Goal: Task Accomplishment & Management: Manage account settings

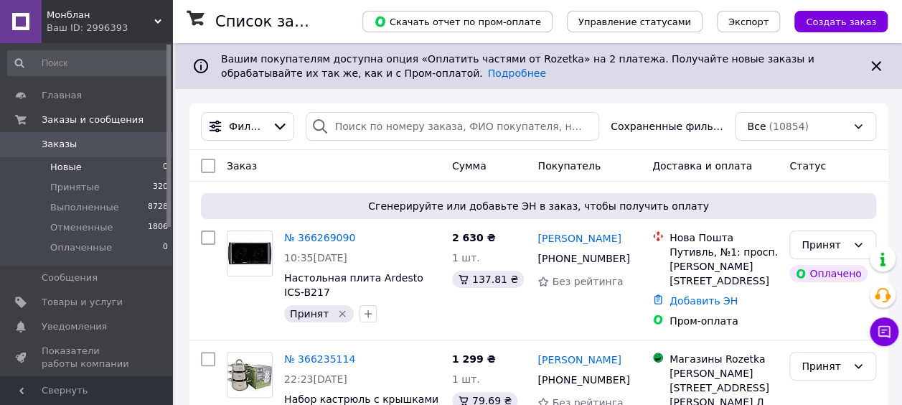
click at [83, 160] on li "Новые 0" at bounding box center [88, 167] width 177 height 20
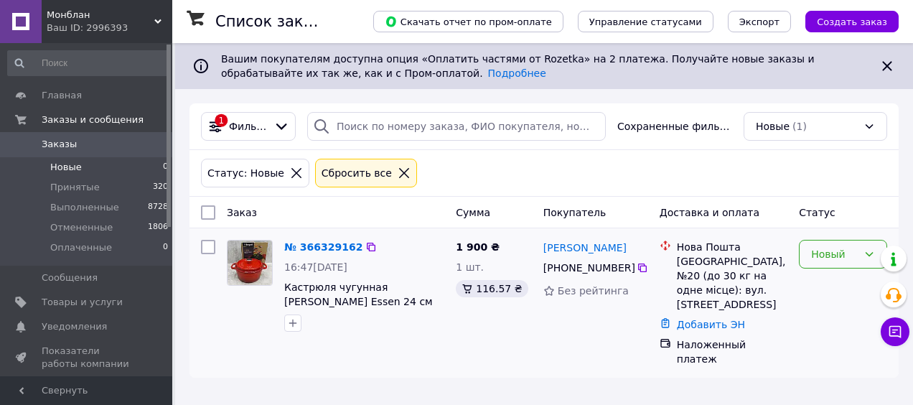
click at [835, 250] on div "Новый" at bounding box center [834, 254] width 47 height 16
click at [836, 281] on li "Принят" at bounding box center [843, 284] width 87 height 26
click at [92, 164] on li "Новые 0" at bounding box center [88, 167] width 177 height 20
click at [83, 187] on span "Принятые" at bounding box center [75, 187] width 50 height 13
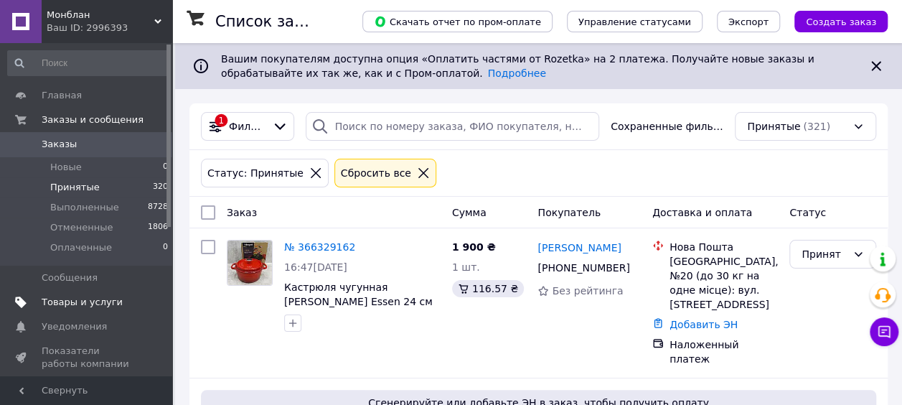
click at [55, 304] on span "Товары и услуги" at bounding box center [82, 302] width 81 height 13
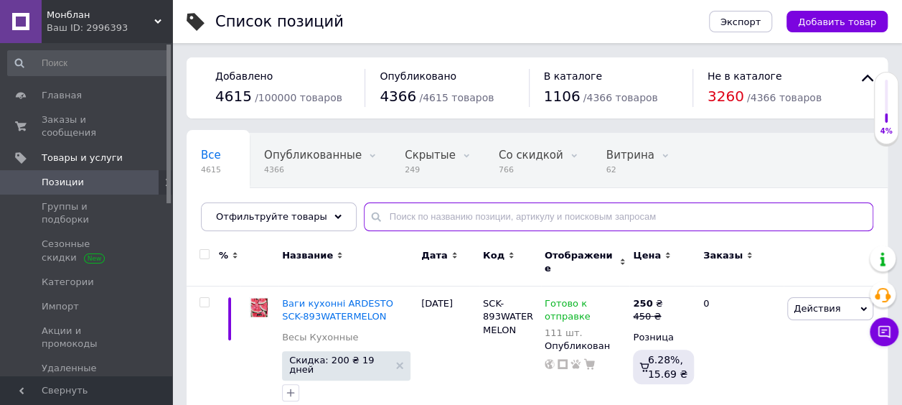
paste input "AR0724TS"
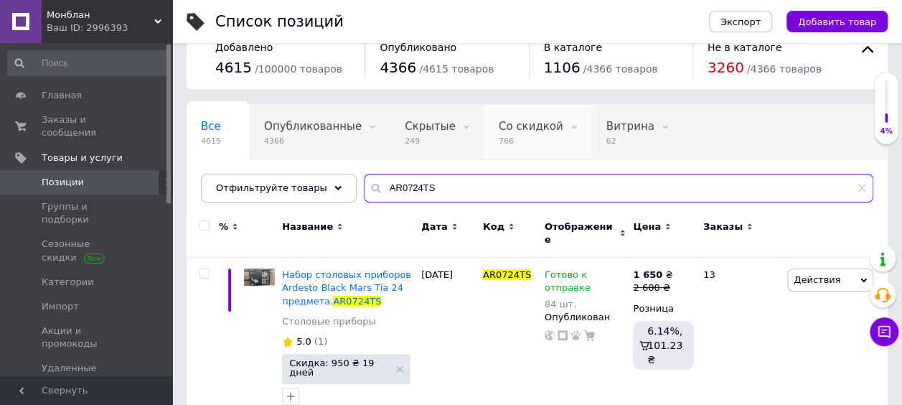
scroll to position [43, 0]
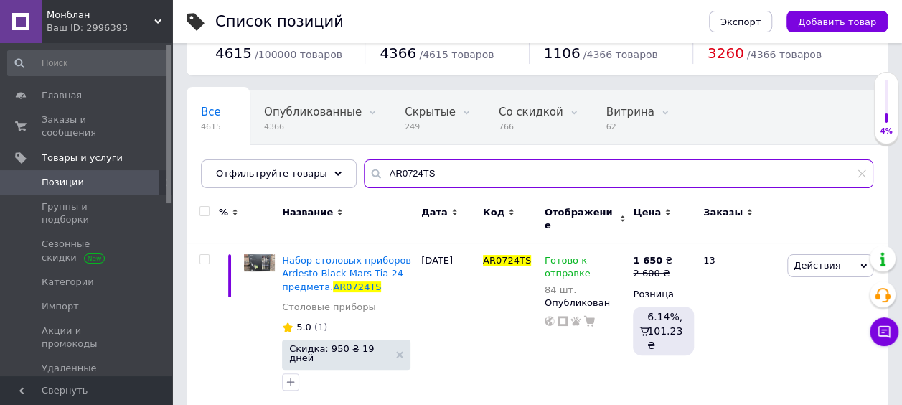
type input "AR0724TS"
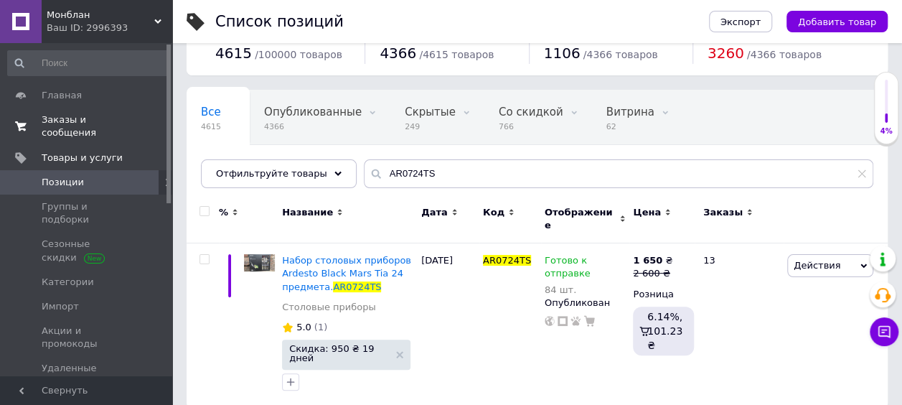
click at [55, 116] on span "Заказы и сообщения" at bounding box center [87, 126] width 91 height 26
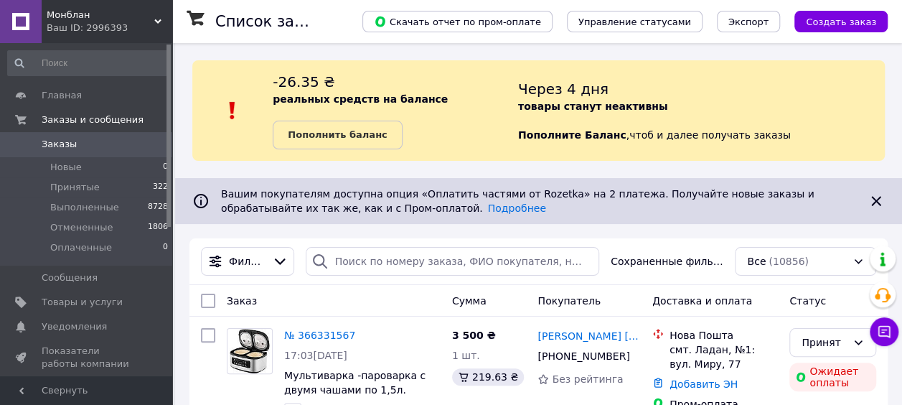
click at [66, 24] on div "Ваш ID: 2996393" at bounding box center [110, 28] width 126 height 13
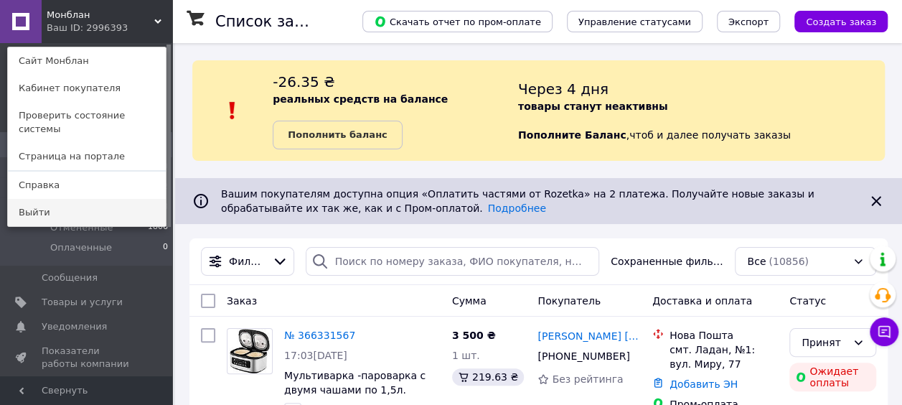
click at [50, 199] on link "Выйти" at bounding box center [87, 212] width 158 height 27
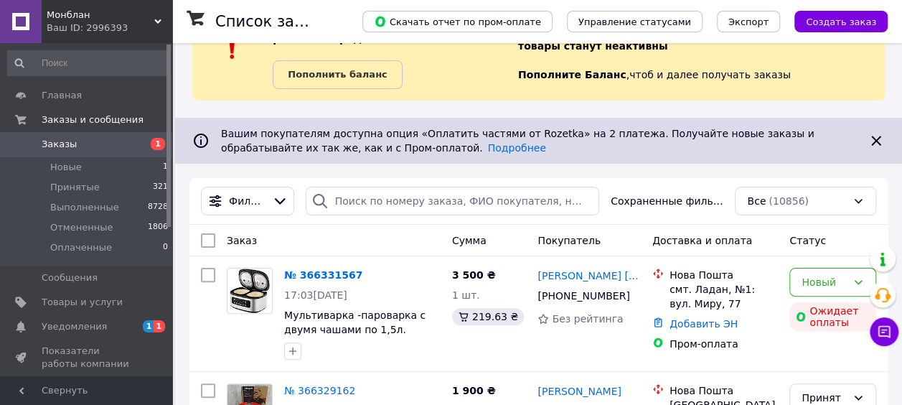
scroll to position [72, 0]
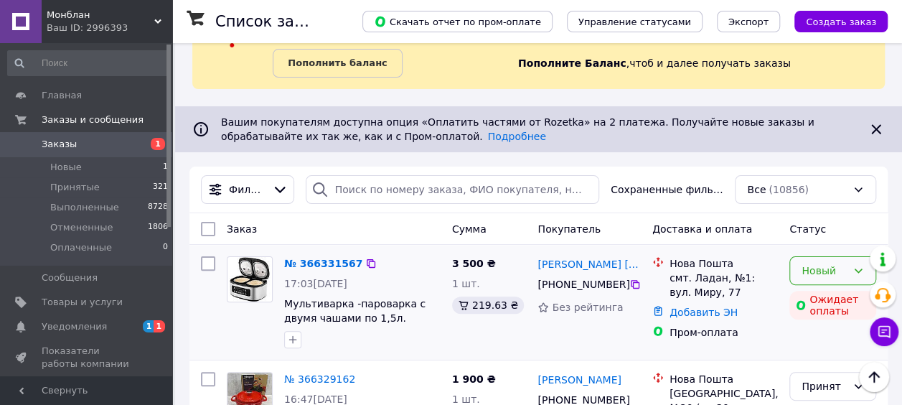
click at [833, 268] on div "Новый" at bounding box center [824, 271] width 45 height 16
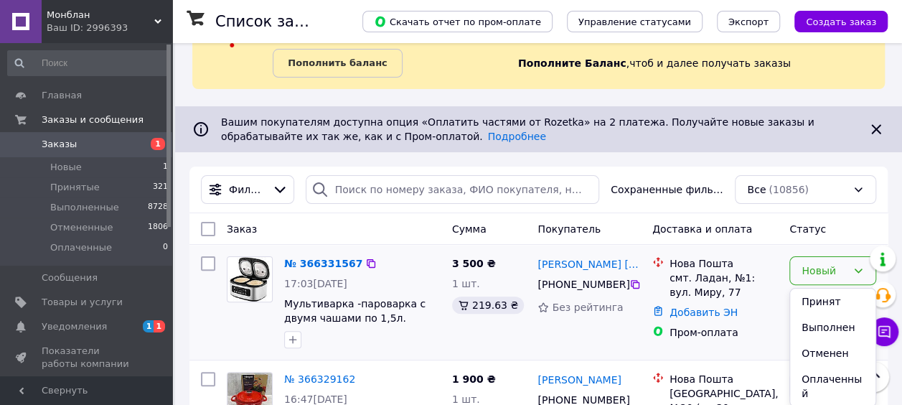
click at [826, 299] on li "Принят" at bounding box center [832, 302] width 85 height 26
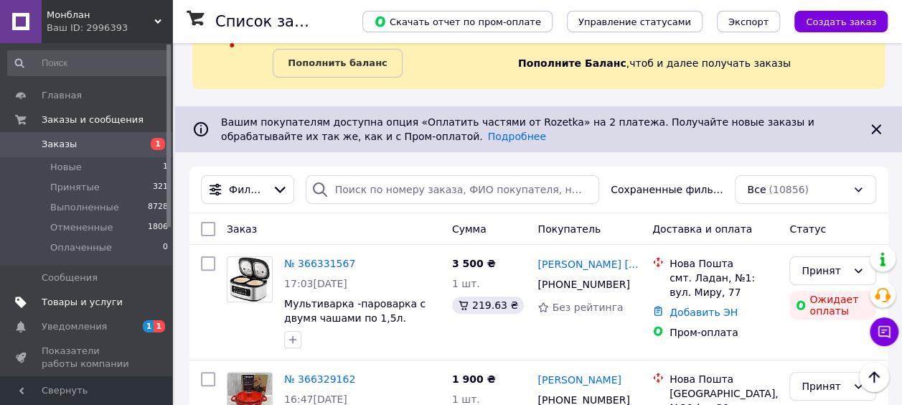
click at [80, 303] on span "Товары и услуги" at bounding box center [82, 302] width 81 height 13
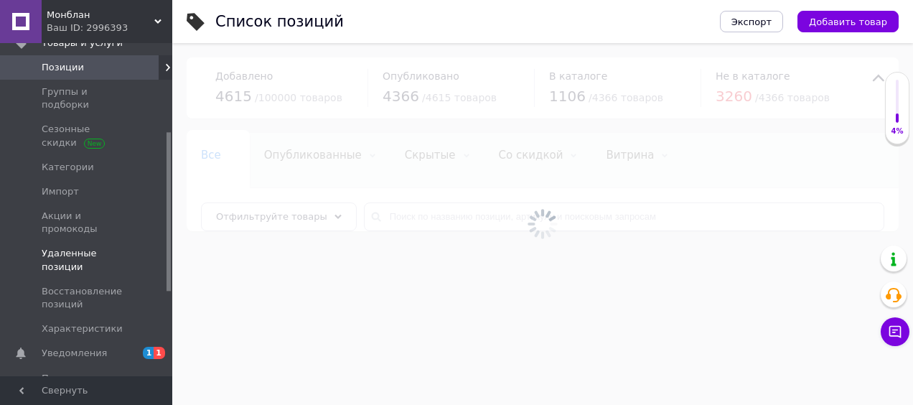
scroll to position [215, 0]
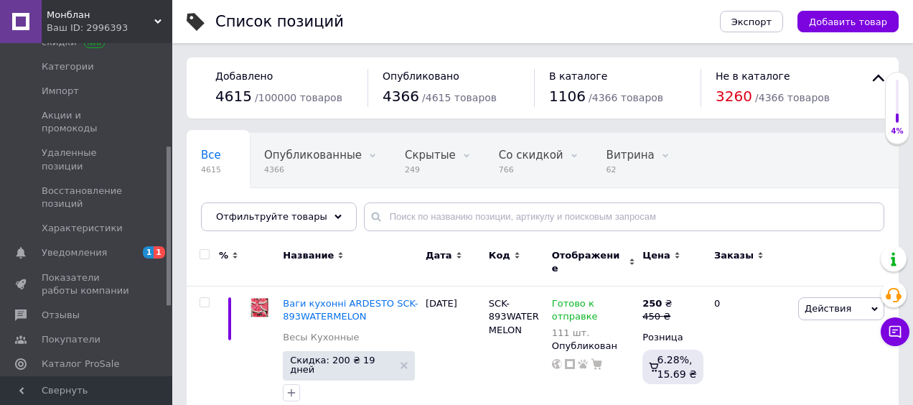
click at [91, 271] on span "Показатели работы компании" at bounding box center [87, 284] width 91 height 26
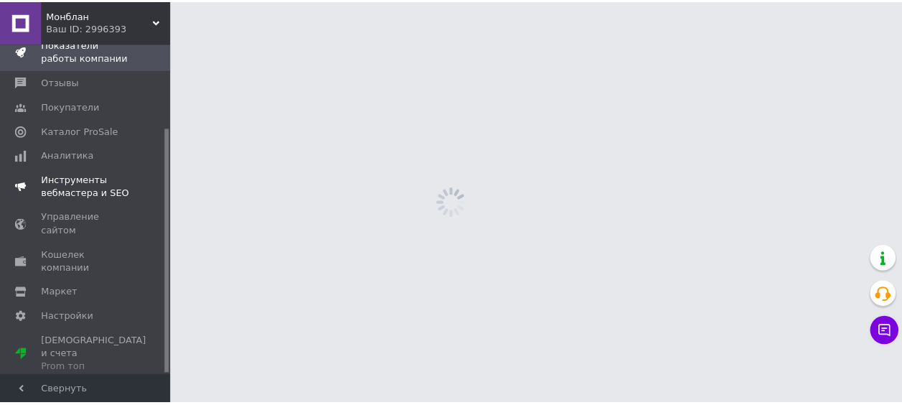
scroll to position [114, 0]
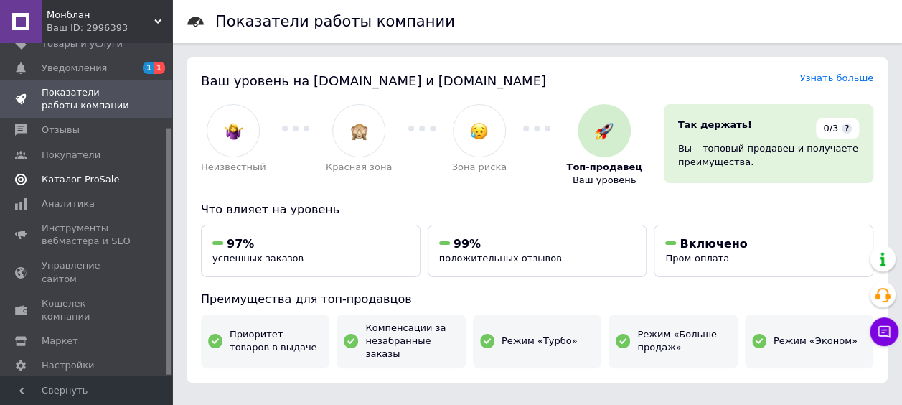
click at [86, 173] on span "Каталог ProSale" at bounding box center [81, 179] width 78 height 13
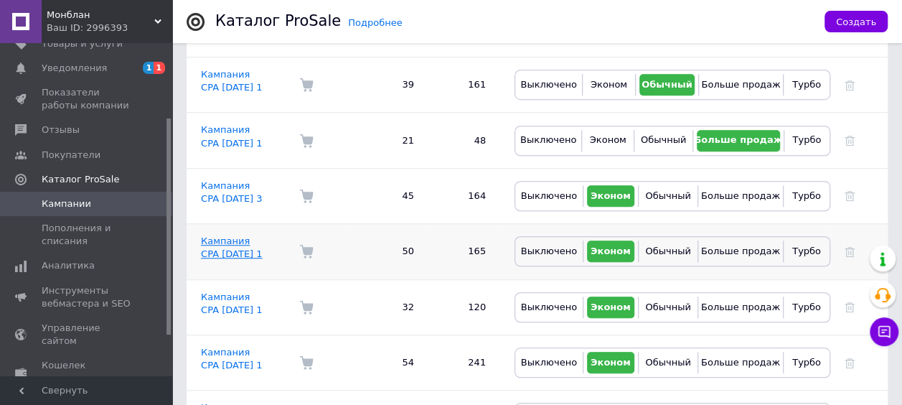
scroll to position [431, 0]
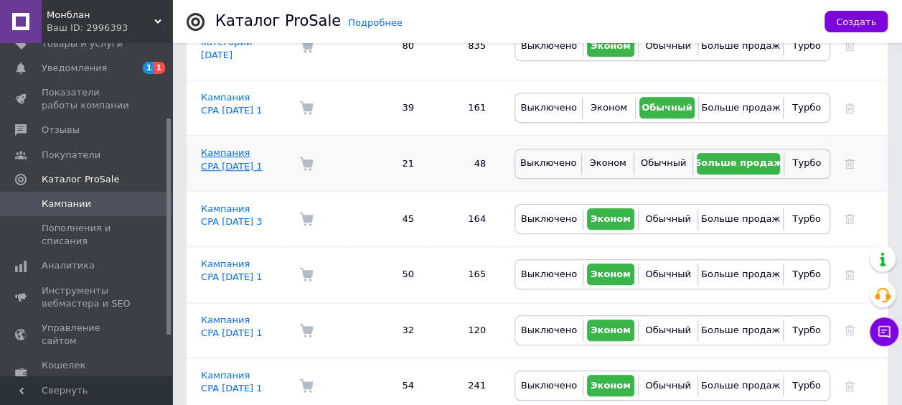
click at [230, 147] on link "Кампания CPA 03.10.2025 1" at bounding box center [231, 159] width 61 height 24
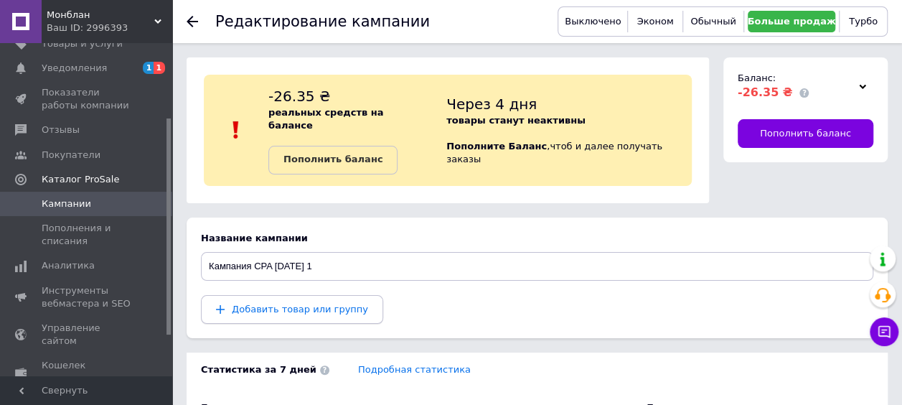
click at [274, 304] on span "Добавить товар или группу" at bounding box center [300, 309] width 136 height 11
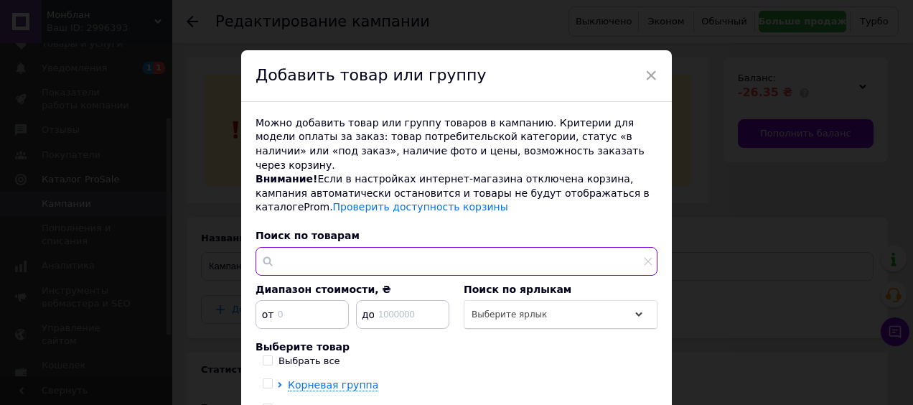
paste input "AR0724TS"
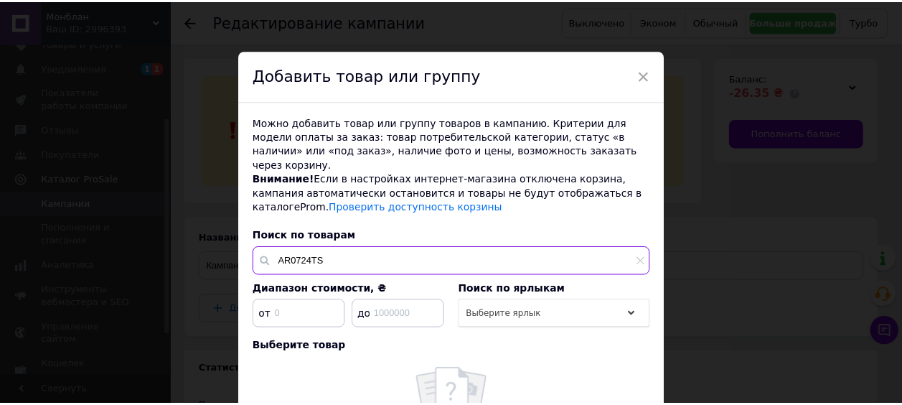
scroll to position [144, 0]
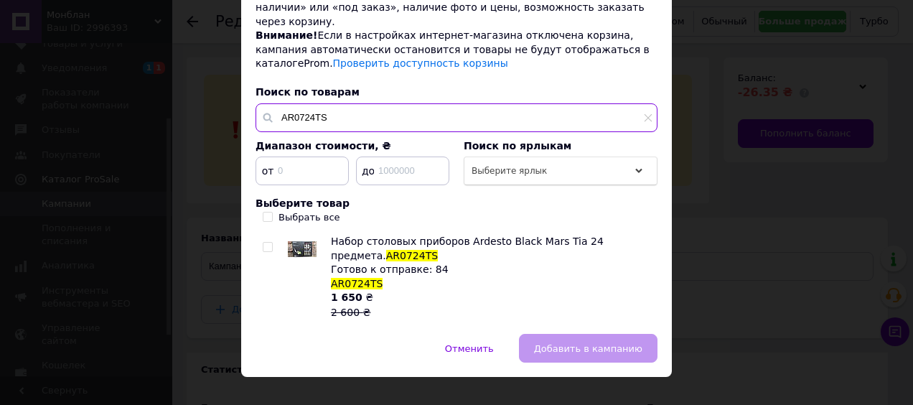
type input "AR0724TS"
click at [268, 243] on input "checkbox" at bounding box center [267, 247] width 9 height 9
checkbox input "true"
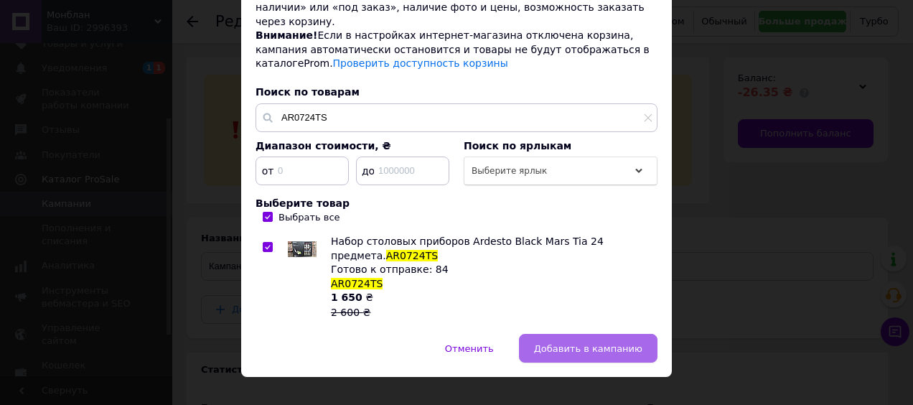
click at [556, 343] on span "Добавить в кампанию" at bounding box center [588, 348] width 108 height 11
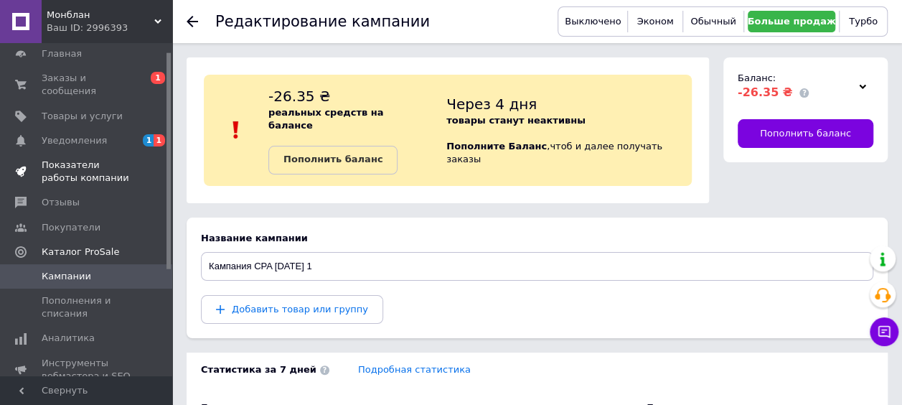
scroll to position [0, 0]
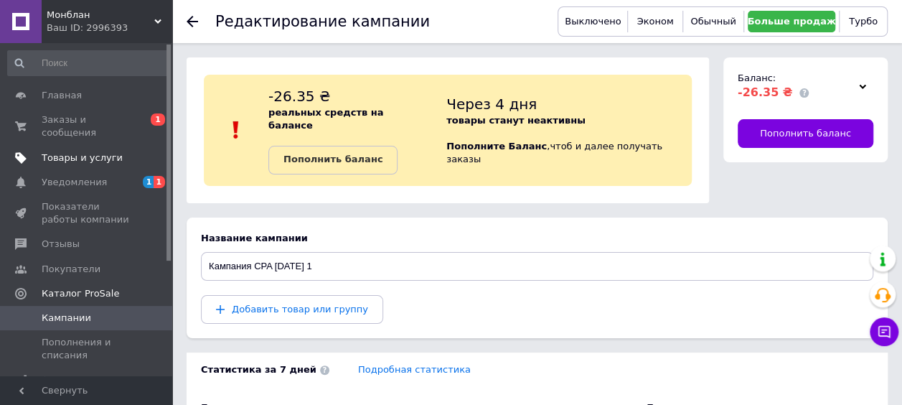
click at [72, 151] on span "Товары и услуги" at bounding box center [82, 157] width 81 height 13
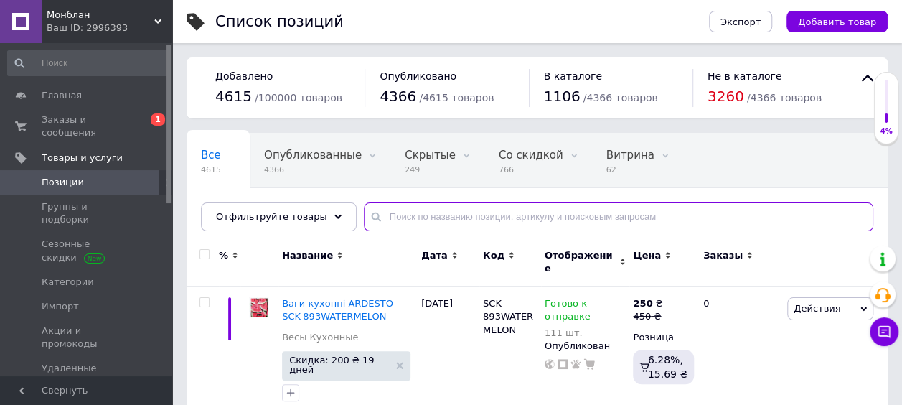
click at [482, 215] on input "text" at bounding box center [619, 216] width 510 height 29
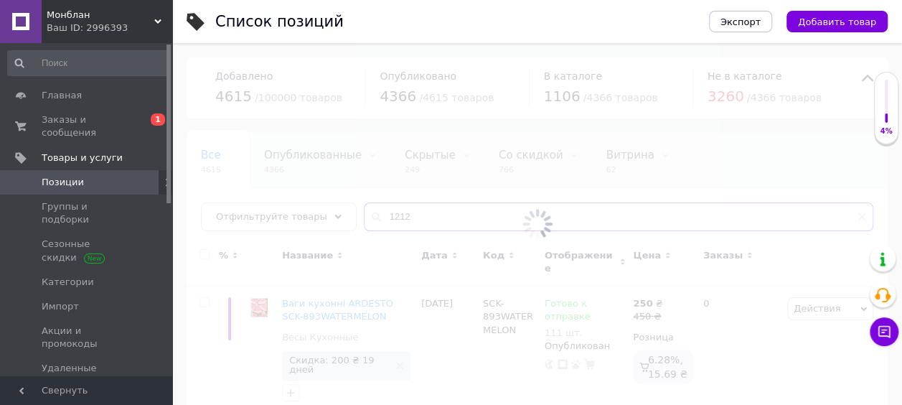
type input "1212"
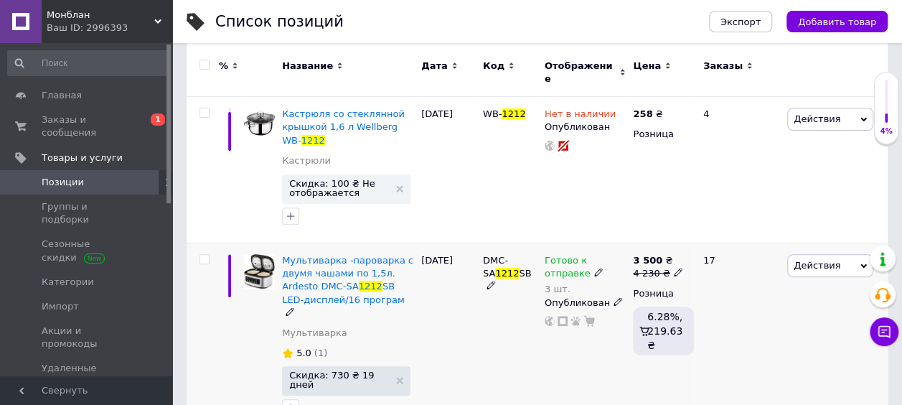
scroll to position [215, 0]
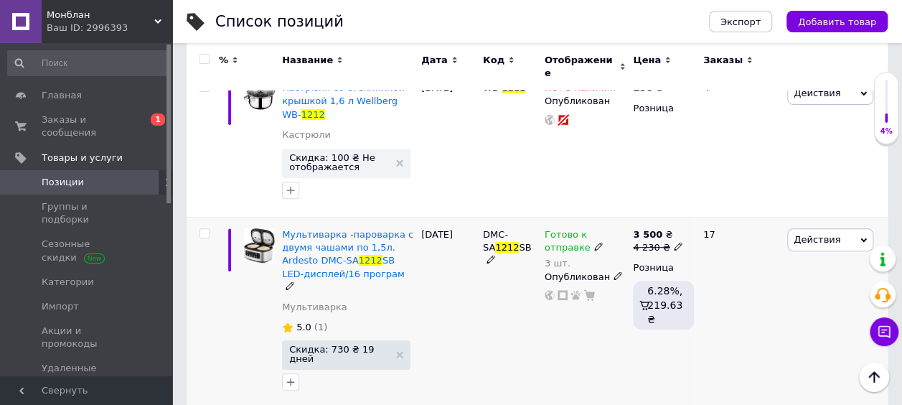
click at [674, 242] on icon at bounding box center [678, 246] width 9 height 9
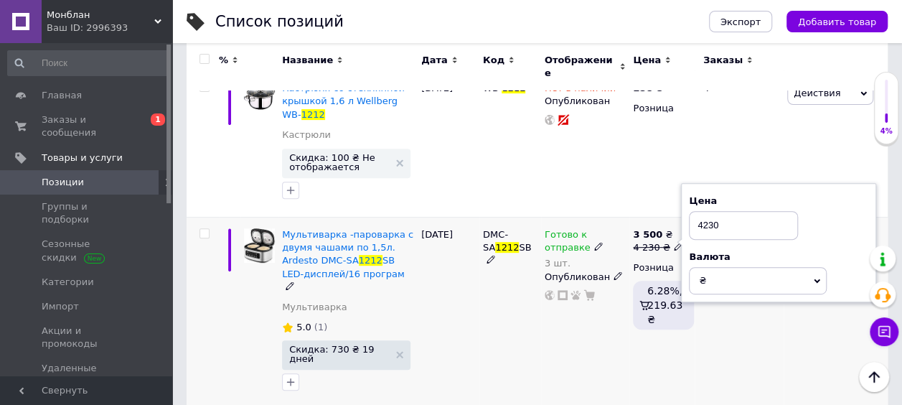
click at [708, 220] on input "4230" at bounding box center [743, 225] width 109 height 29
type input "4430"
click at [539, 327] on div "DMC-SA 1212 SB" at bounding box center [511, 314] width 62 height 192
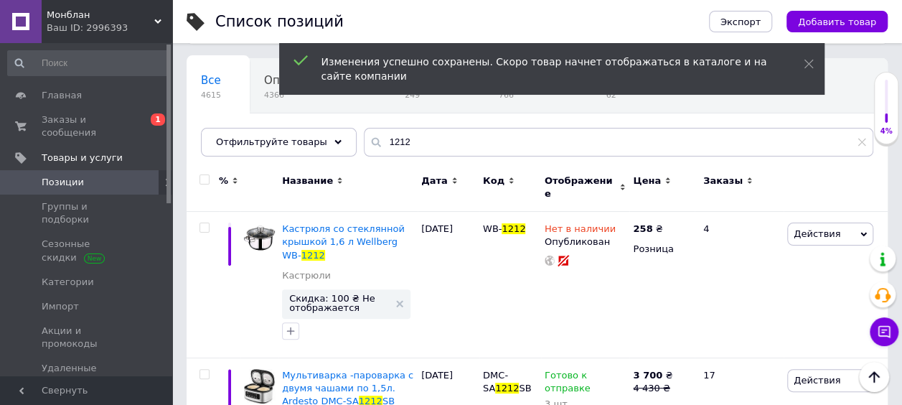
scroll to position [0, 0]
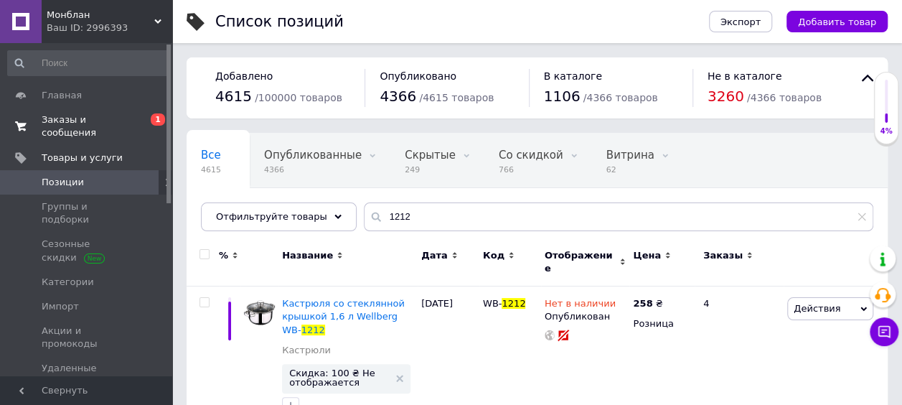
click at [131, 113] on span "Заказы и сообщения" at bounding box center [87, 126] width 91 height 26
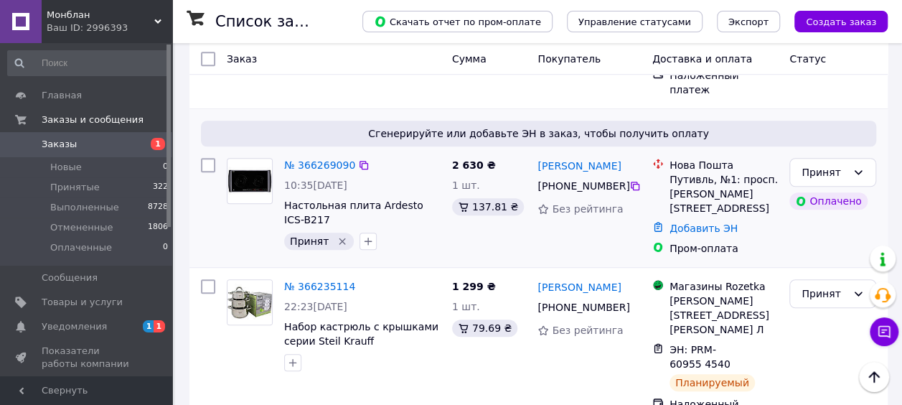
scroll to position [502, 0]
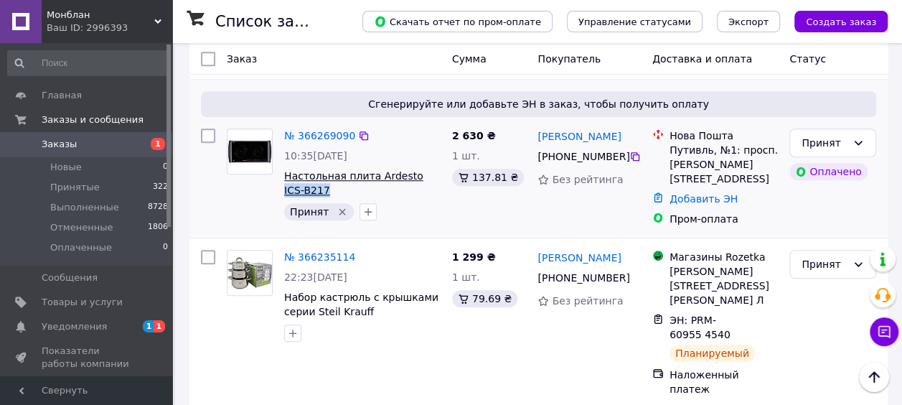
drag, startPoint x: 323, startPoint y: 164, endPoint x: 401, endPoint y: 151, distance: 78.6
click at [403, 169] on span "Настольная плита Ardesto ICS-B217" at bounding box center [362, 183] width 156 height 29
copy span "ICS-B217"
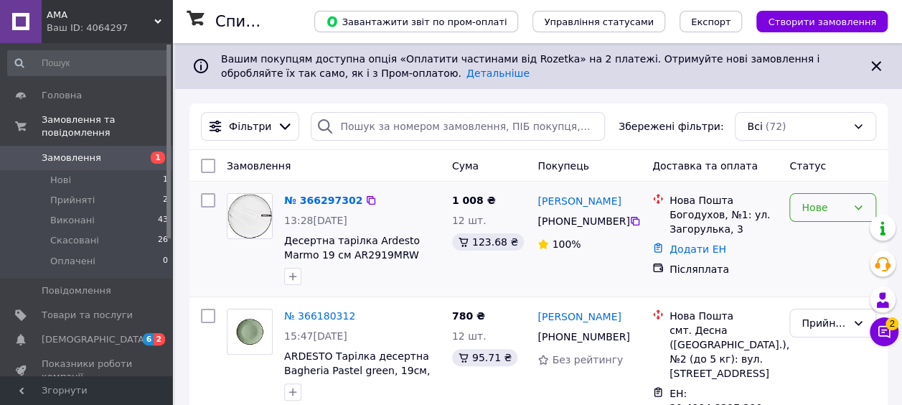
click at [842, 206] on div "Нове" at bounding box center [824, 208] width 45 height 16
click at [839, 240] on li "Прийнято" at bounding box center [832, 238] width 85 height 26
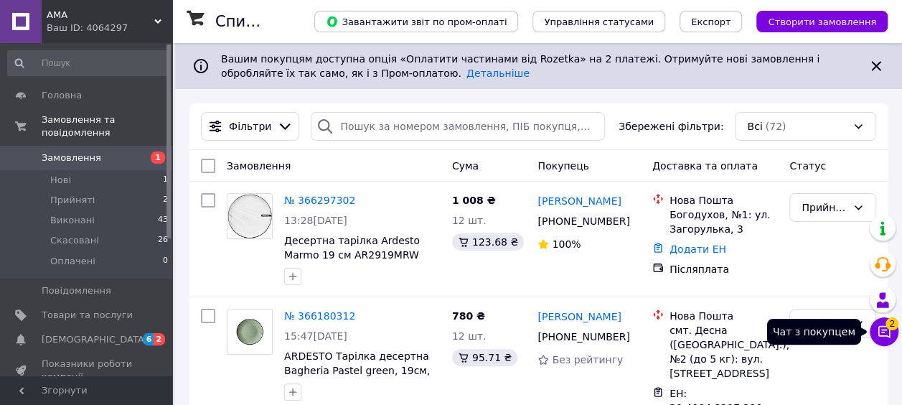
click at [886, 334] on icon at bounding box center [884, 331] width 14 height 14
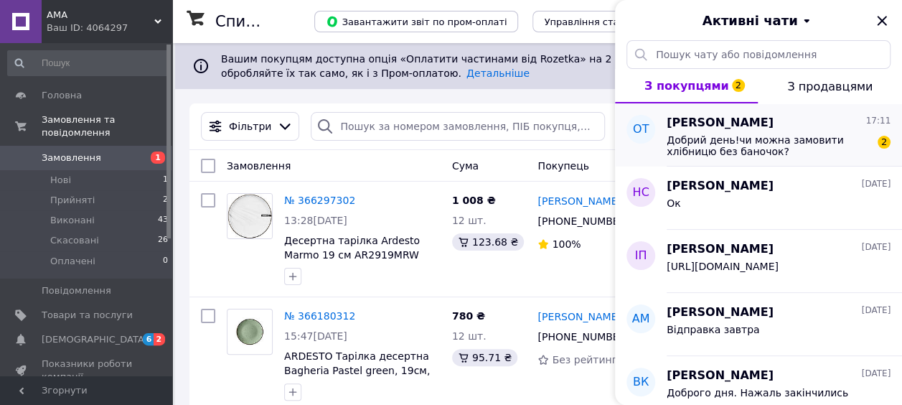
click at [795, 155] on span "Добрий день!чи можна замовити хлібницю без баночок?" at bounding box center [769, 145] width 204 height 23
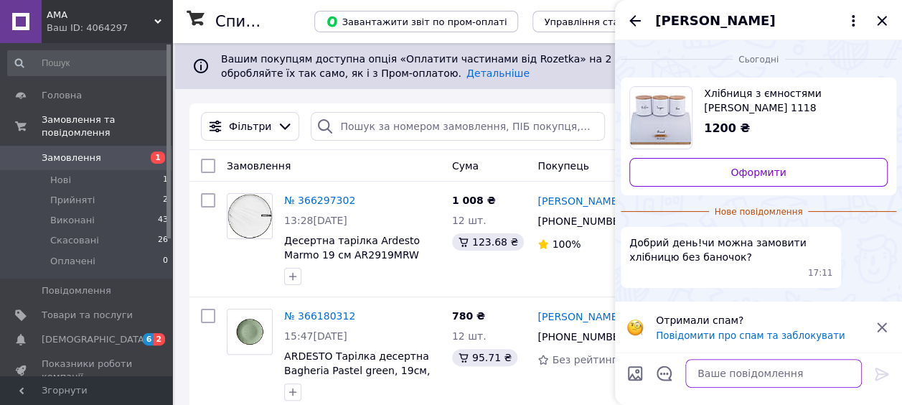
click at [721, 381] on textarea at bounding box center [774, 373] width 177 height 29
click at [881, 21] on icon "Закрити" at bounding box center [881, 20] width 9 height 9
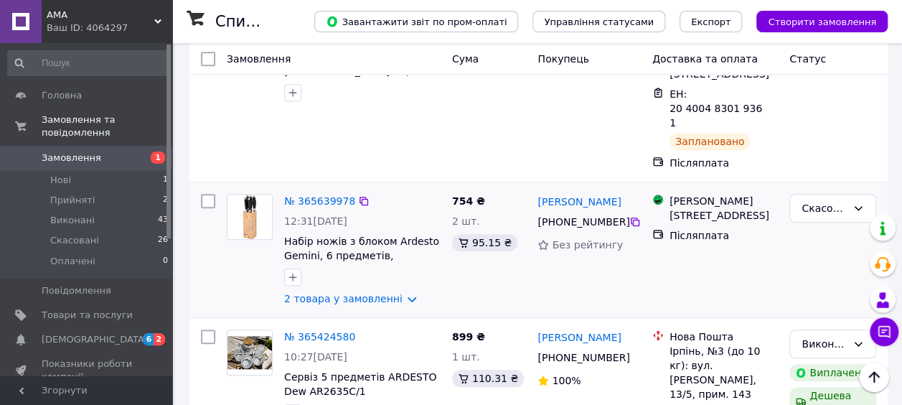
scroll to position [502, 0]
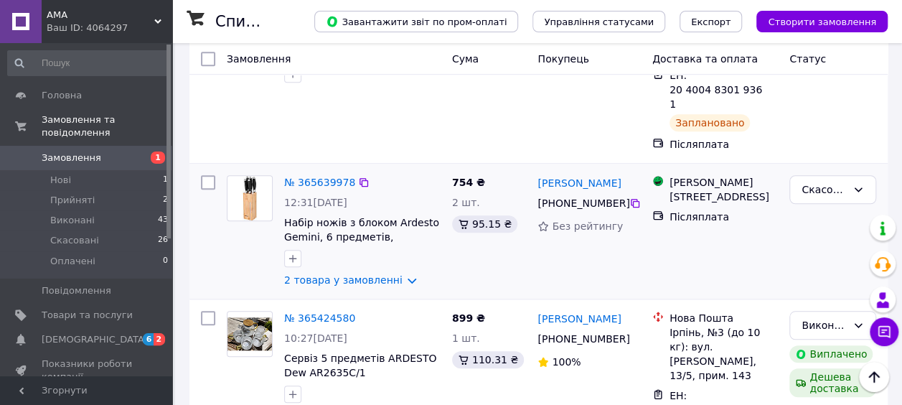
click at [372, 244] on div "№ 365639978 12:31[DATE] Набір ножів з блоком Ardesto Gemini, 6 предметів, нержа…" at bounding box center [363, 230] width 168 height 123
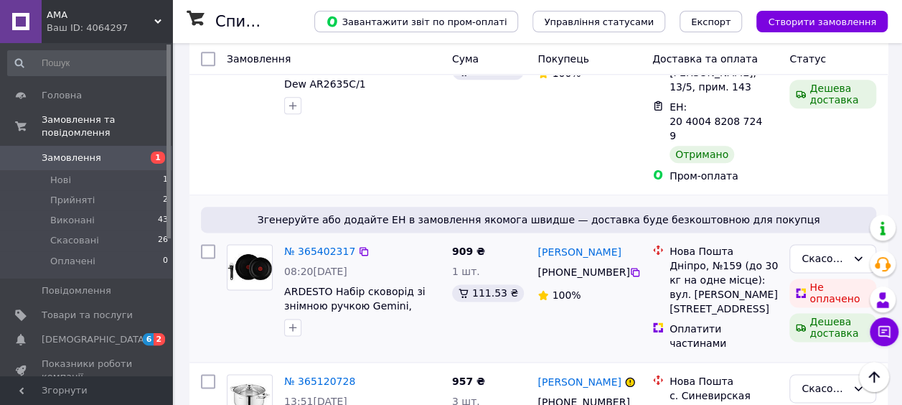
scroll to position [861, 0]
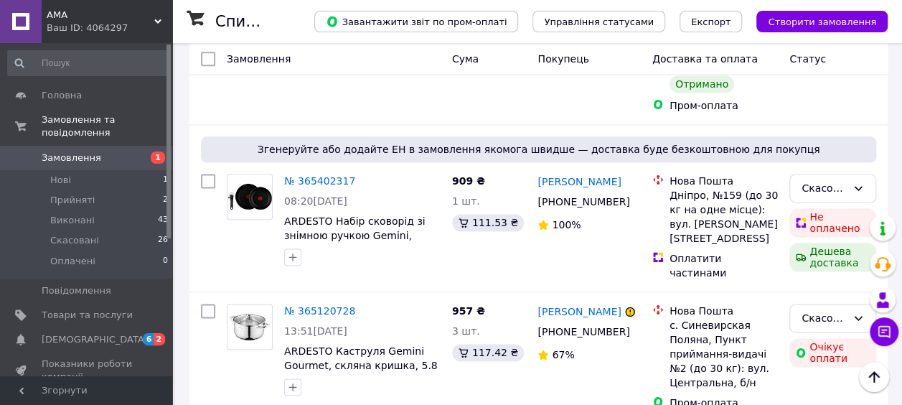
click at [116, 327] on link "[DEMOGRAPHIC_DATA] 6 2" at bounding box center [88, 339] width 177 height 24
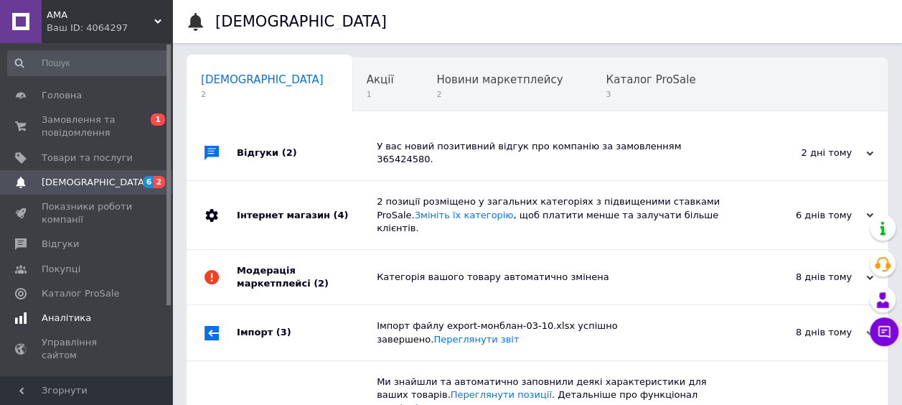
scroll to position [0, 7]
click at [429, 93] on span "2" at bounding box center [492, 94] width 126 height 11
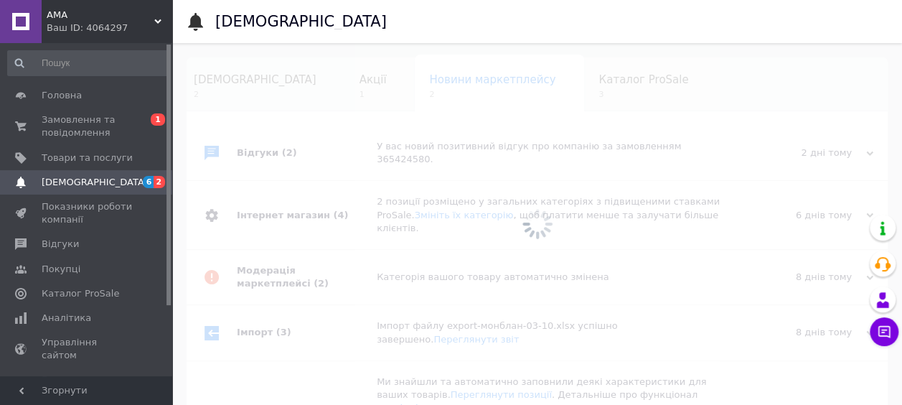
scroll to position [0, 10]
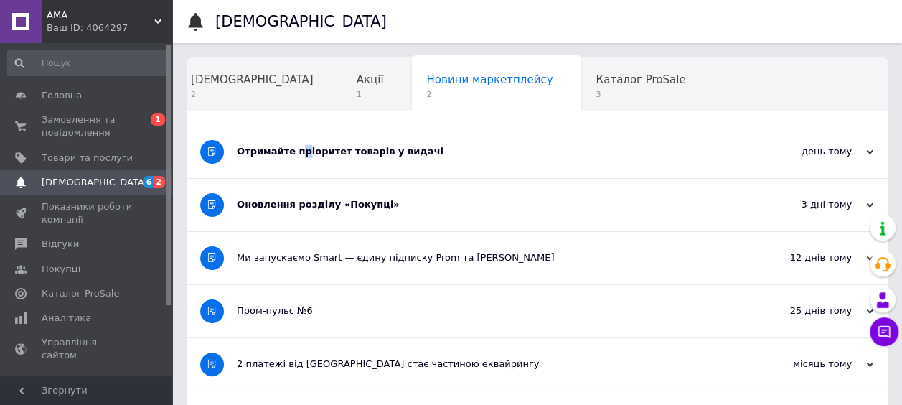
click at [298, 147] on div "Отримайте пріоритет товарів у видачі" at bounding box center [483, 151] width 493 height 13
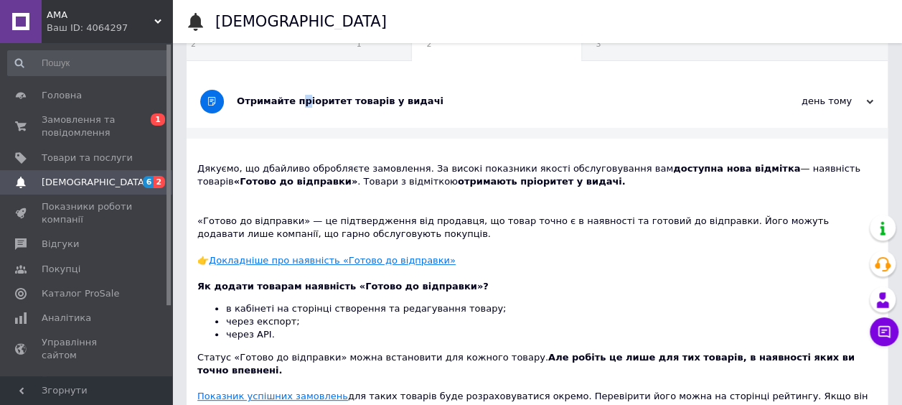
scroll to position [72, 0]
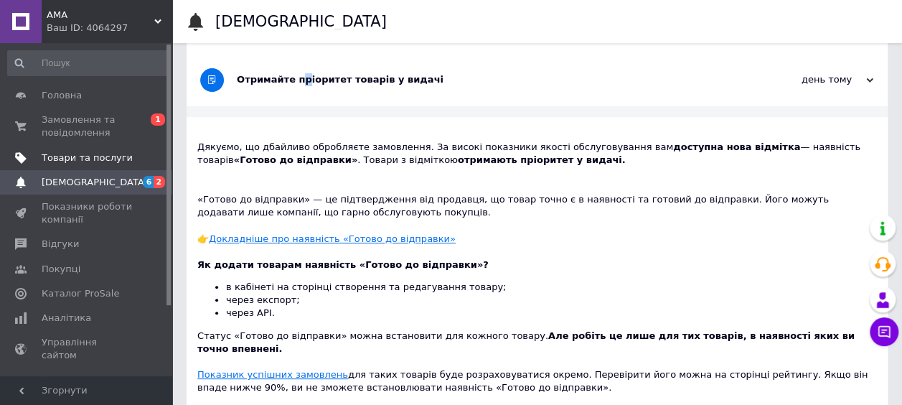
click at [98, 159] on span "Товари та послуги" at bounding box center [87, 157] width 91 height 13
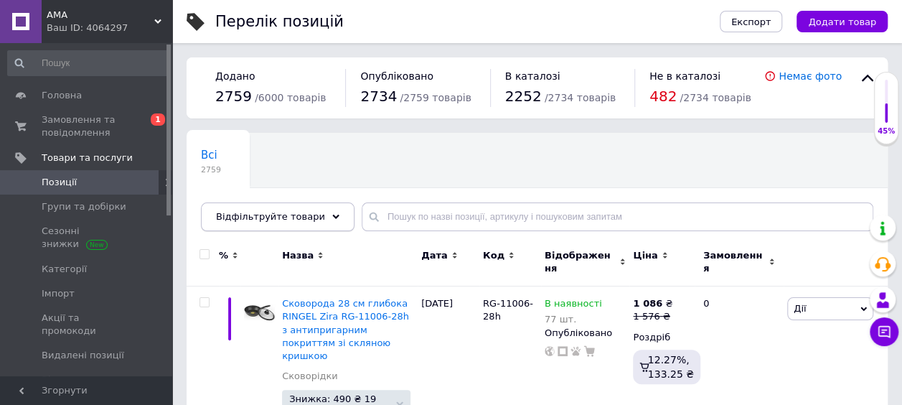
click at [293, 207] on div "Відфільтруйте товари" at bounding box center [278, 216] width 154 height 29
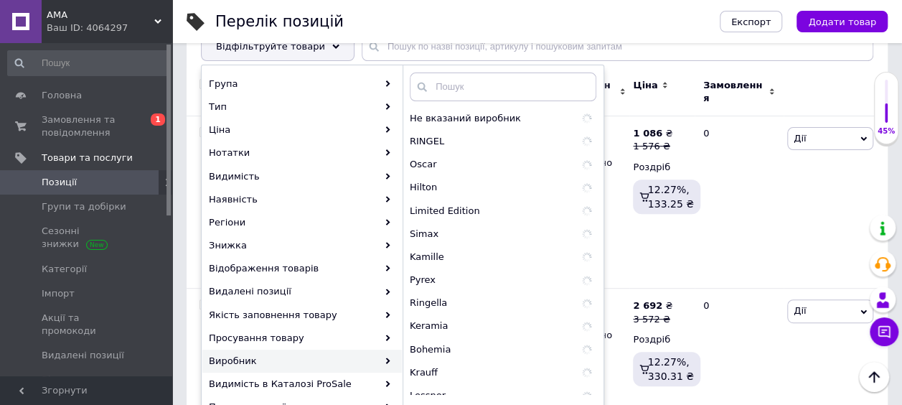
scroll to position [72, 0]
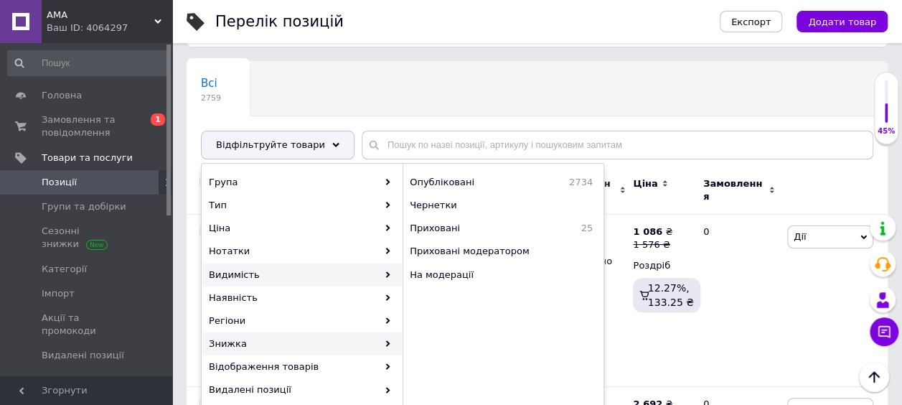
click at [318, 342] on div "Знижка" at bounding box center [302, 343] width 200 height 23
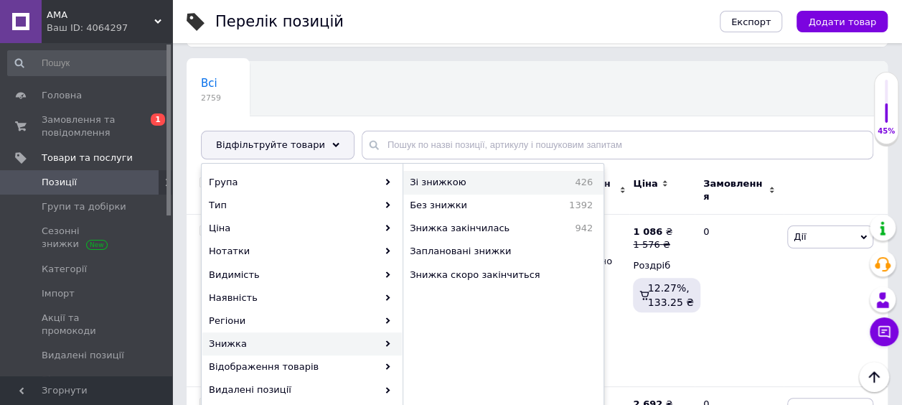
click at [439, 177] on span "Зі знижкою" at bounding box center [473, 182] width 127 height 13
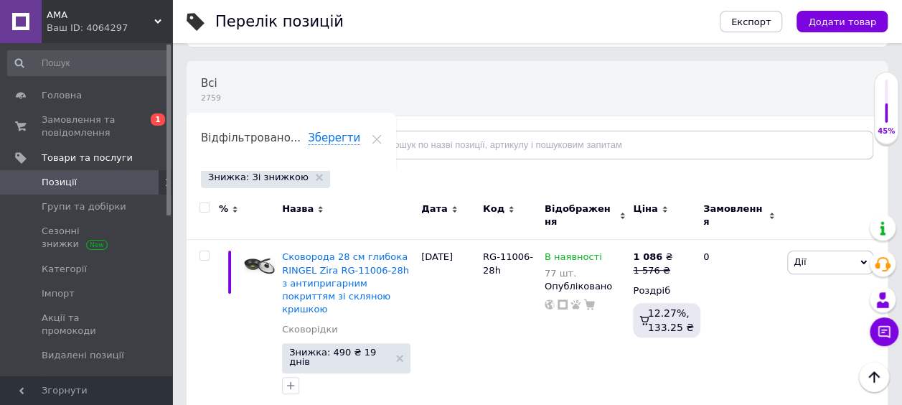
click at [208, 207] on input "checkbox" at bounding box center [204, 207] width 9 height 9
checkbox input "true"
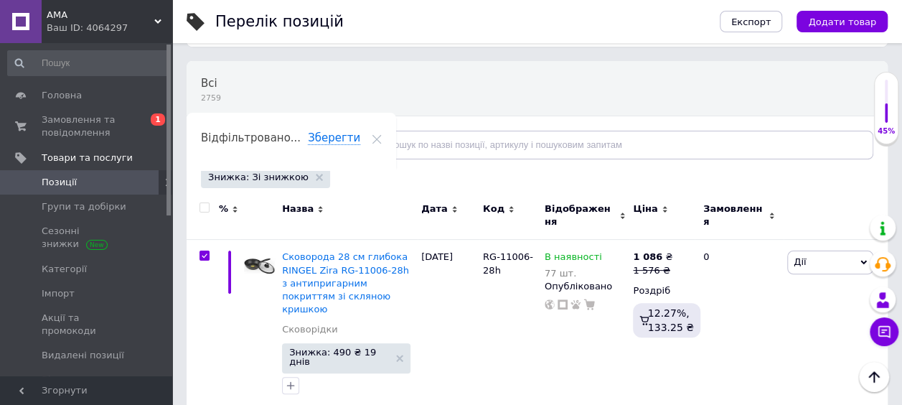
checkbox input "true"
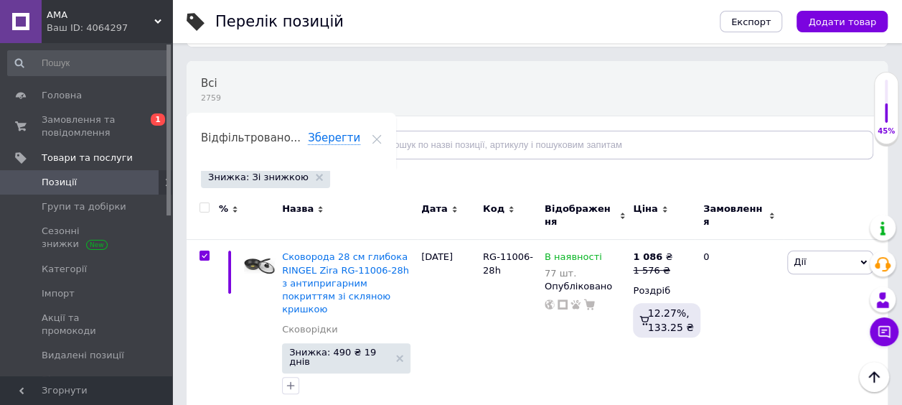
checkbox input "true"
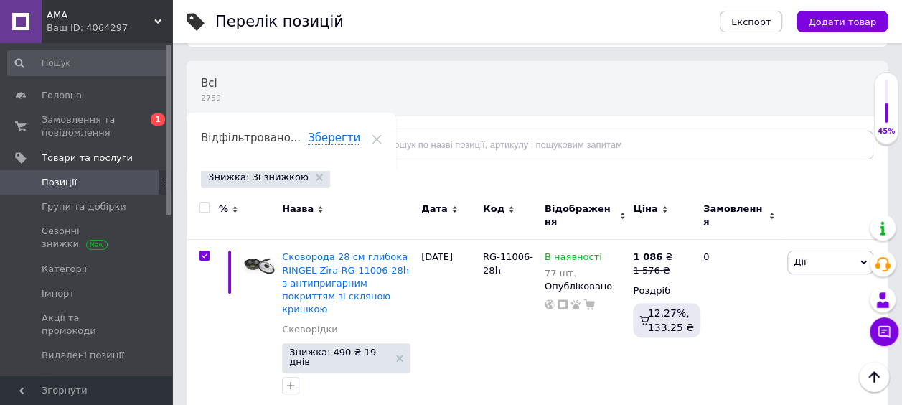
checkbox input "true"
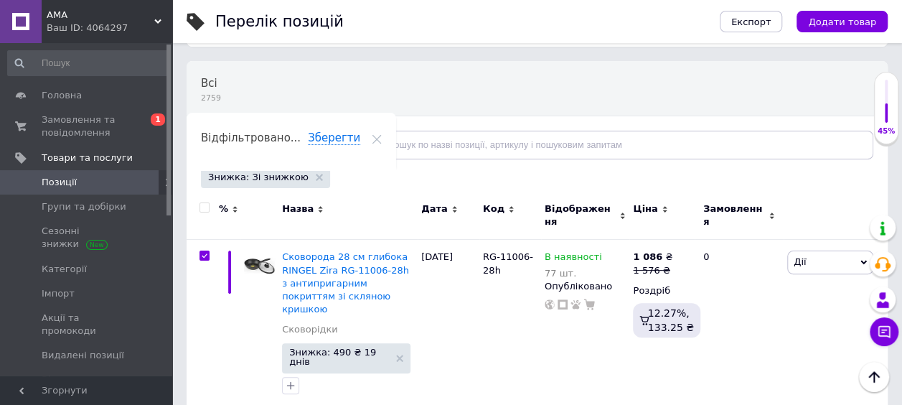
checkbox input "true"
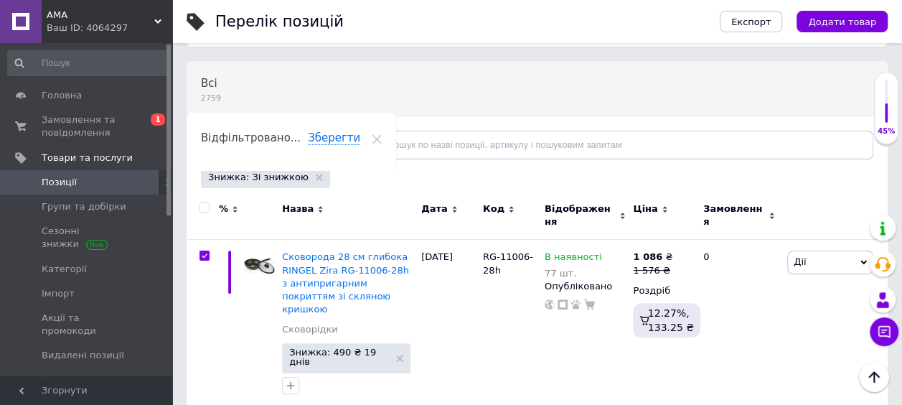
checkbox input "true"
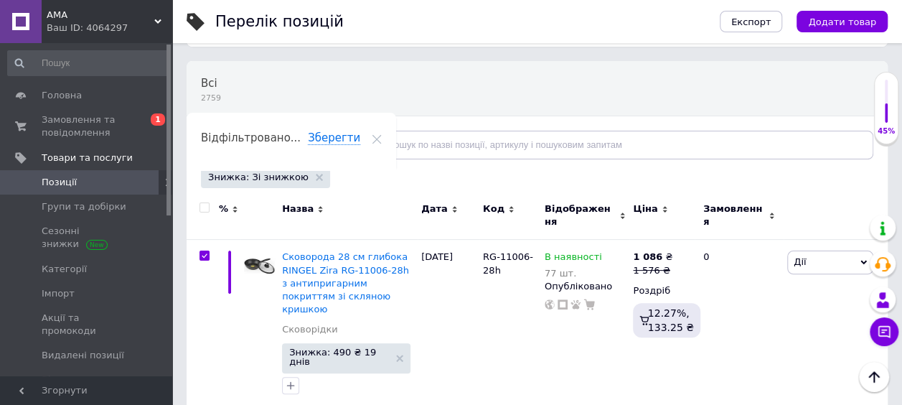
checkbox input "true"
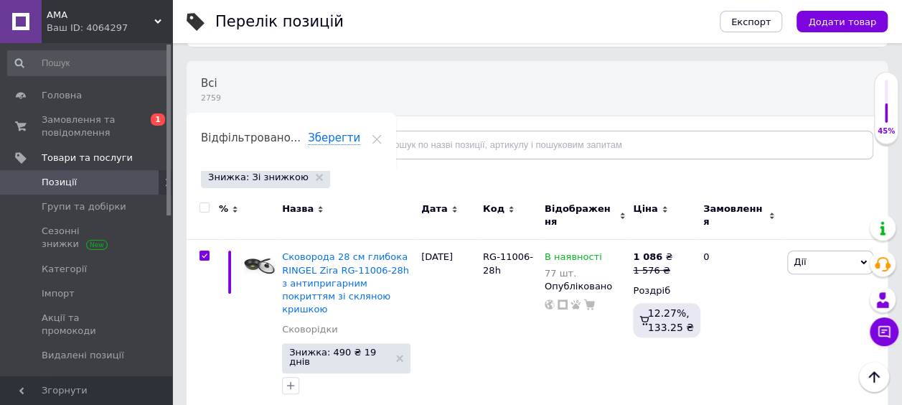
checkbox input "true"
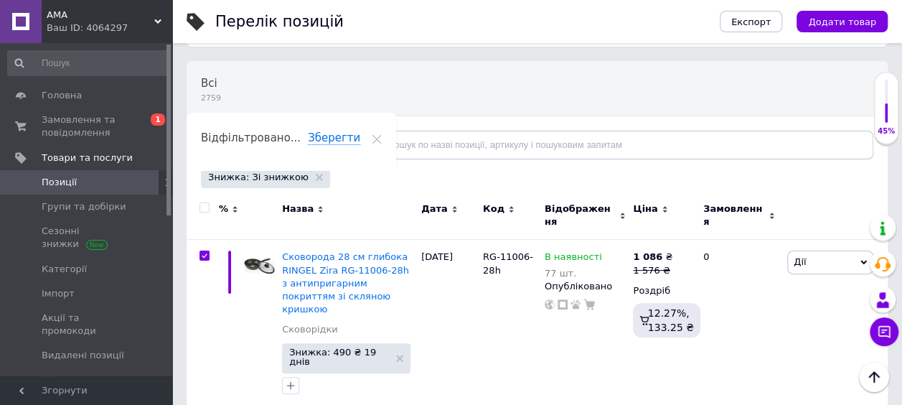
checkbox input "true"
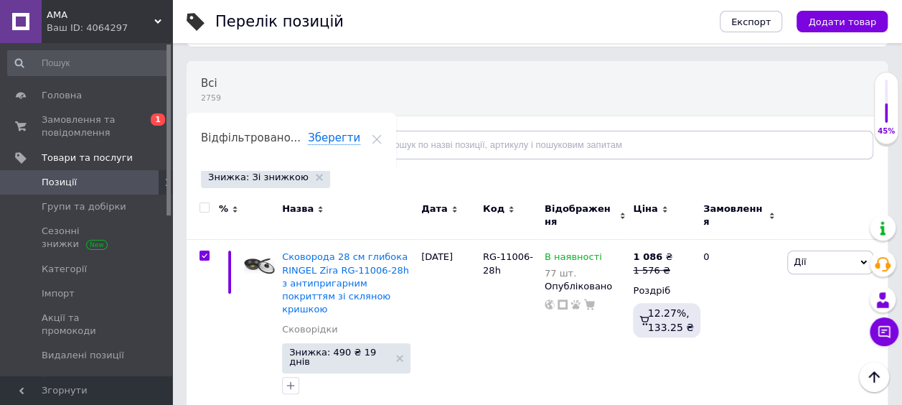
checkbox input "true"
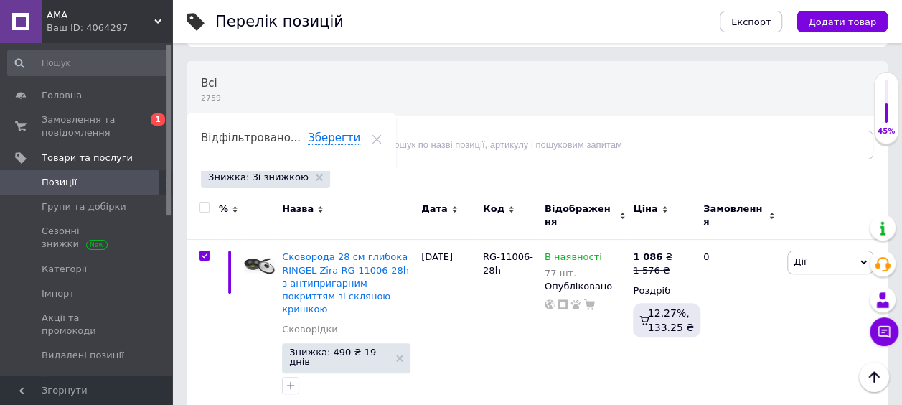
checkbox input "true"
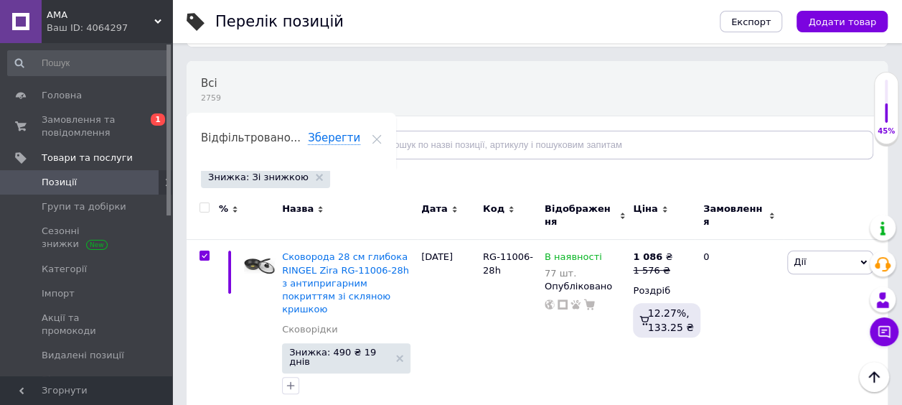
checkbox input "true"
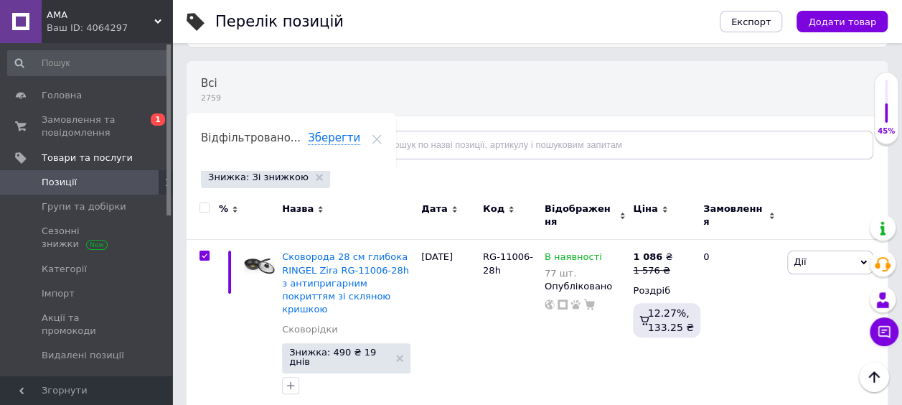
checkbox input "true"
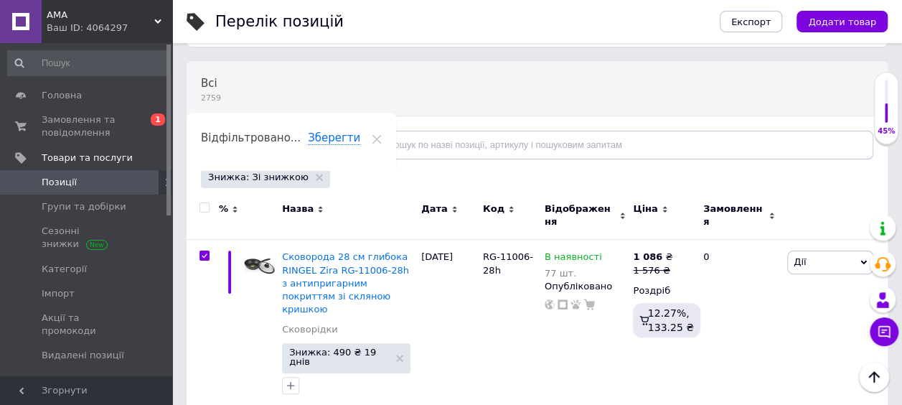
checkbox input "true"
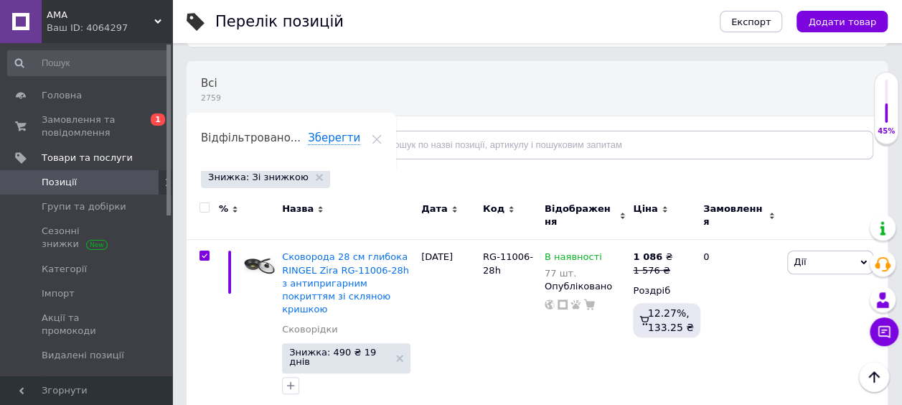
checkbox input "true"
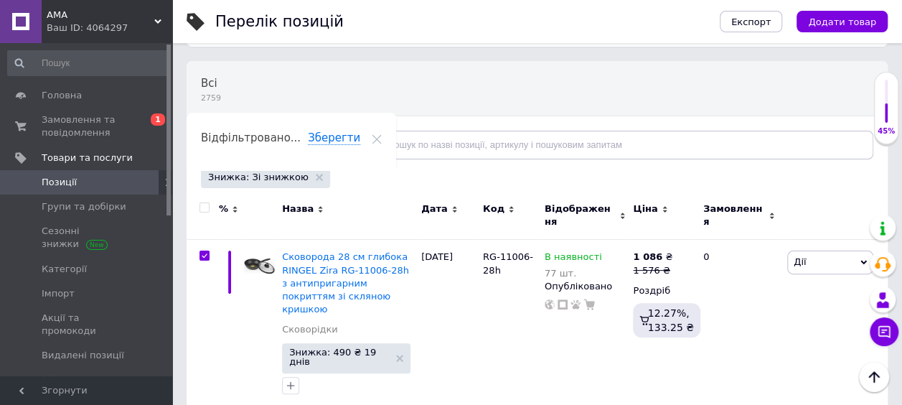
checkbox input "true"
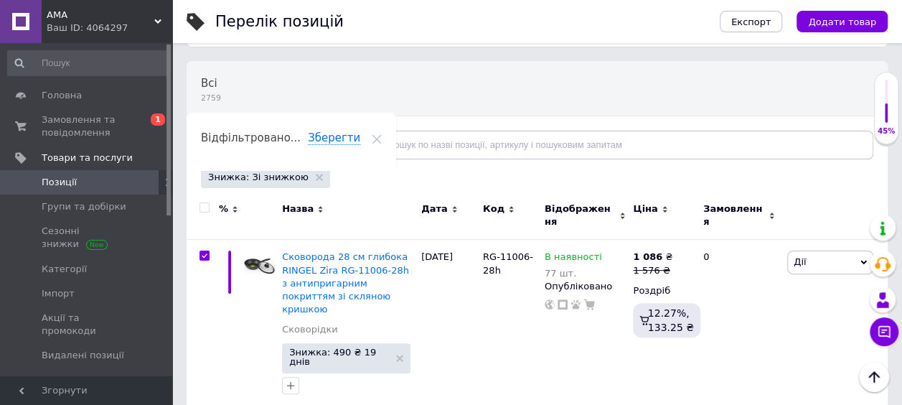
checkbox input "true"
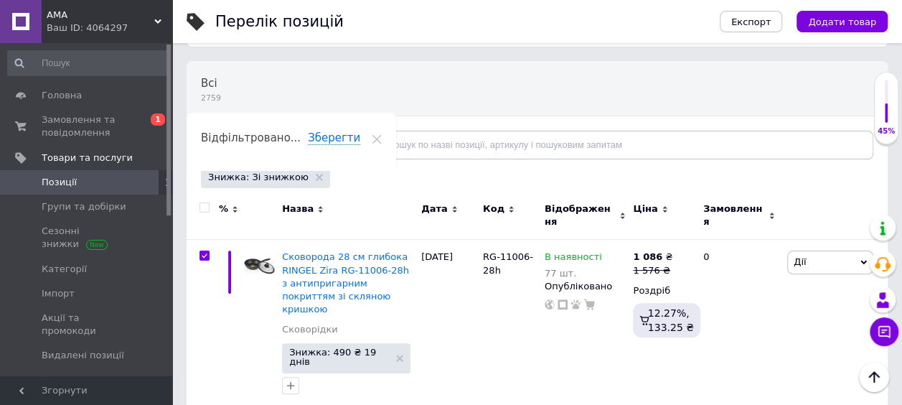
checkbox input "true"
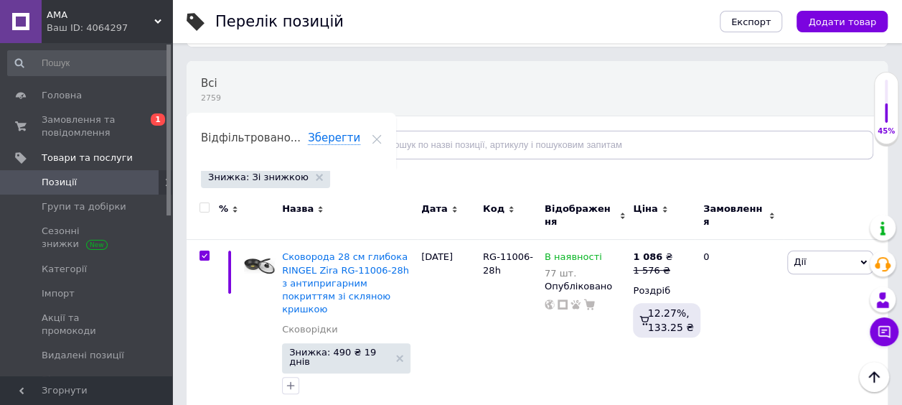
checkbox input "true"
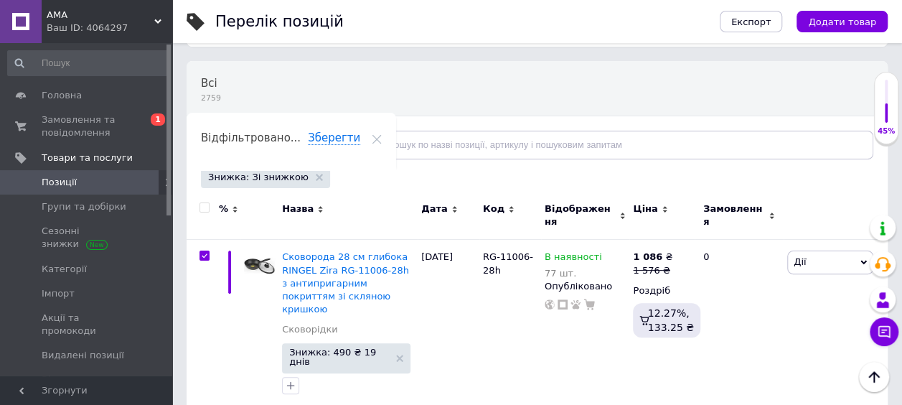
checkbox input "true"
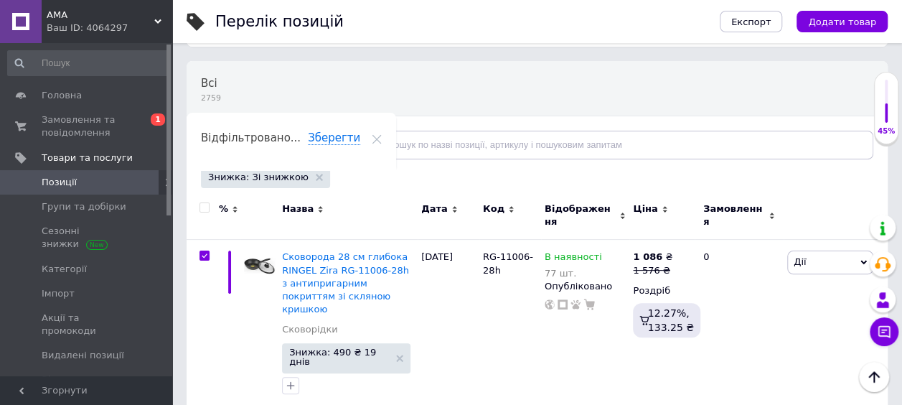
checkbox input "true"
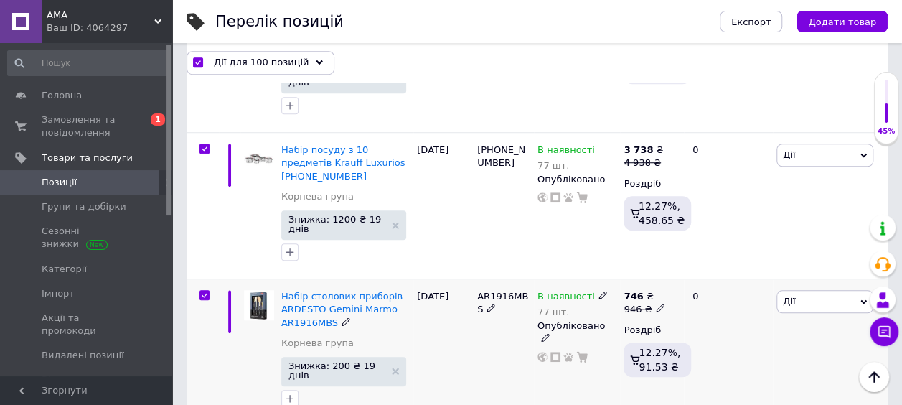
scroll to position [502, 0]
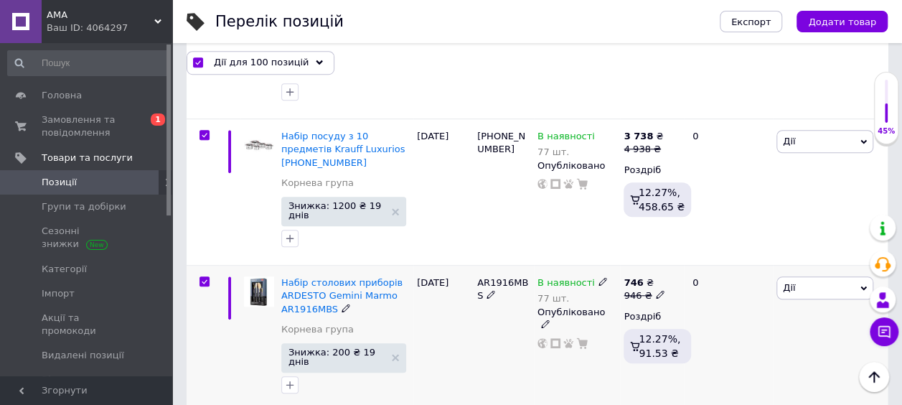
click at [205, 277] on input "checkbox" at bounding box center [204, 281] width 9 height 9
checkbox input "false"
checkbox input "true"
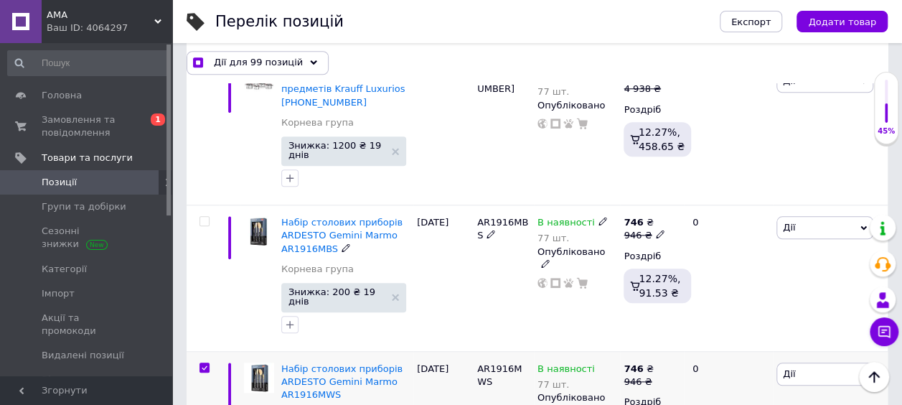
scroll to position [574, 0]
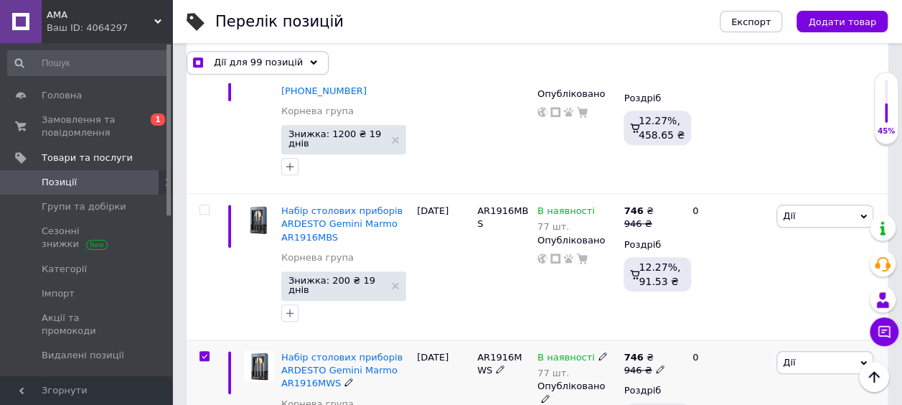
click at [203, 352] on input "checkbox" at bounding box center [204, 356] width 9 height 9
checkbox input "false"
checkbox input "true"
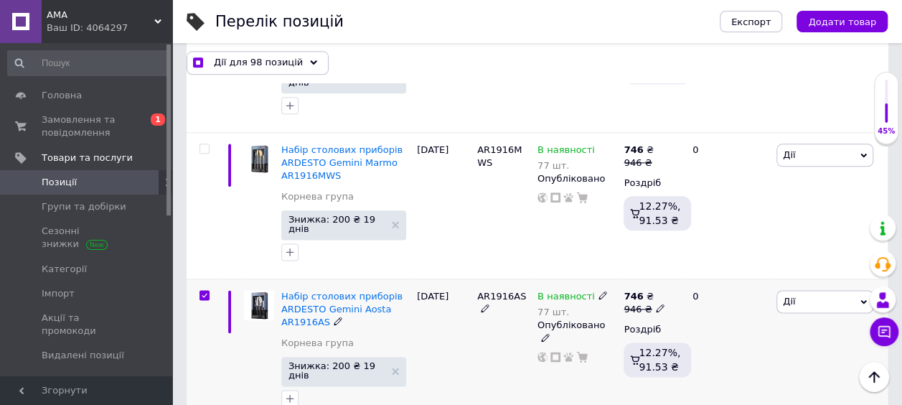
scroll to position [790, 0]
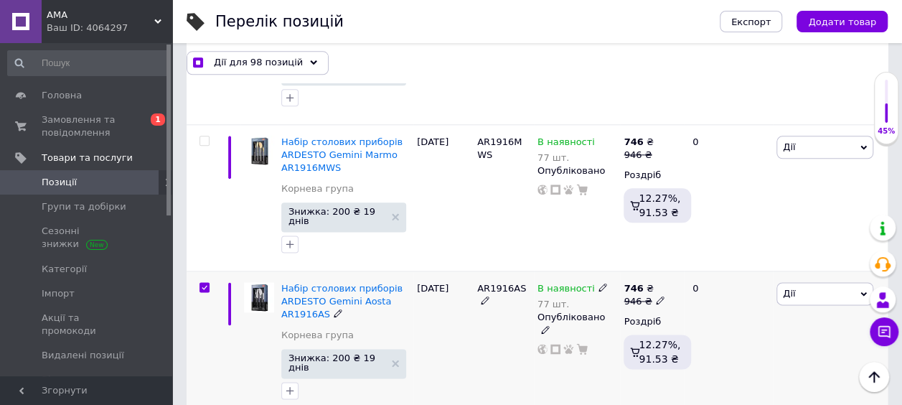
click at [205, 283] on input "checkbox" at bounding box center [204, 287] width 9 height 9
checkbox input "false"
checkbox input "true"
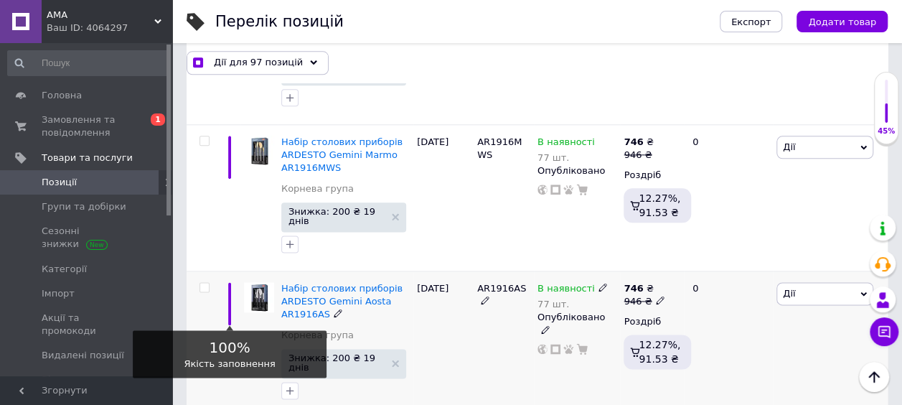
scroll to position [861, 0]
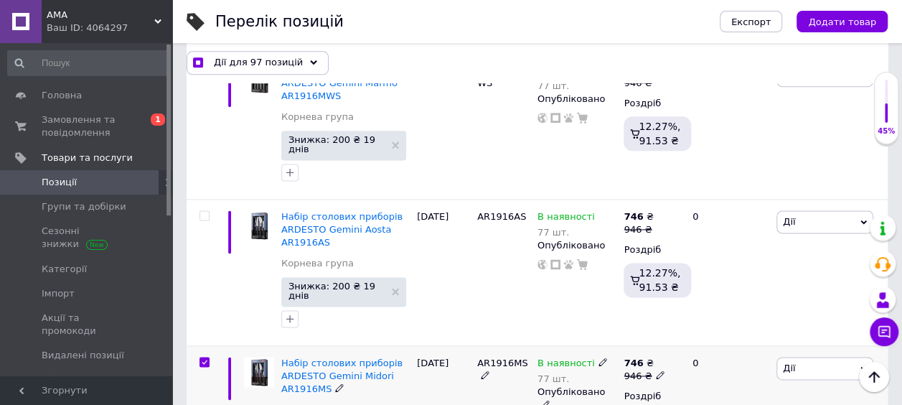
click at [208, 357] on input "checkbox" at bounding box center [204, 361] width 9 height 9
checkbox input "false"
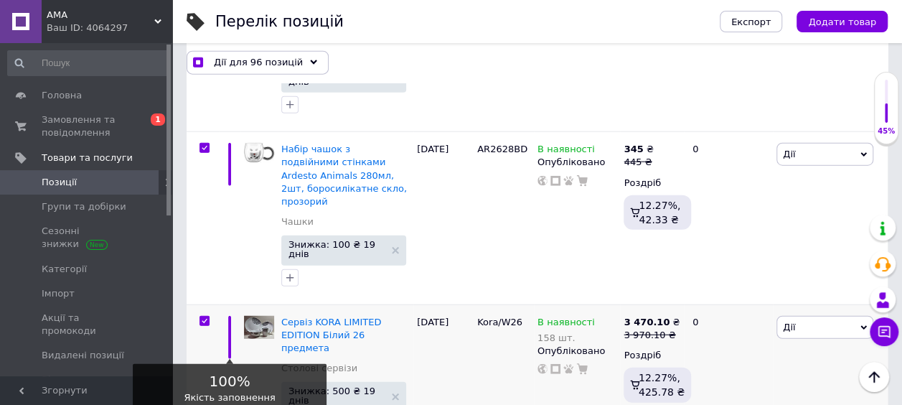
scroll to position [1723, 0]
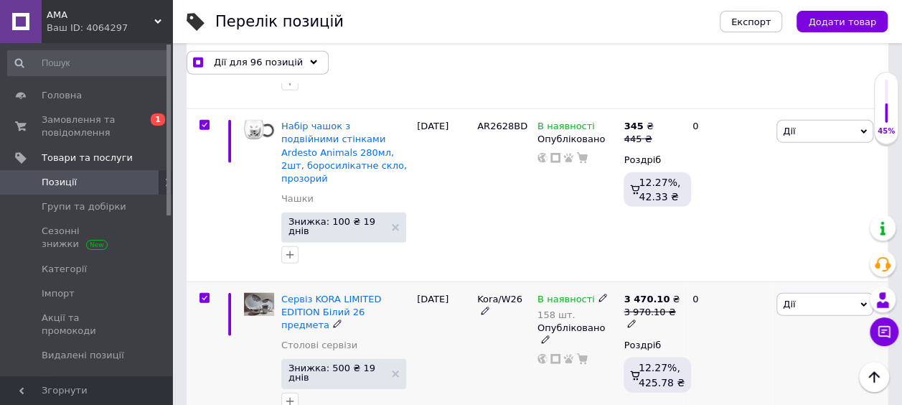
click at [198, 293] on div at bounding box center [204, 298] width 29 height 10
checkbox input "true"
click at [205, 294] on input "checkbox" at bounding box center [204, 298] width 9 height 9
checkbox input "false"
checkbox input "true"
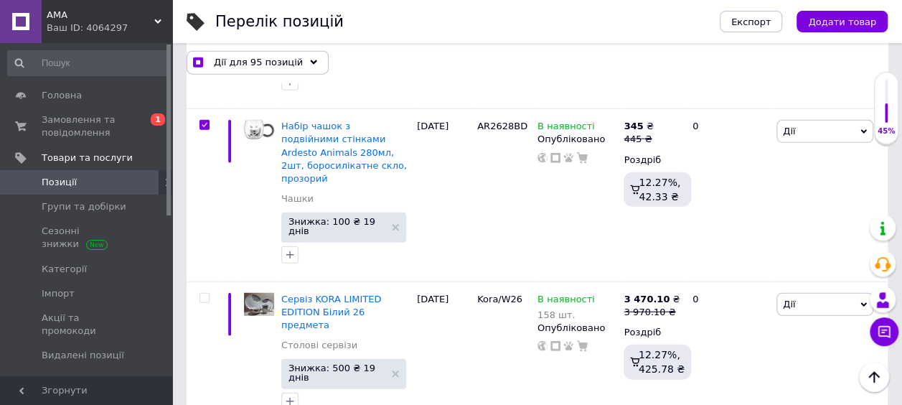
checkbox input "false"
checkbox input "true"
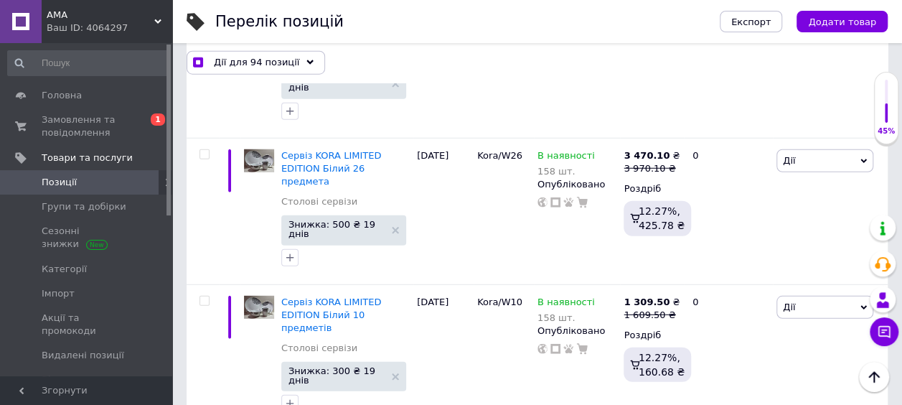
checkbox input "false"
checkbox input "true"
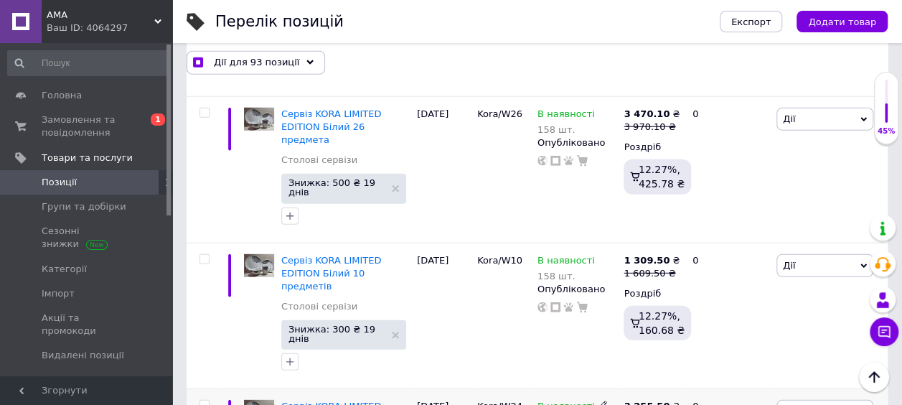
scroll to position [1938, 0]
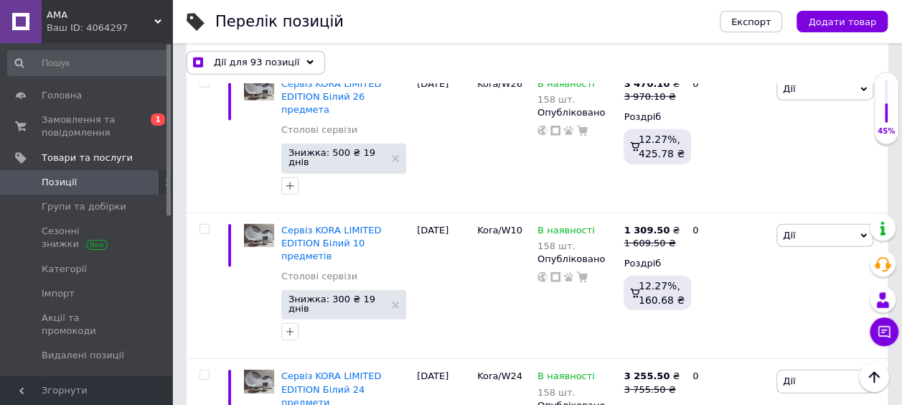
checkbox input "false"
checkbox input "true"
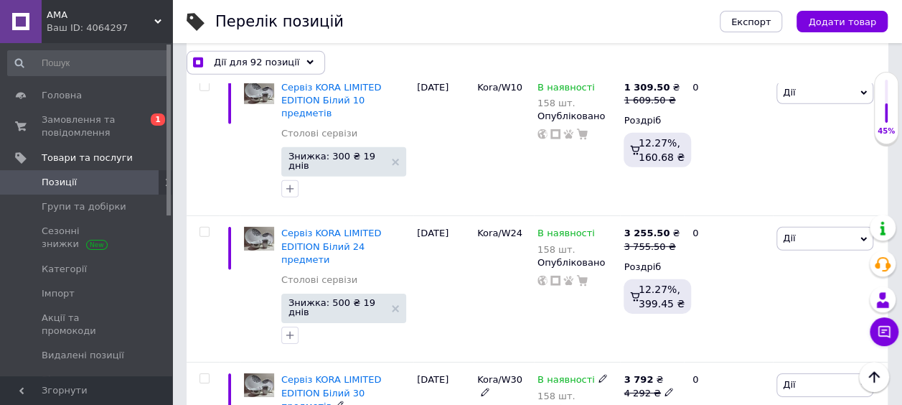
scroll to position [2082, 0]
checkbox input "false"
checkbox input "true"
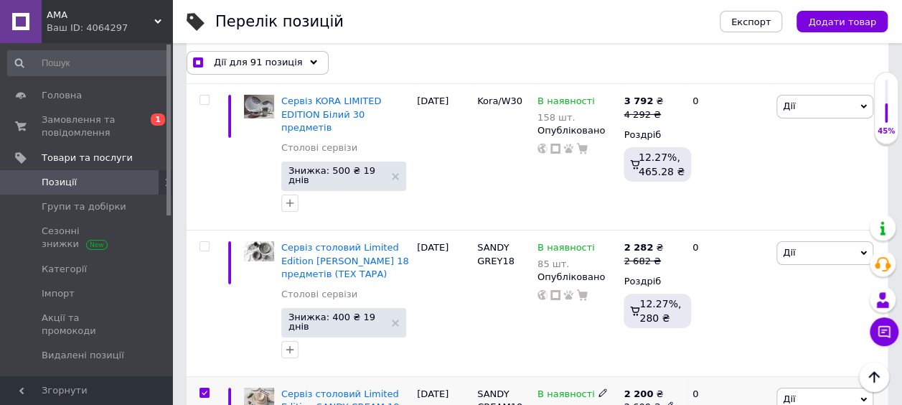
scroll to position [2441, 0]
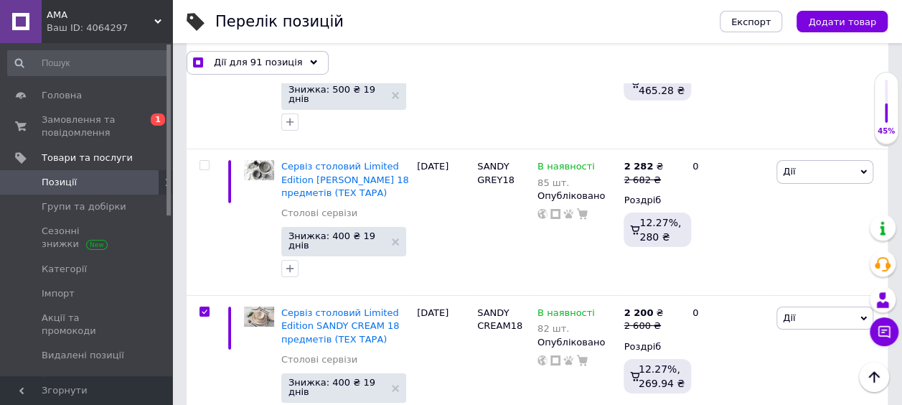
checkbox input "false"
checkbox input "true"
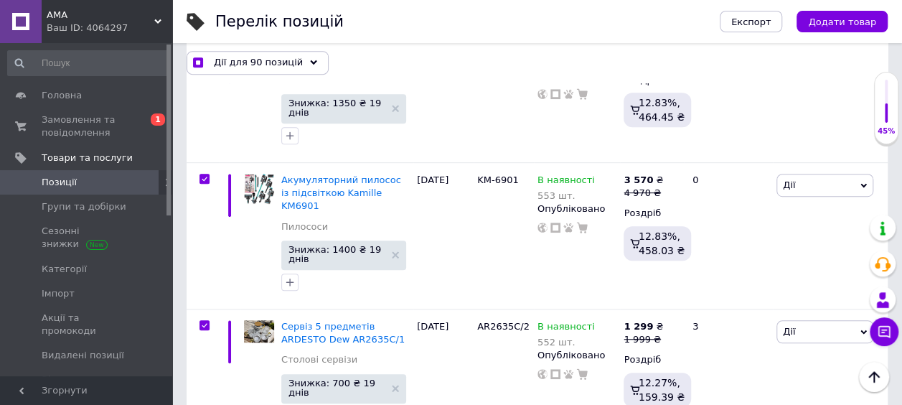
scroll to position [3015, 0]
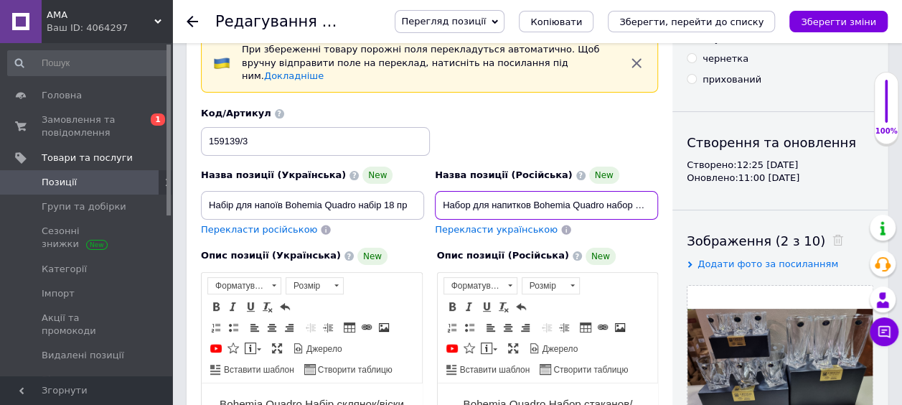
scroll to position [0, 6]
drag, startPoint x: 607, startPoint y: 195, endPoint x: 639, endPoint y: 195, distance: 31.6
click at [639, 195] on input "Набор для напитков Bohemia Quadro набор 18пр" at bounding box center [546, 205] width 223 height 29
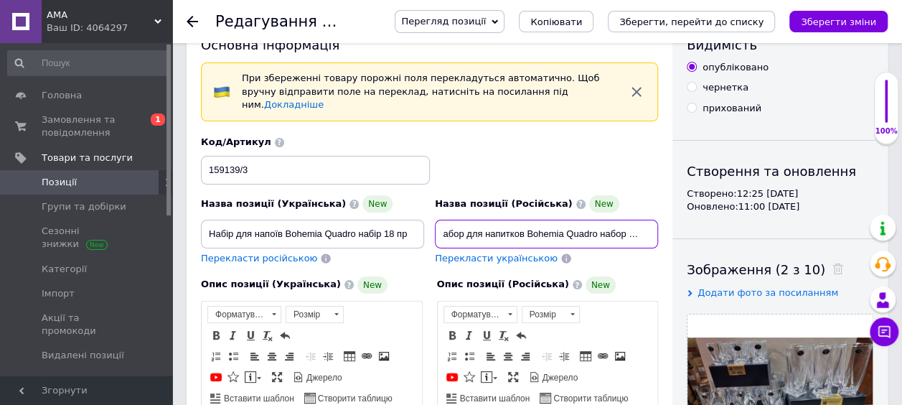
scroll to position [0, 0]
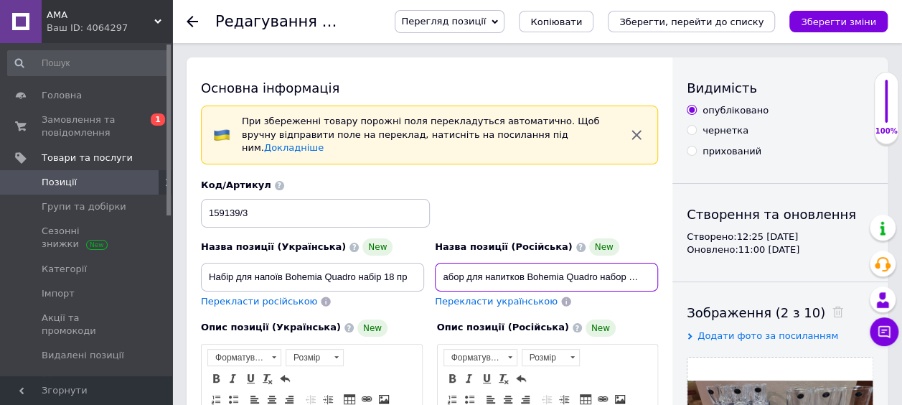
drag, startPoint x: 535, startPoint y: 266, endPoint x: 529, endPoint y: 248, distance: 18.8
click at [562, 263] on input "Набор для напитков Bohemia Quadro набор 18пр" at bounding box center [546, 277] width 223 height 29
drag, startPoint x: 482, startPoint y: 184, endPoint x: 472, endPoint y: 184, distance: 9.3
click at [482, 184] on div "Код/Артикул 159139/3" at bounding box center [430, 203] width 468 height 60
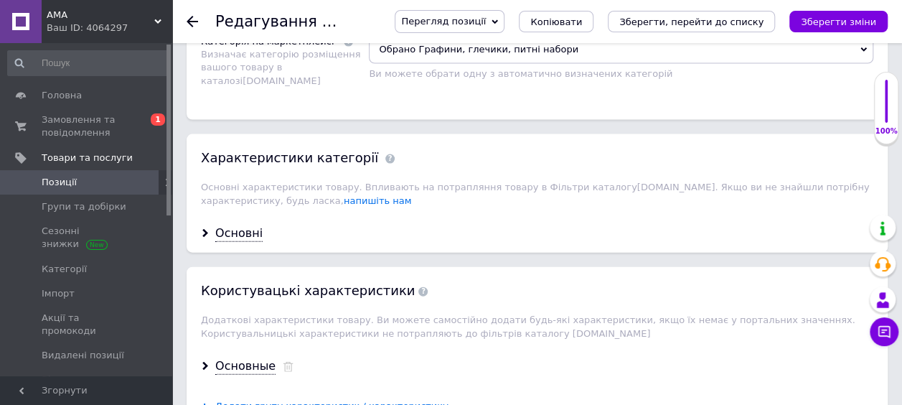
scroll to position [1579, 0]
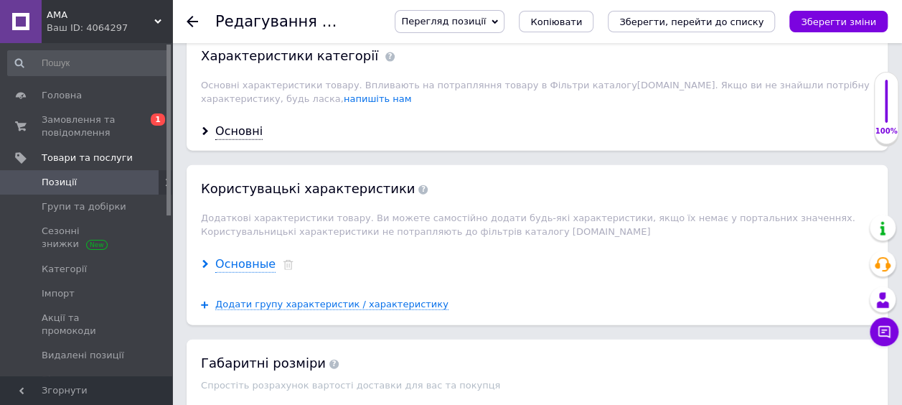
click at [227, 256] on div "Основные" at bounding box center [245, 264] width 60 height 17
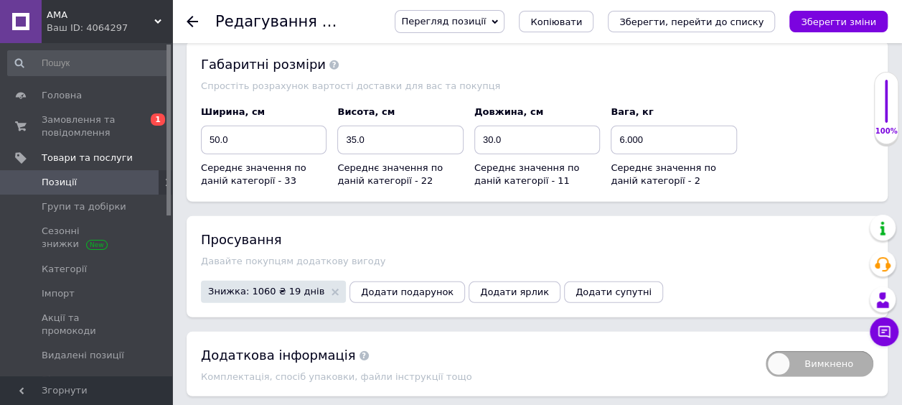
scroll to position [1982, 0]
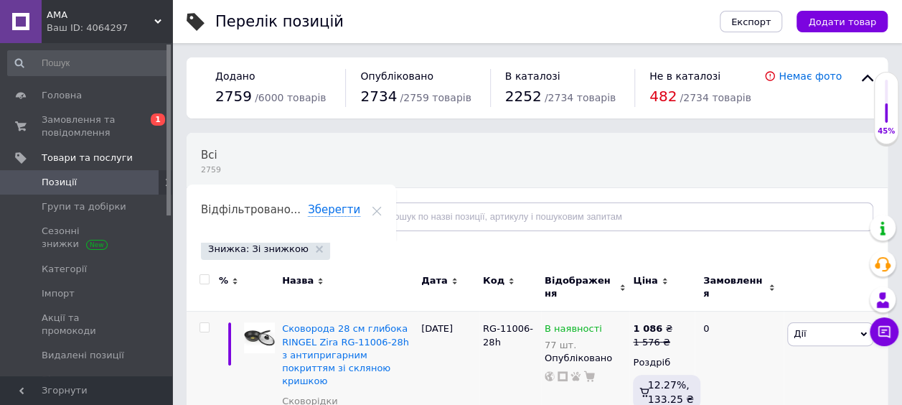
scroll to position [215, 0]
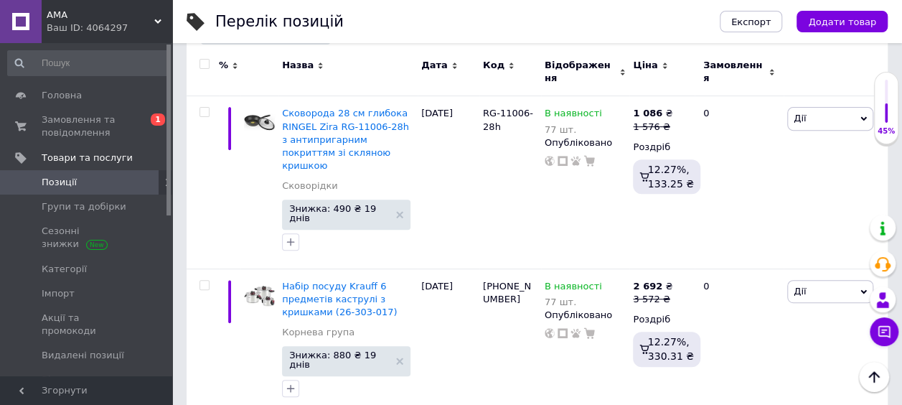
click at [202, 62] on input "checkbox" at bounding box center [204, 64] width 9 height 9
checkbox input "true"
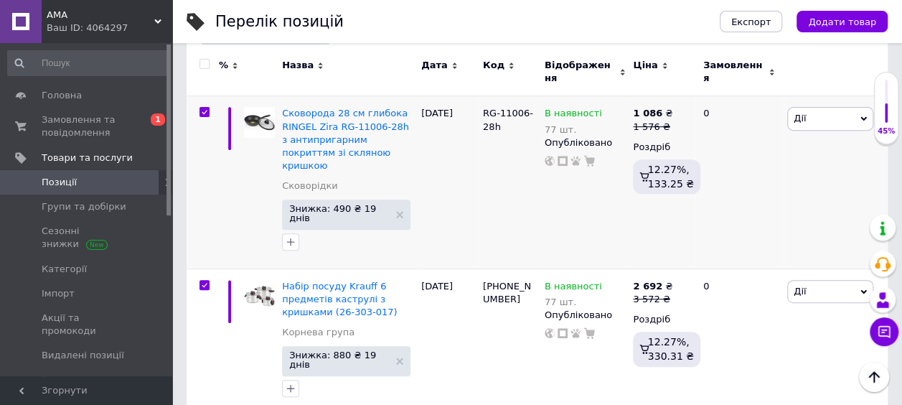
checkbox input "true"
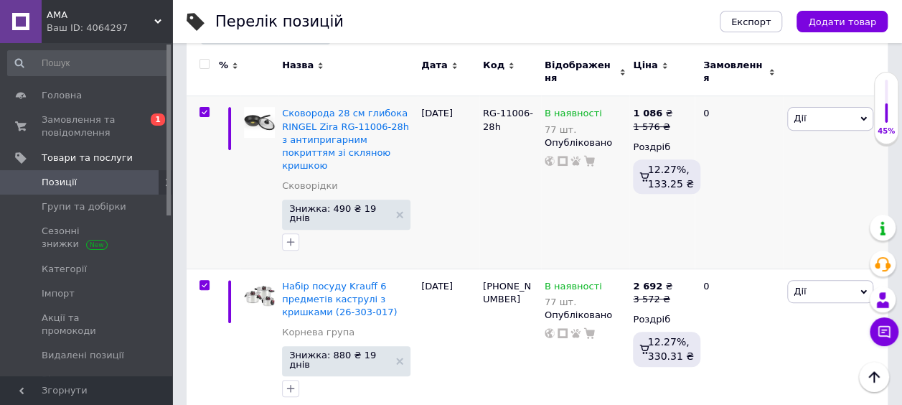
checkbox input "true"
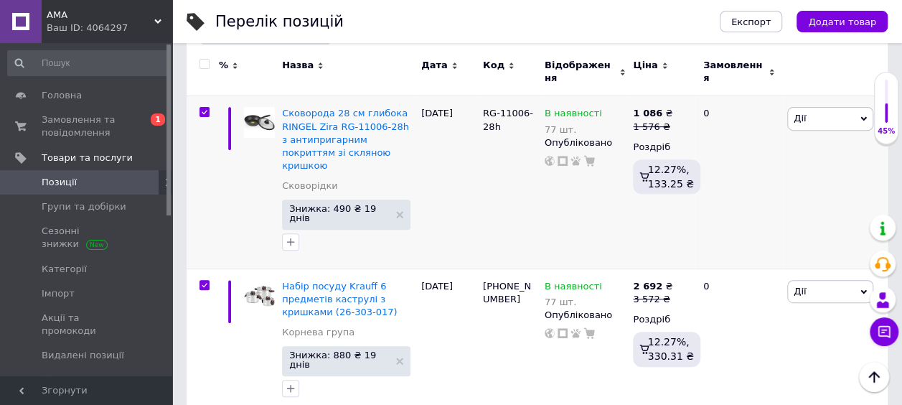
checkbox input "true"
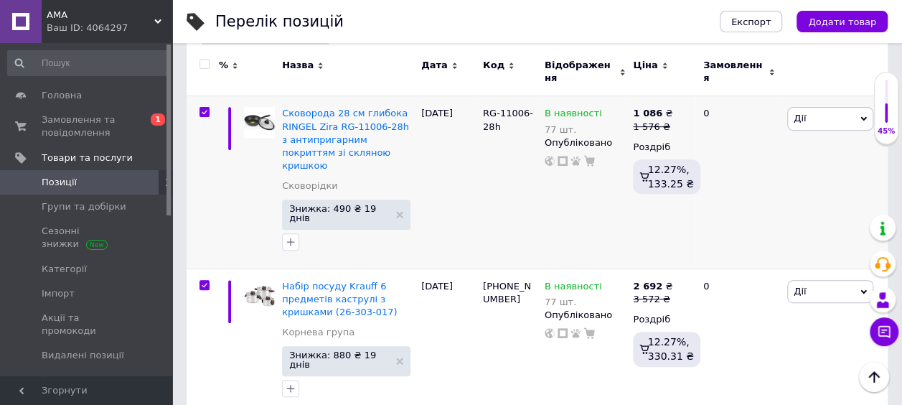
checkbox input "true"
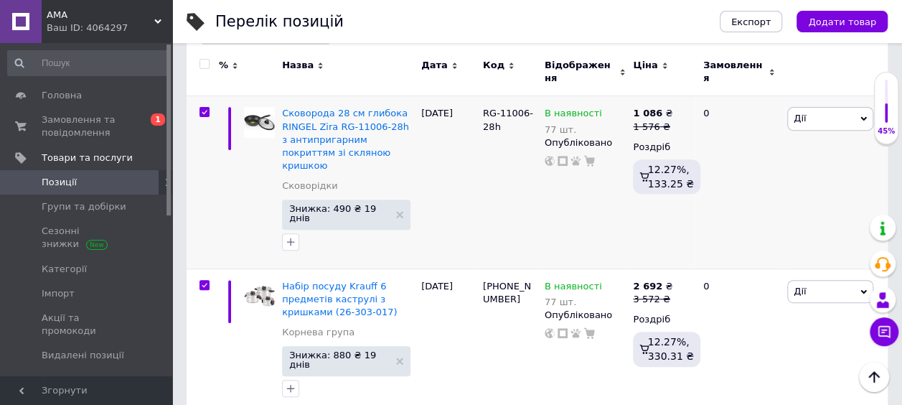
checkbox input "true"
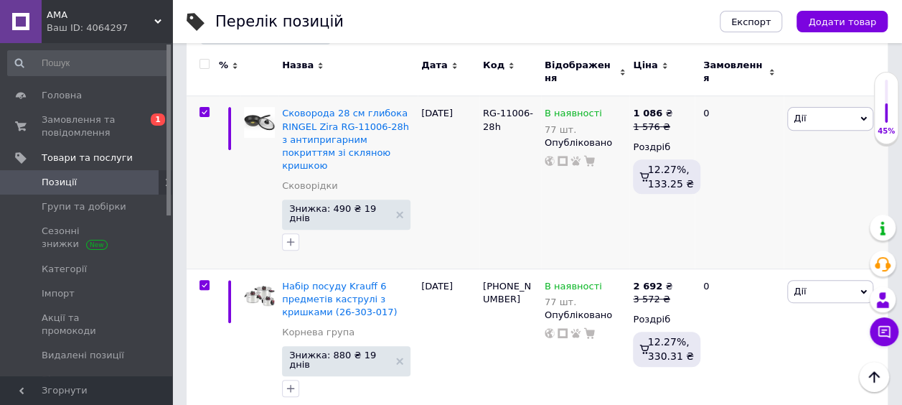
checkbox input "true"
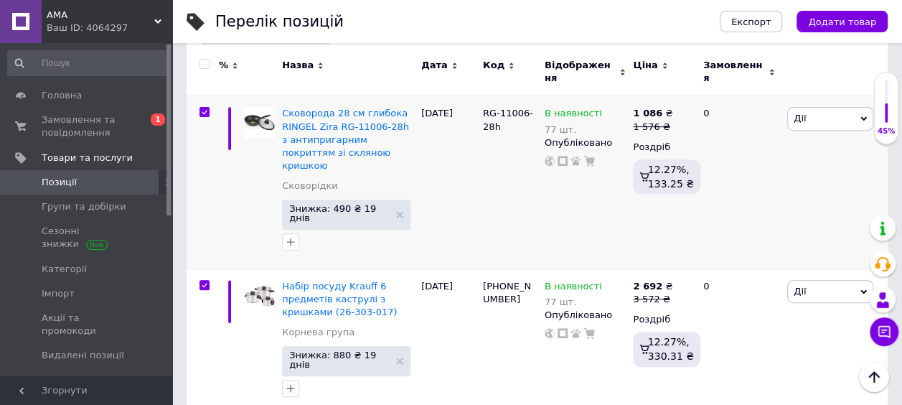
checkbox input "true"
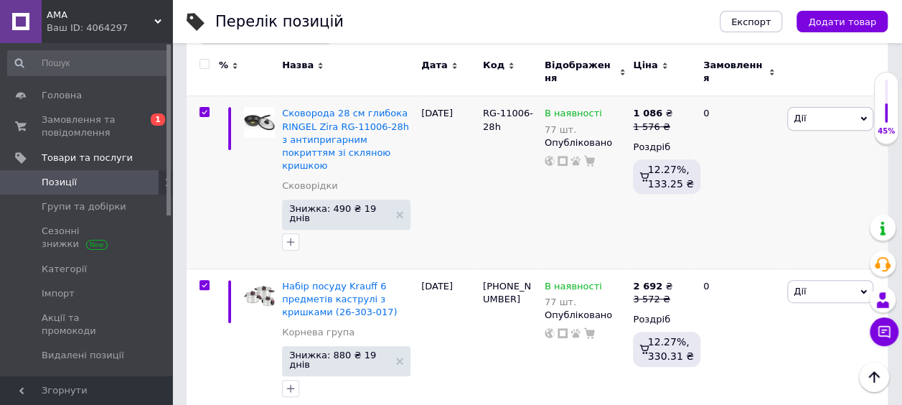
checkbox input "true"
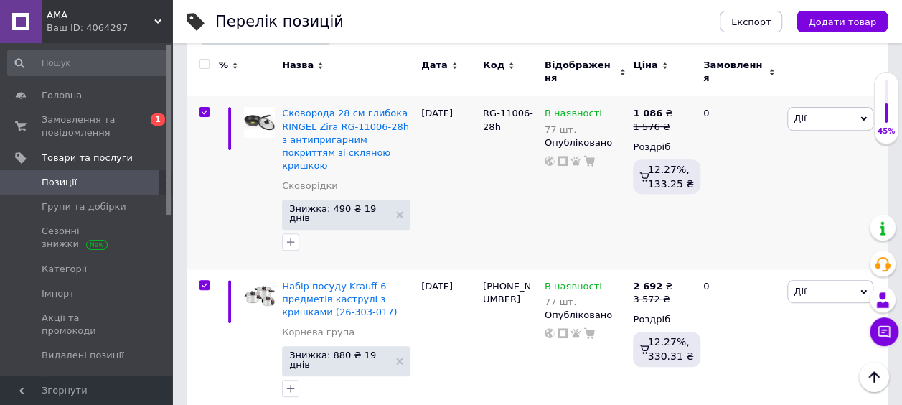
checkbox input "true"
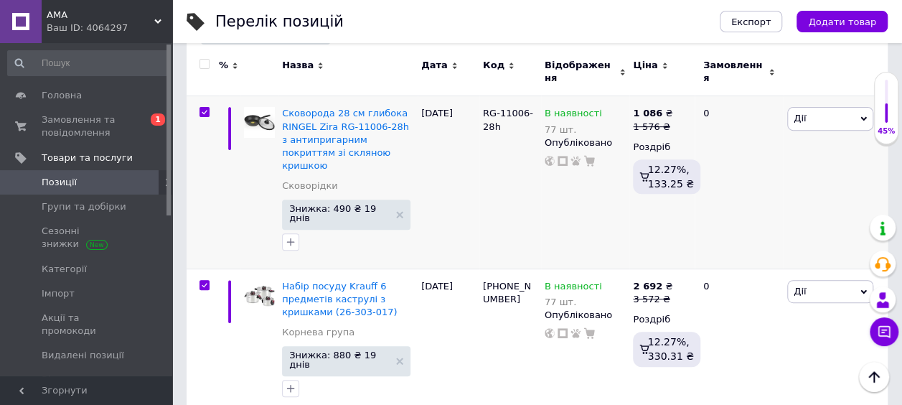
checkbox input "true"
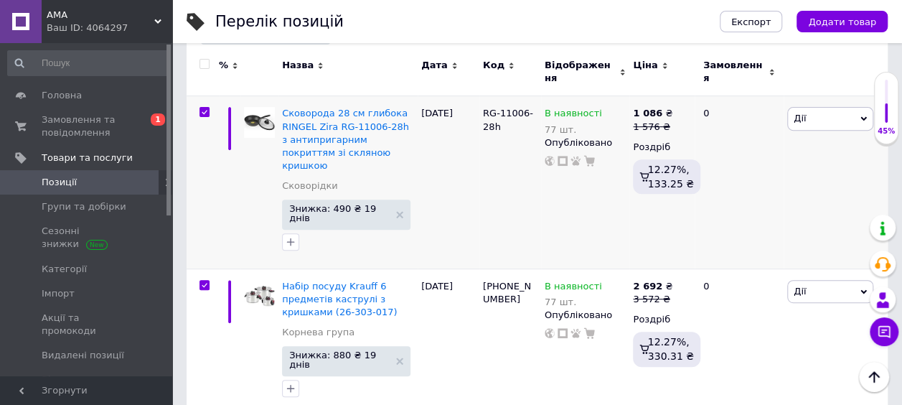
checkbox input "true"
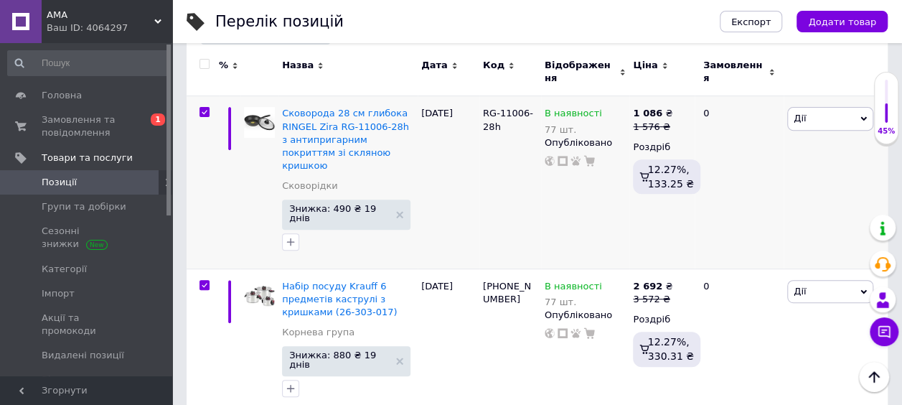
checkbox input "true"
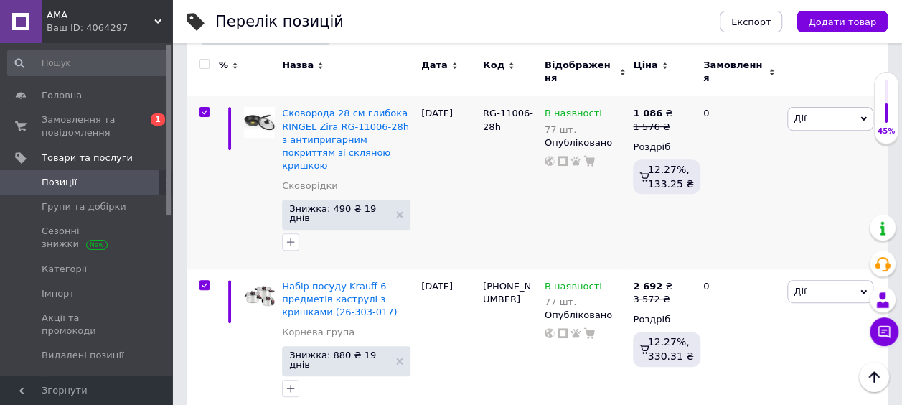
checkbox input "true"
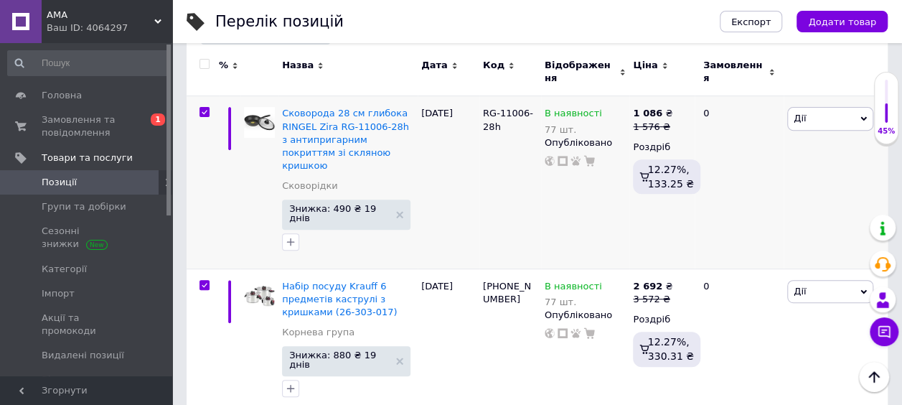
checkbox input "true"
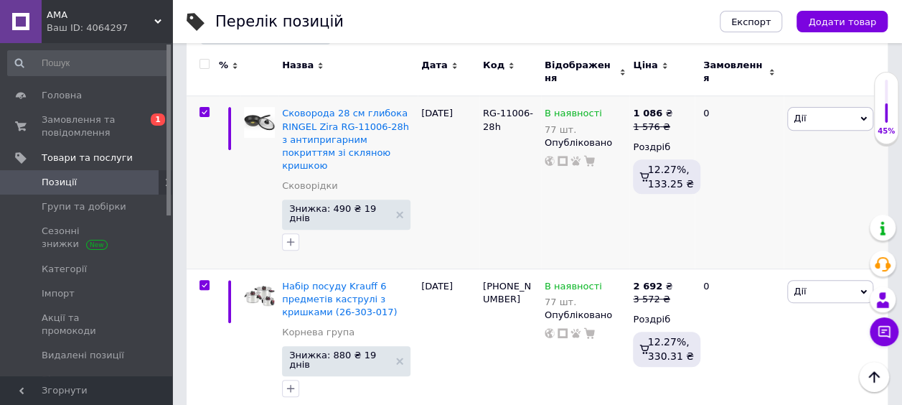
checkbox input "true"
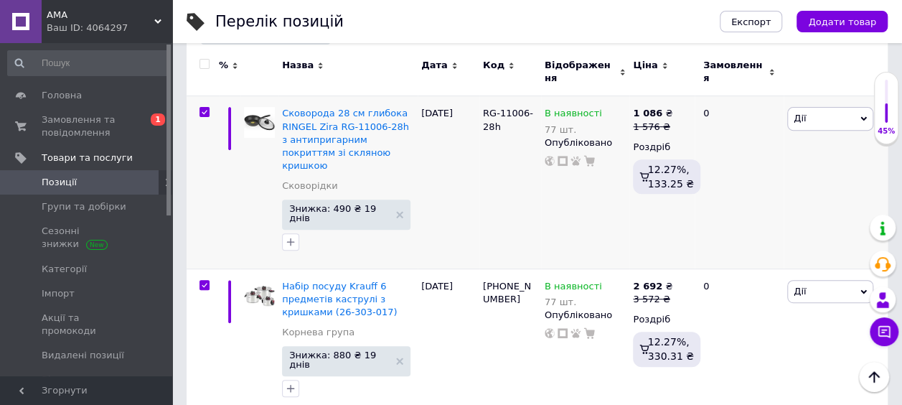
checkbox input "true"
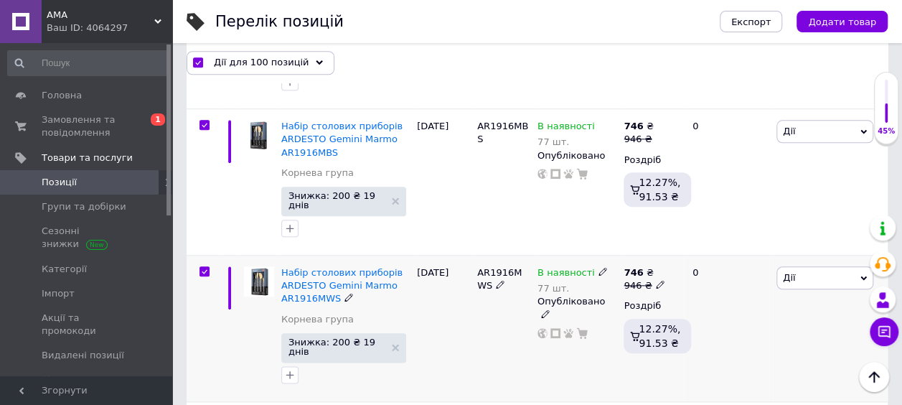
scroll to position [718, 0]
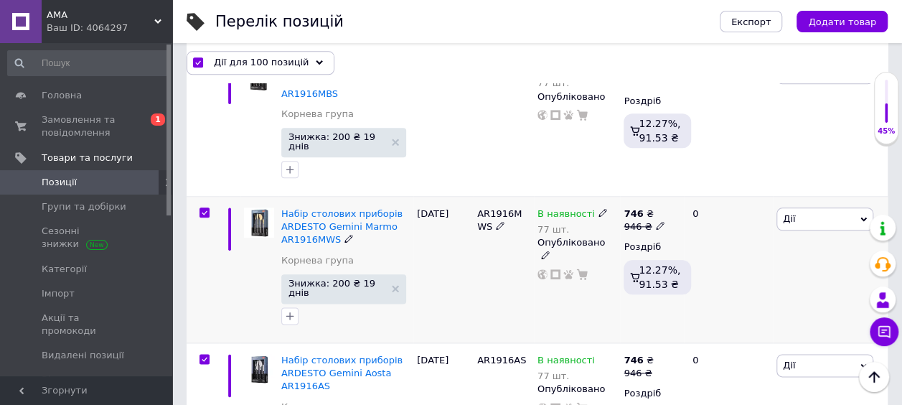
click at [201, 208] on input "checkbox" at bounding box center [204, 212] width 9 height 9
click at [202, 355] on input "checkbox" at bounding box center [204, 359] width 9 height 9
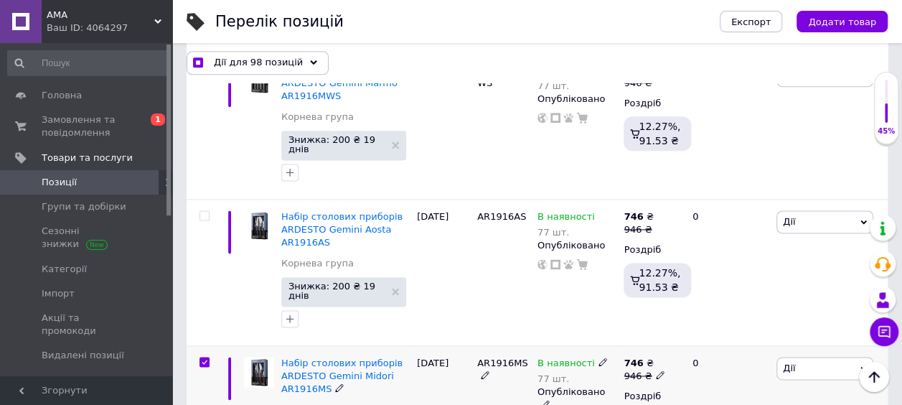
click at [202, 357] on input "checkbox" at bounding box center [204, 361] width 9 height 9
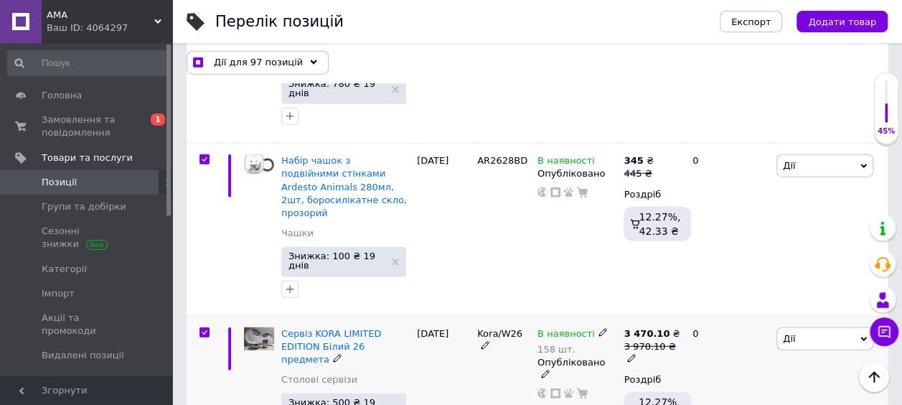
scroll to position [1651, 0]
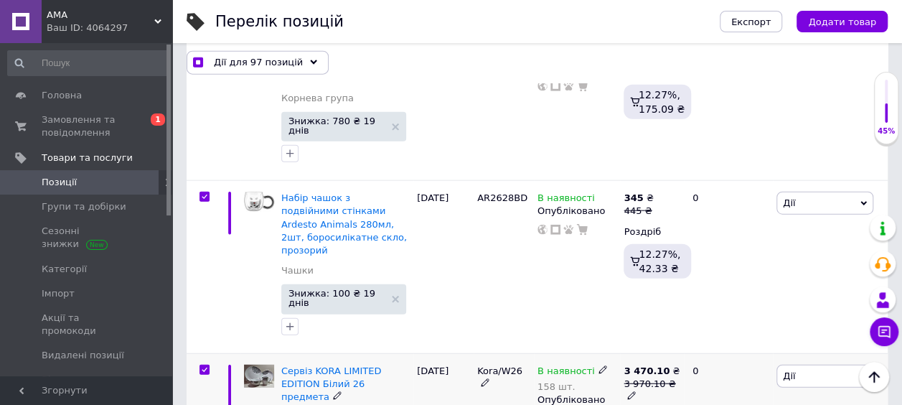
drag, startPoint x: 205, startPoint y: 207, endPoint x: 204, endPoint y: 214, distance: 7.3
click at [205, 365] on input "checkbox" at bounding box center [204, 369] width 9 height 9
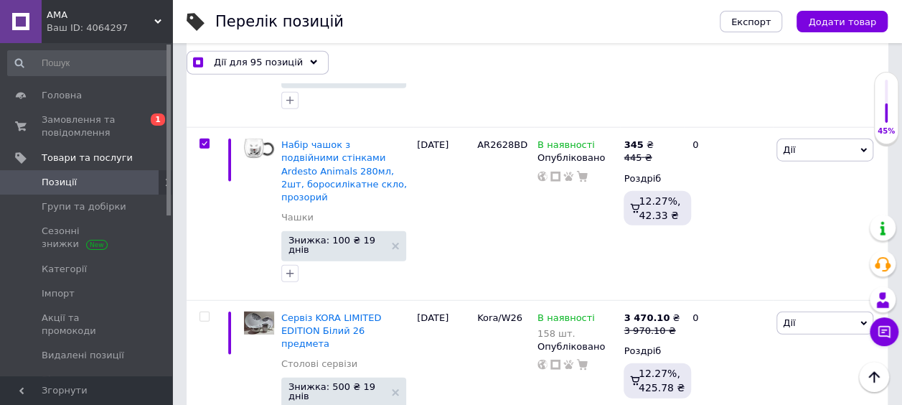
scroll to position [1723, 0]
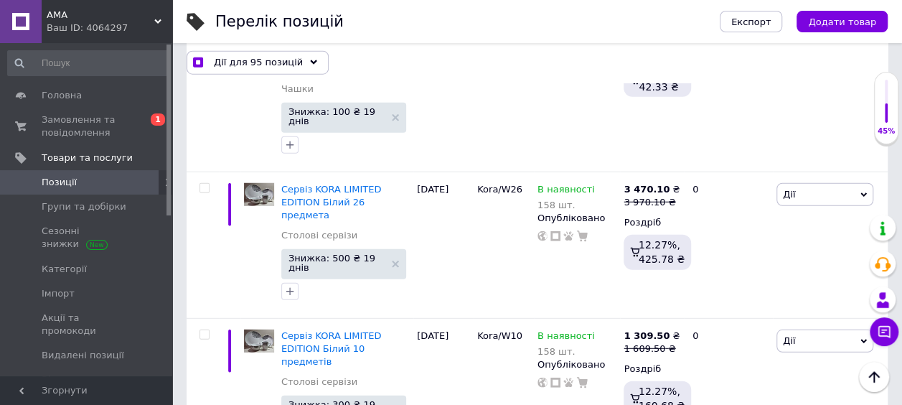
scroll to position [1938, 0]
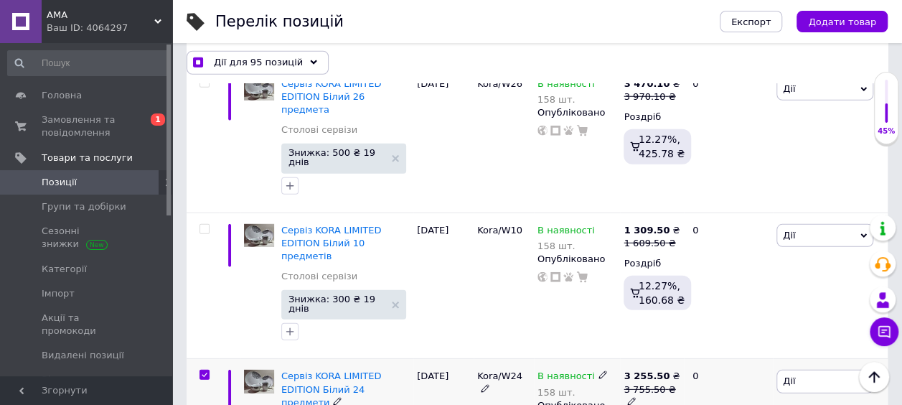
click at [204, 370] on input "checkbox" at bounding box center [204, 374] width 9 height 9
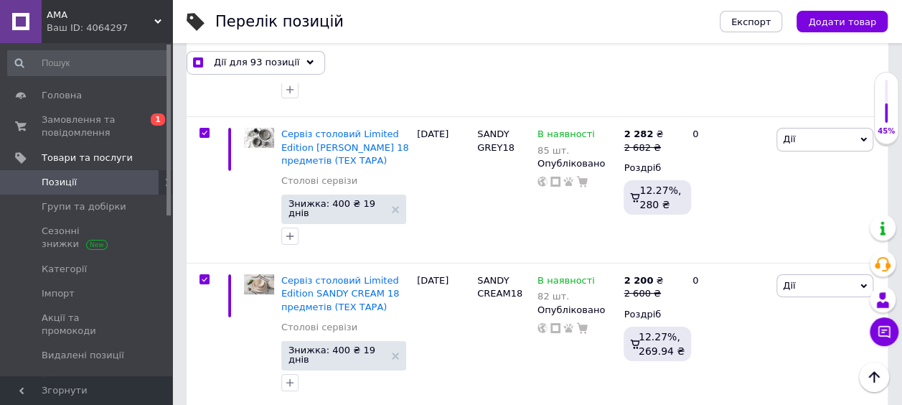
scroll to position [2512, 0]
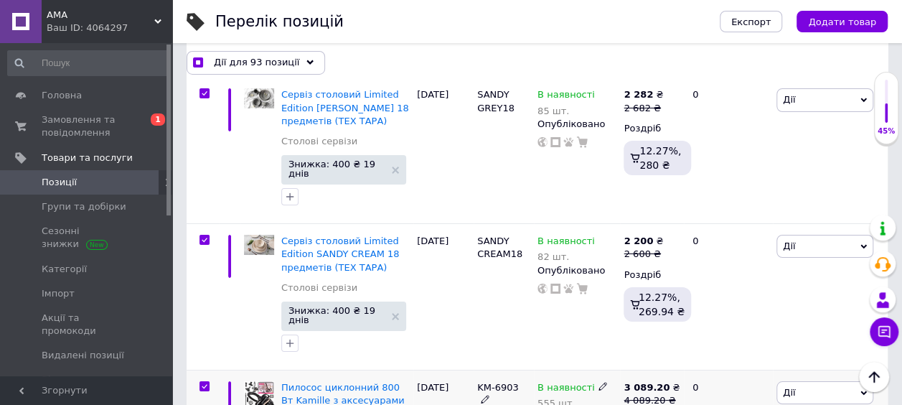
click at [204, 382] on input "checkbox" at bounding box center [204, 386] width 9 height 9
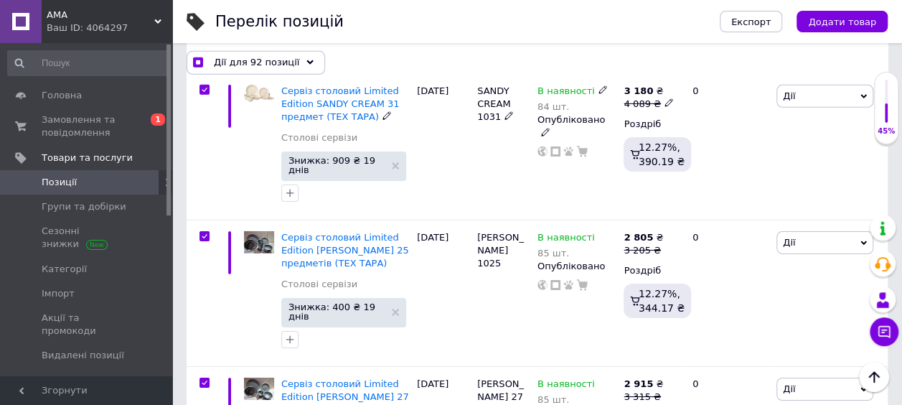
scroll to position [5025, 0]
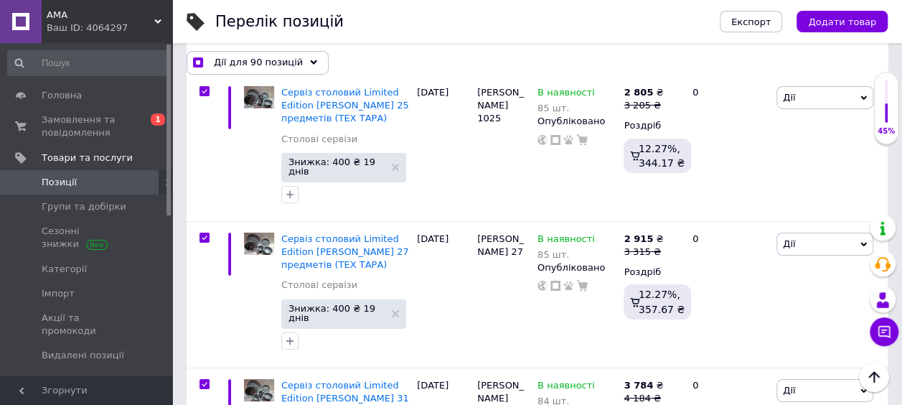
scroll to position [5168, 0]
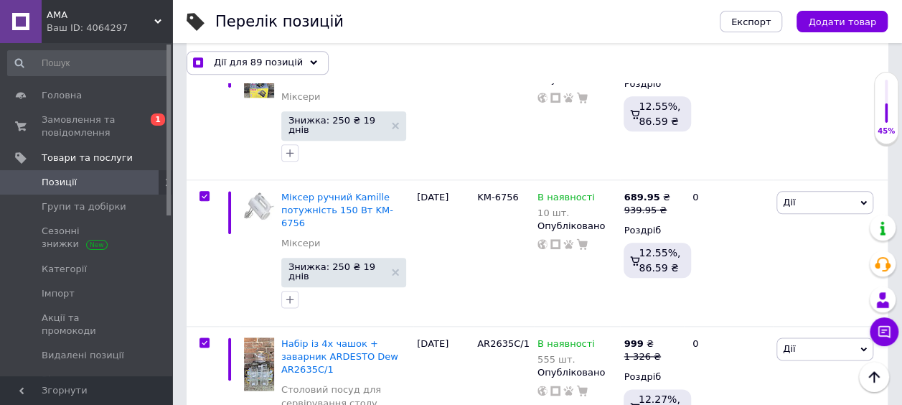
scroll to position [8758, 0]
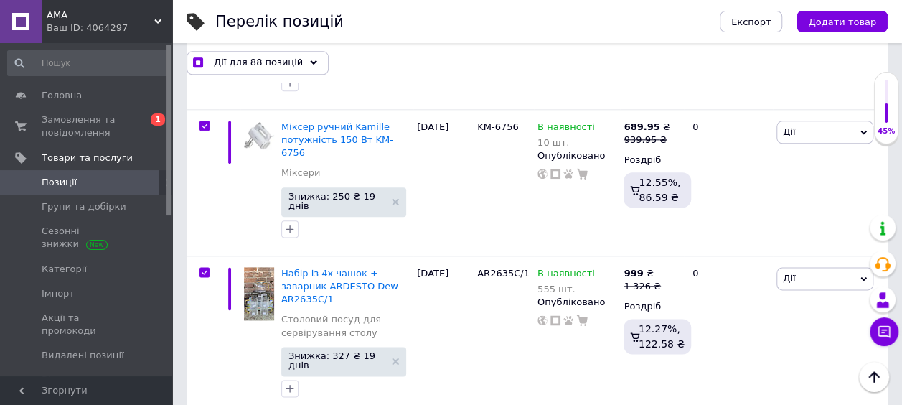
scroll to position [8901, 0]
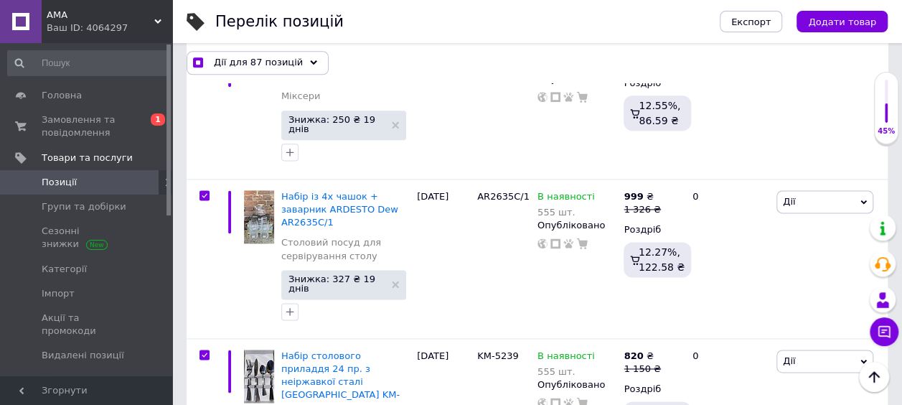
scroll to position [9045, 0]
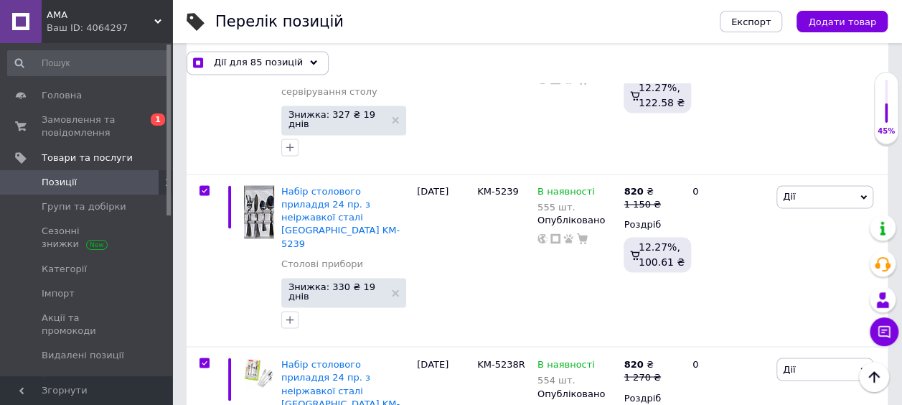
scroll to position [9188, 0]
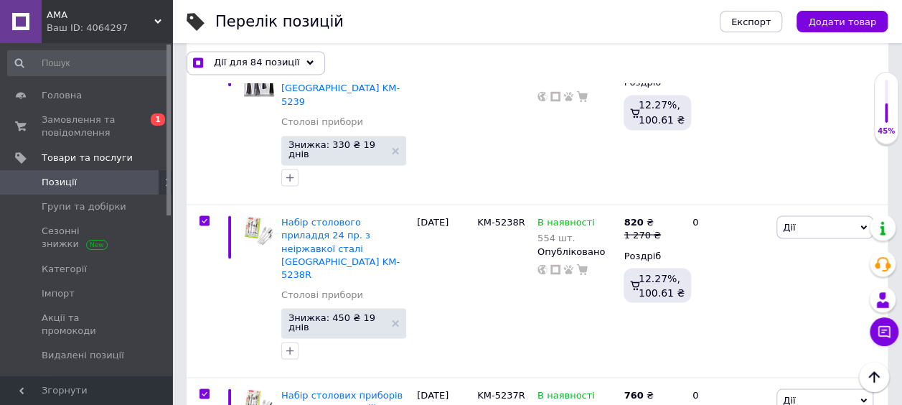
scroll to position [9332, 0]
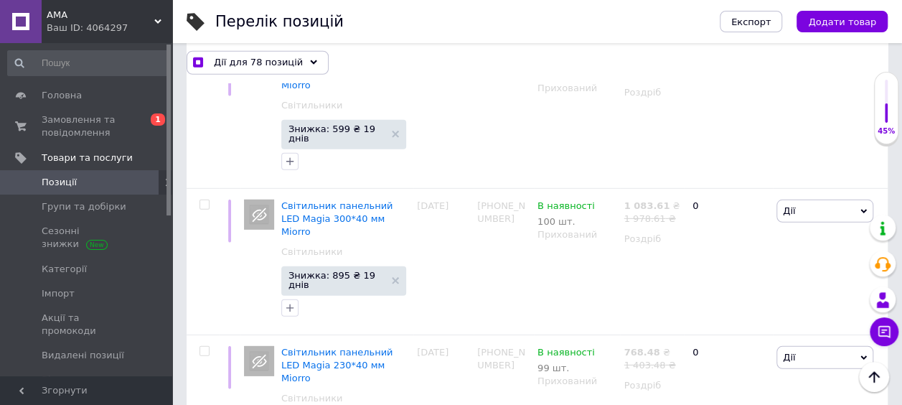
scroll to position [10193, 0]
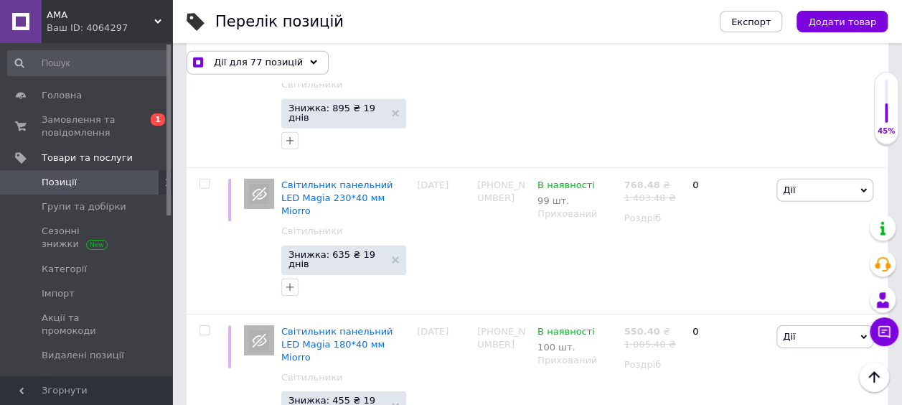
scroll to position [10337, 0]
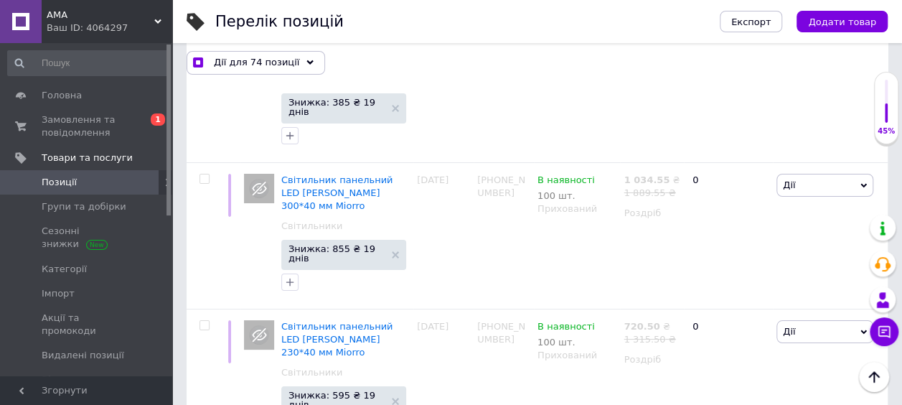
scroll to position [10768, 0]
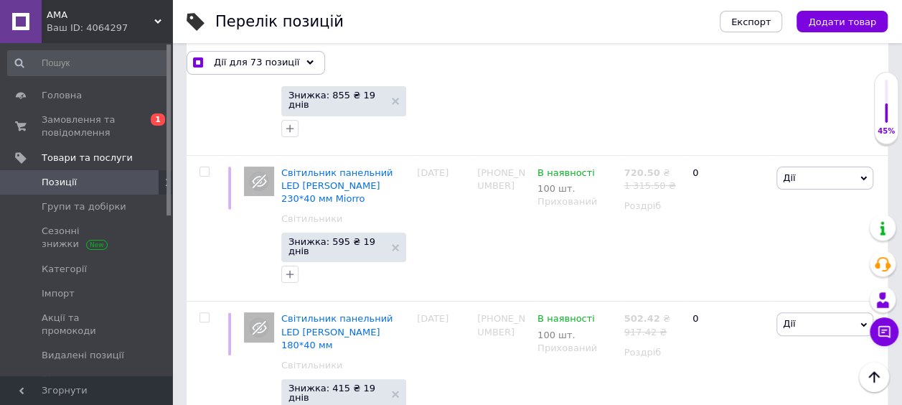
scroll to position [10911, 0]
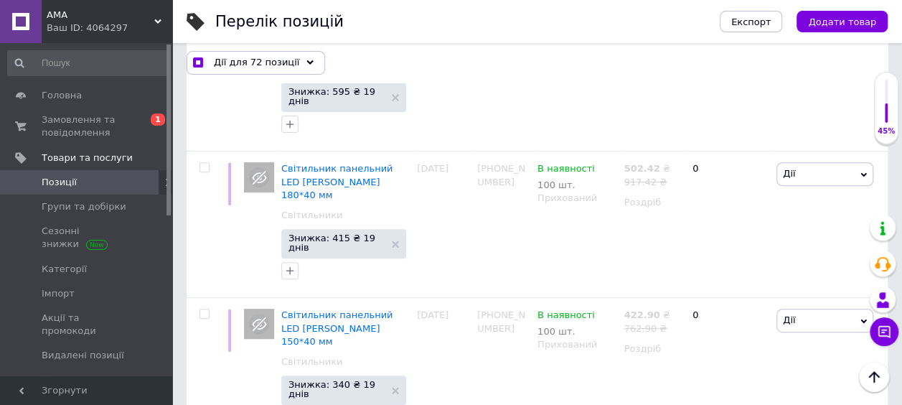
scroll to position [11126, 0]
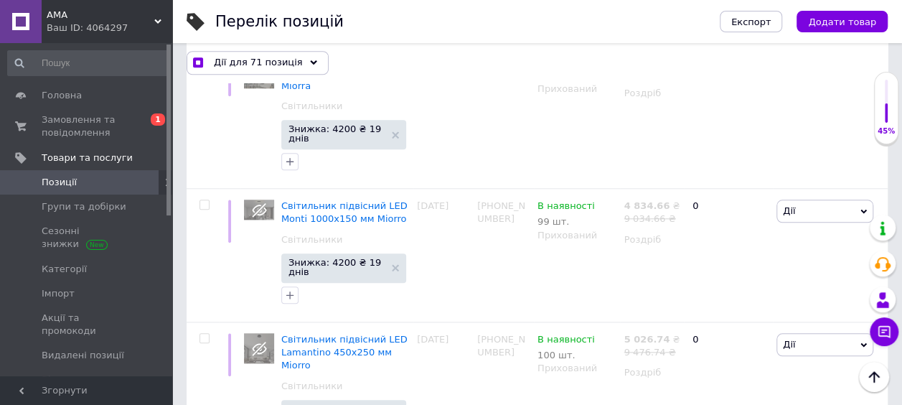
scroll to position [11485, 0]
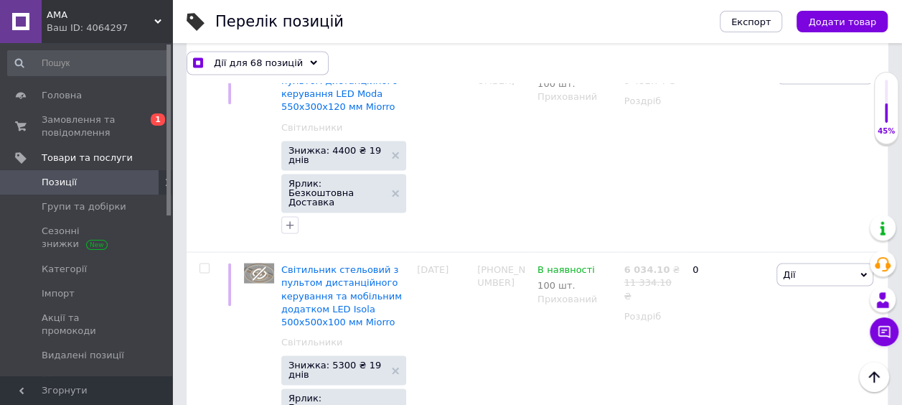
scroll to position [12131, 0]
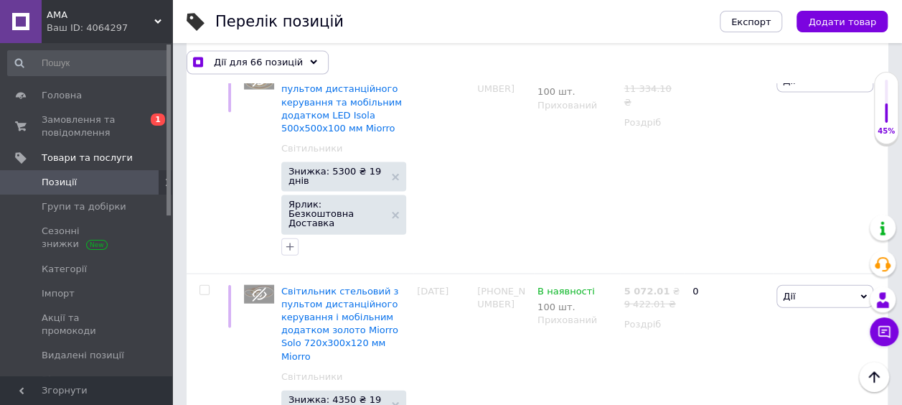
scroll to position [12347, 0]
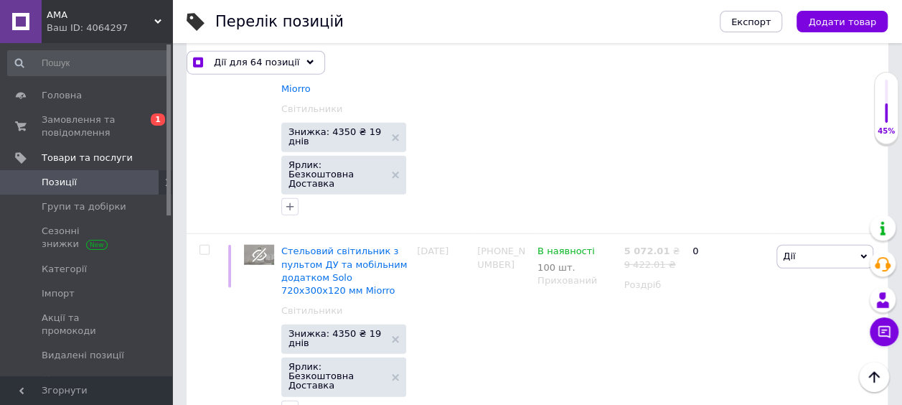
scroll to position [12634, 0]
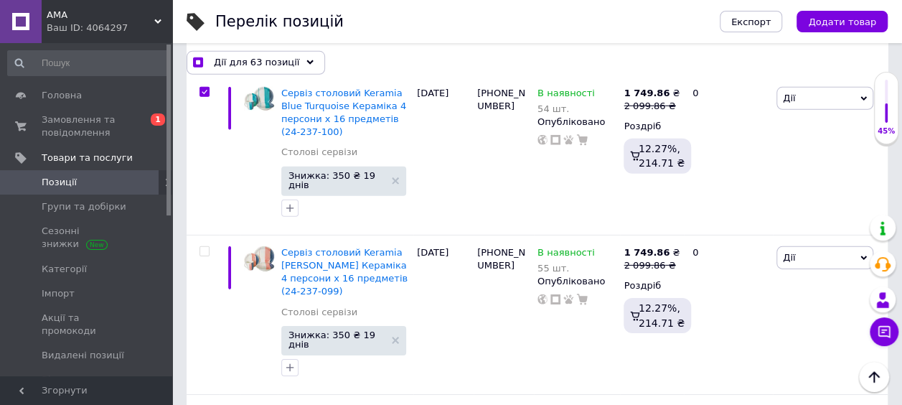
scroll to position [12921, 0]
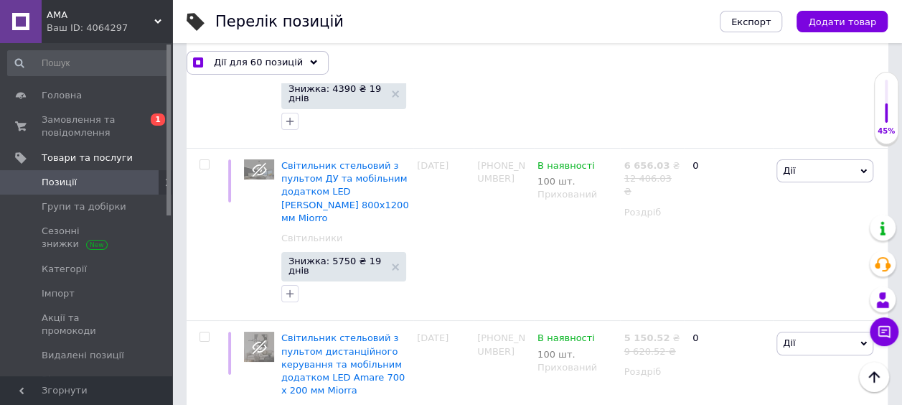
scroll to position [13424, 0]
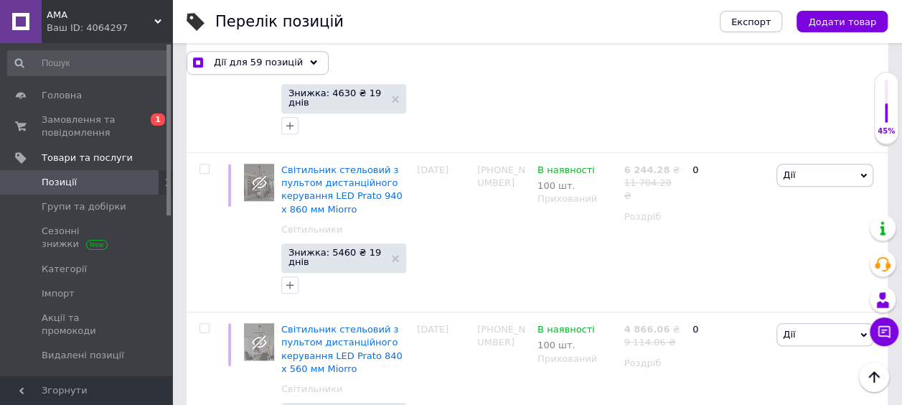
scroll to position [14034, 0]
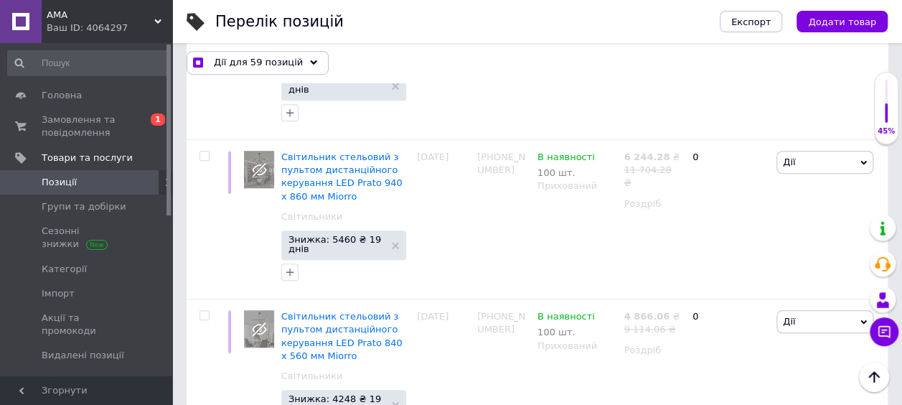
click at [245, 60] on span "Дії для 58 позицій" at bounding box center [258, 62] width 89 height 13
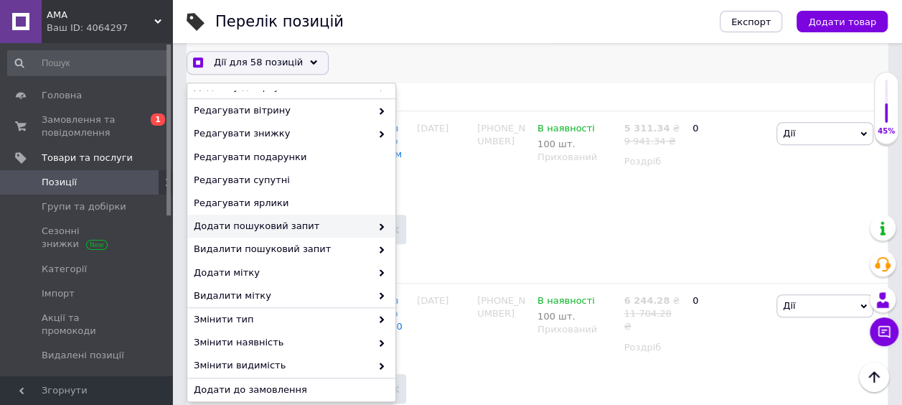
scroll to position [144, 0]
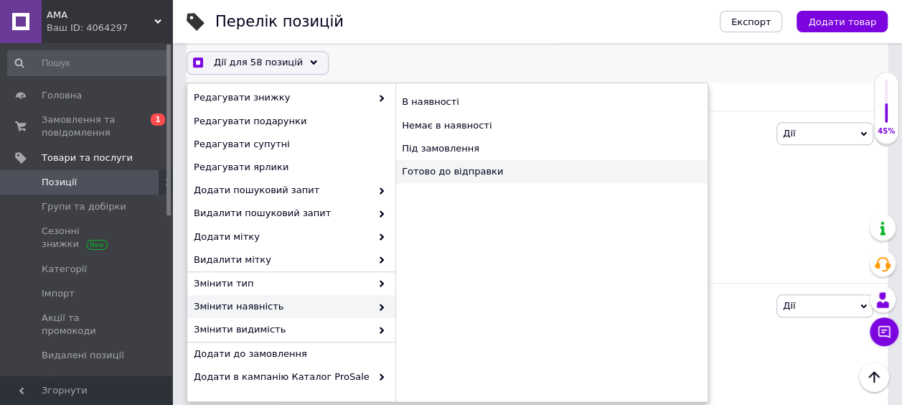
click at [442, 173] on div "Готово до відправки" at bounding box center [552, 171] width 312 height 23
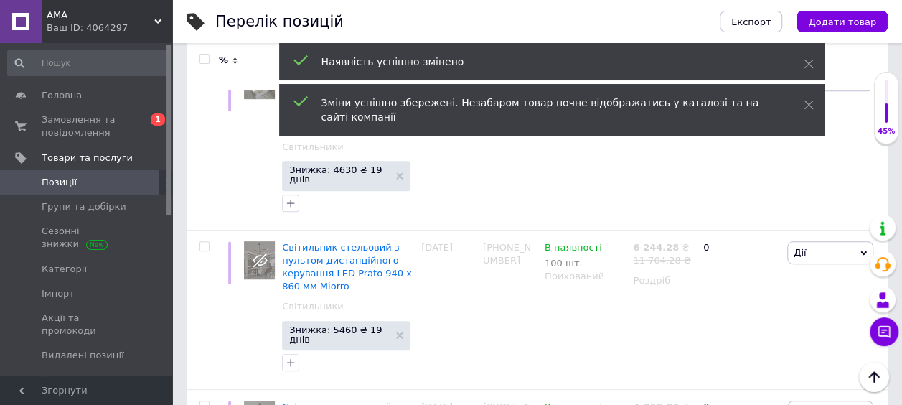
scroll to position [13831, 0]
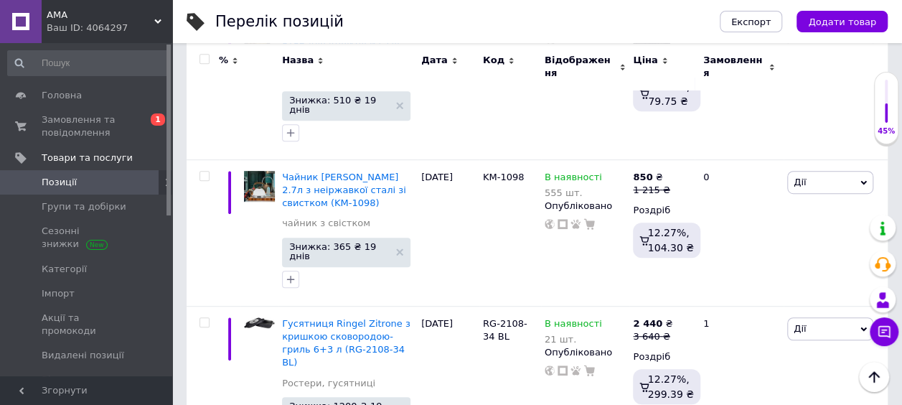
scroll to position [13561, 0]
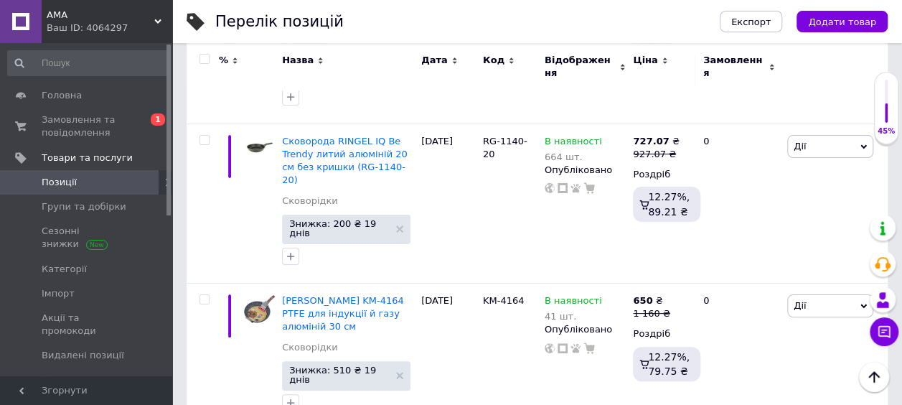
click at [206, 60] on input "checkbox" at bounding box center [204, 59] width 9 height 9
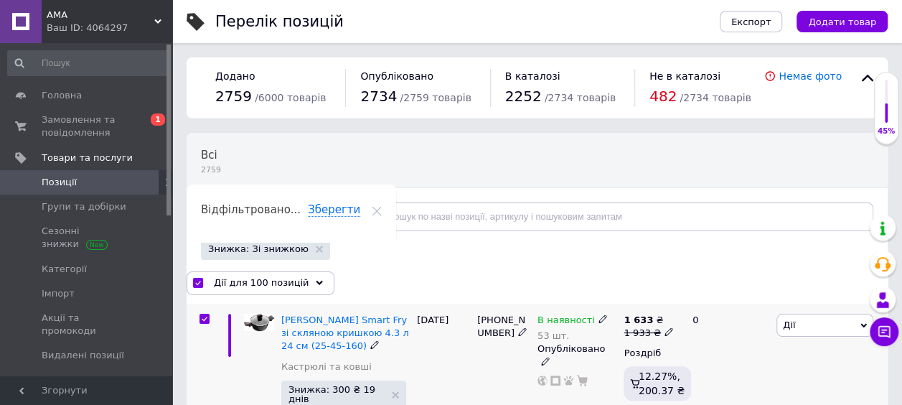
scroll to position [215, 0]
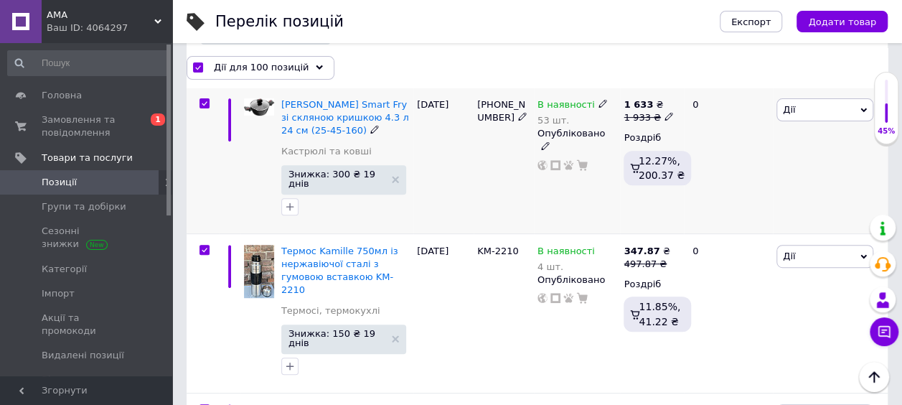
click at [205, 100] on input "checkbox" at bounding box center [204, 103] width 9 height 9
click at [599, 99] on icon at bounding box center [603, 103] width 9 height 9
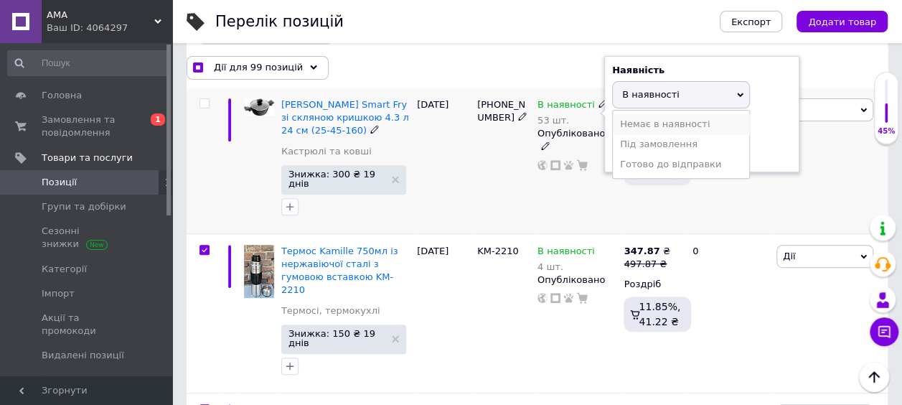
click at [637, 121] on li "Немає в наявності" at bounding box center [681, 124] width 136 height 20
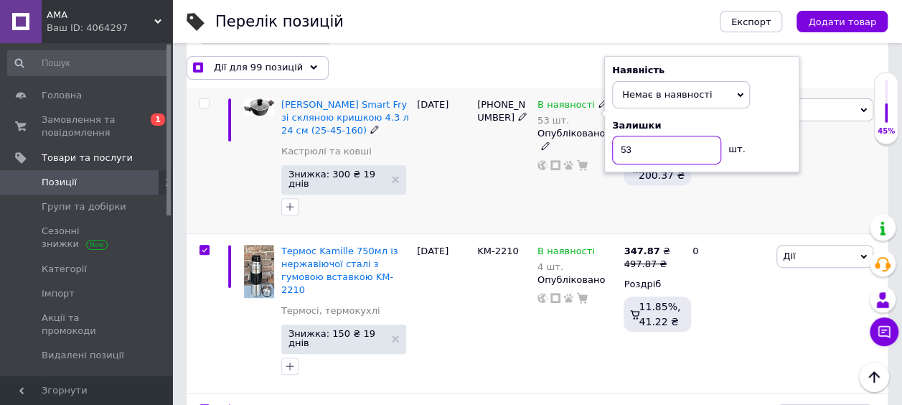
drag, startPoint x: 632, startPoint y: 147, endPoint x: 612, endPoint y: 147, distance: 20.8
click at [610, 147] on div "Наявність Немає в наявності В наявності Під замовлення Готово до відправки Зали…" at bounding box center [701, 114] width 195 height 116
click at [392, 176] on use at bounding box center [395, 179] width 7 height 7
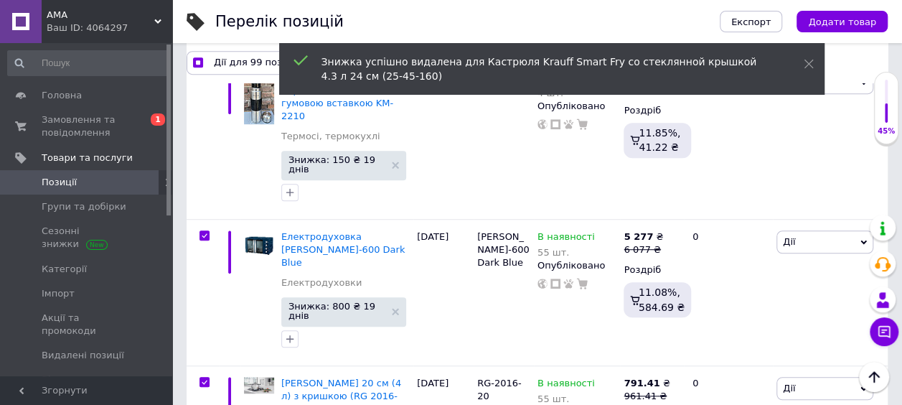
scroll to position [359, 0]
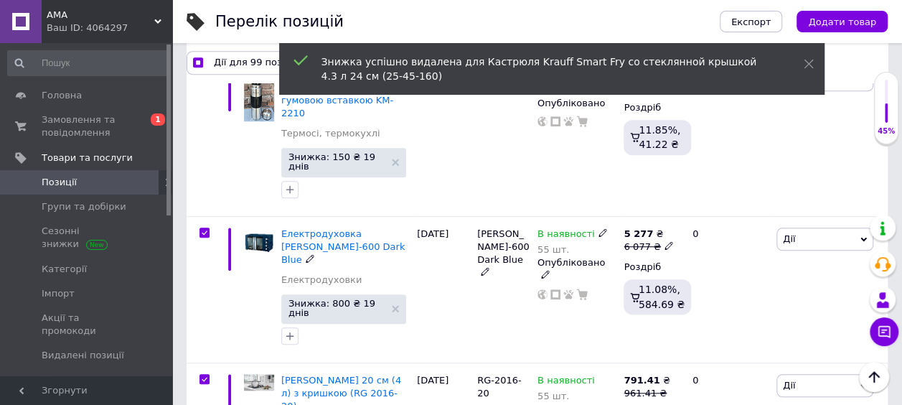
click at [314, 228] on span "Електродуховка [PERSON_NAME]-600 Dark Blue" at bounding box center [342, 246] width 123 height 37
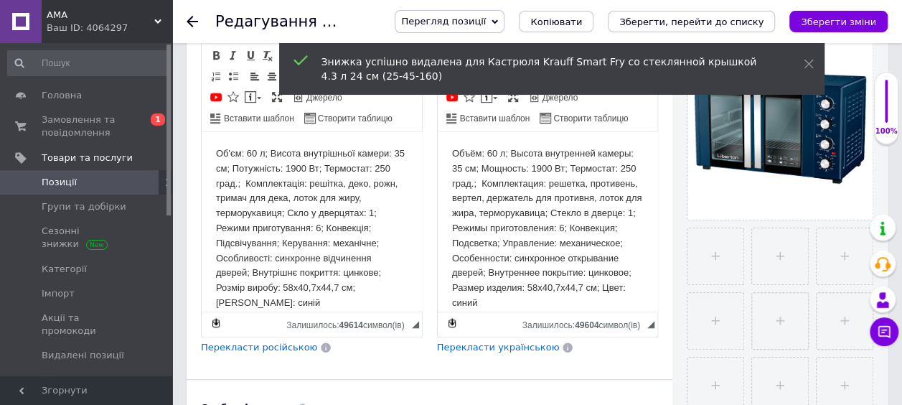
scroll to position [359, 0]
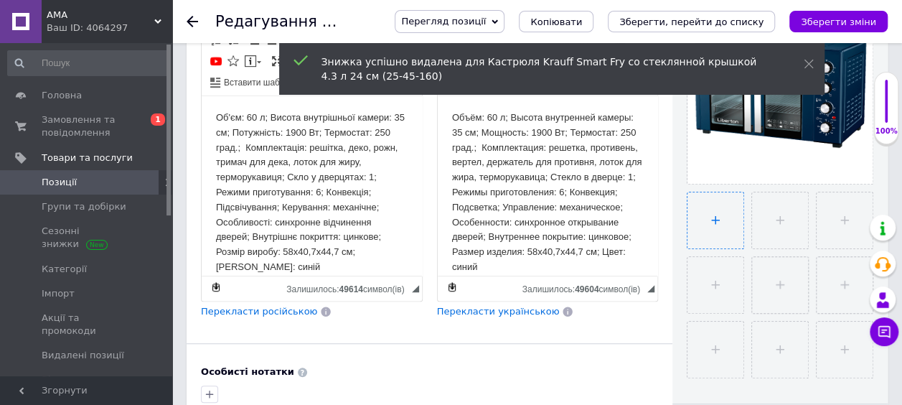
click at [707, 212] on input "file" at bounding box center [716, 220] width 56 height 56
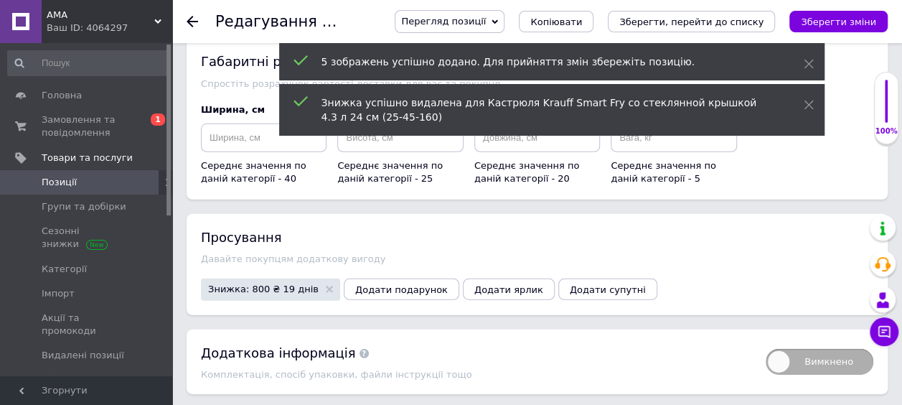
scroll to position [2010, 0]
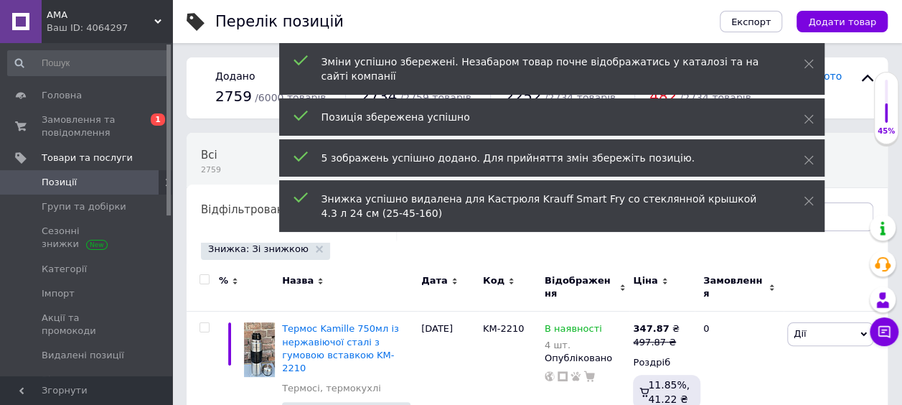
click at [205, 277] on input "checkbox" at bounding box center [204, 279] width 9 height 9
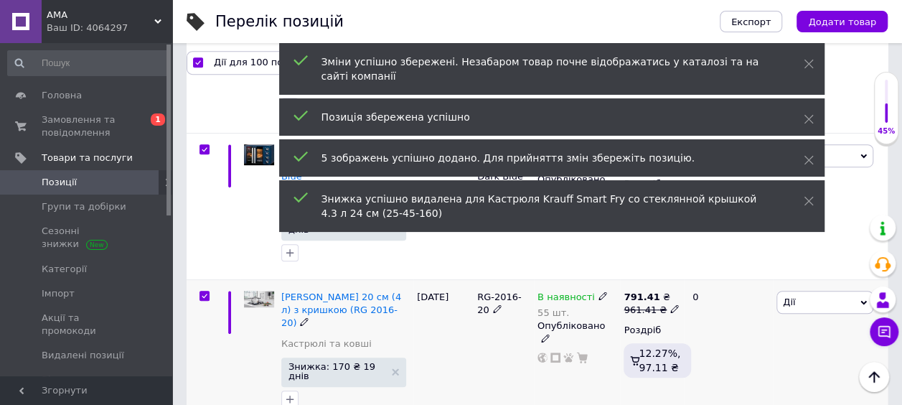
scroll to position [359, 0]
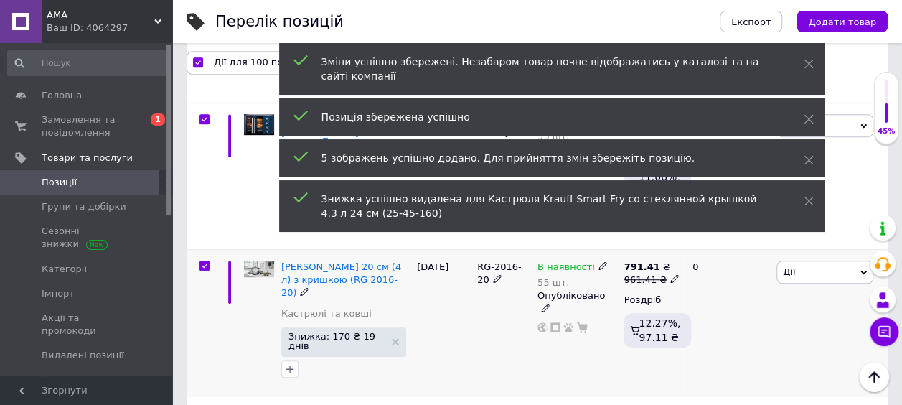
click at [207, 261] on input "checkbox" at bounding box center [204, 265] width 9 height 9
click at [204, 404] on input "checkbox" at bounding box center [204, 412] width 9 height 9
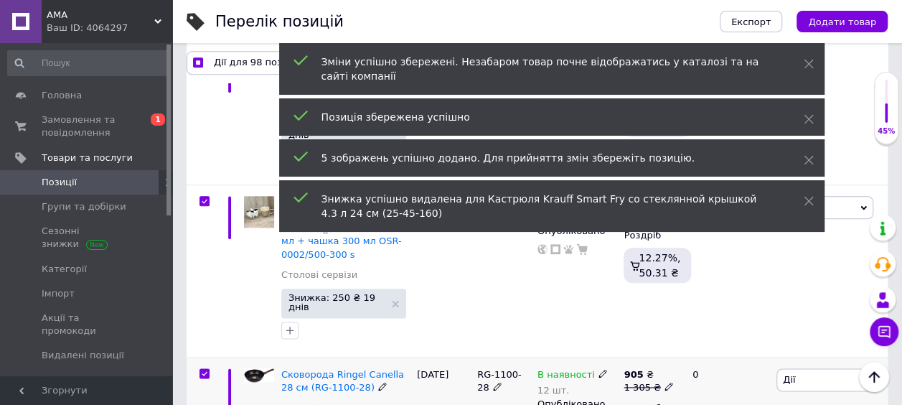
scroll to position [718, 0]
click at [200, 368] on input "checkbox" at bounding box center [204, 372] width 9 height 9
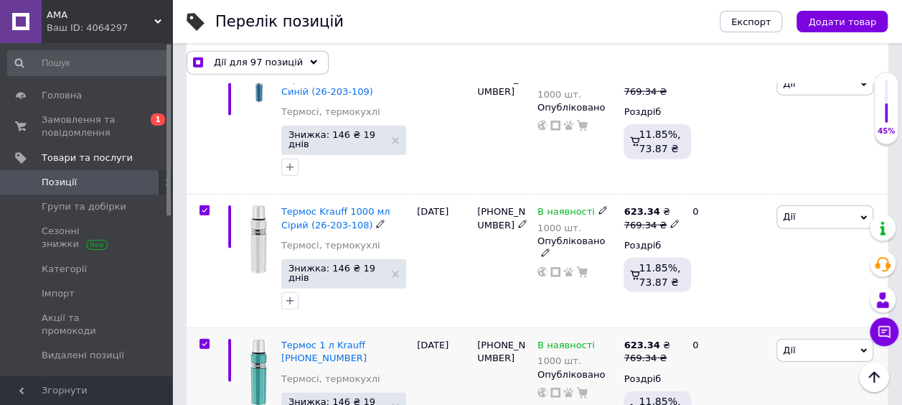
scroll to position [1795, 0]
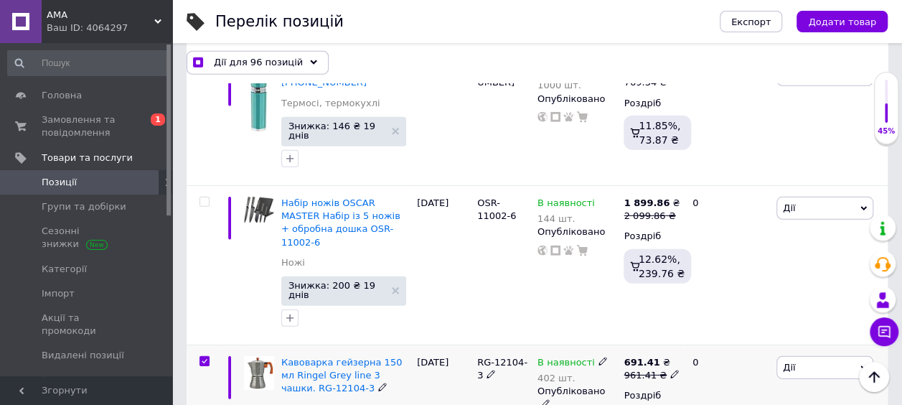
scroll to position [2010, 0]
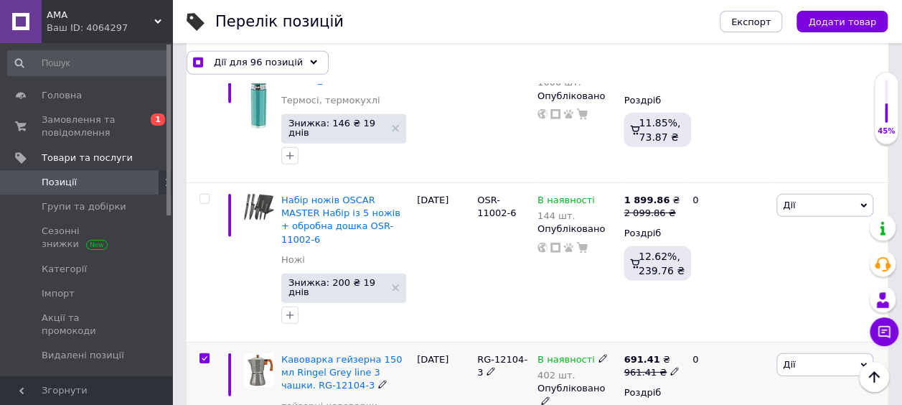
click at [207, 354] on input "checkbox" at bounding box center [204, 358] width 9 height 9
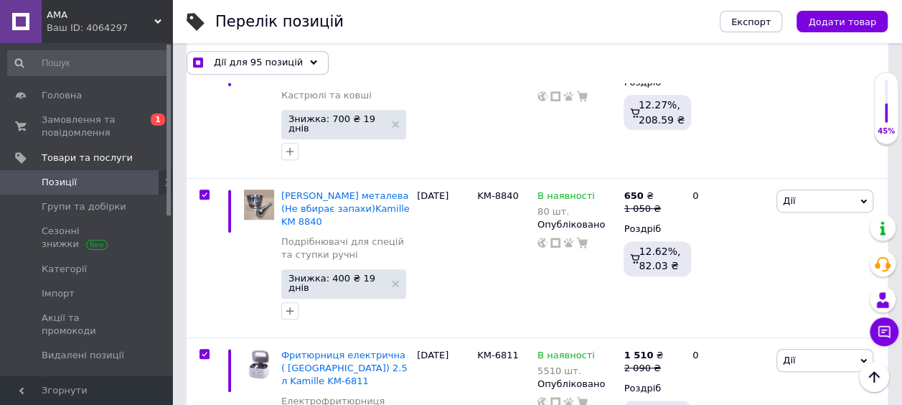
scroll to position [3015, 0]
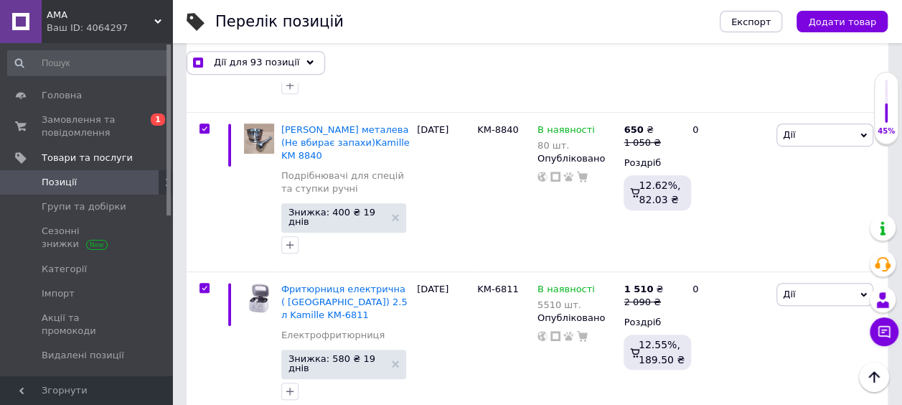
scroll to position [3146, 0]
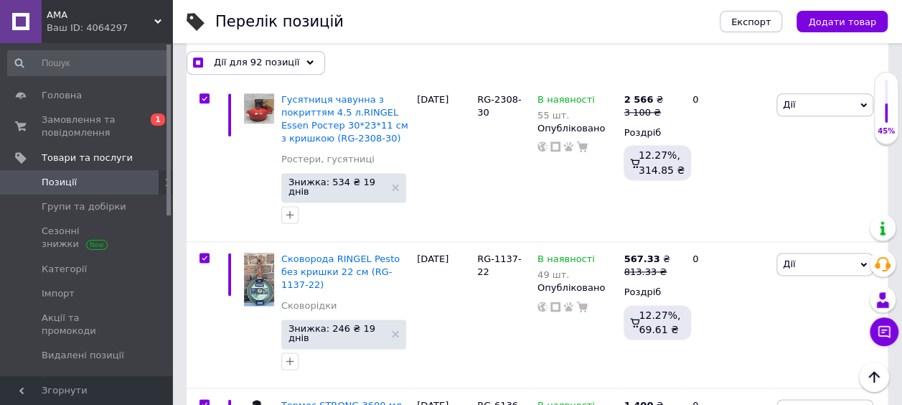
scroll to position [6232, 0]
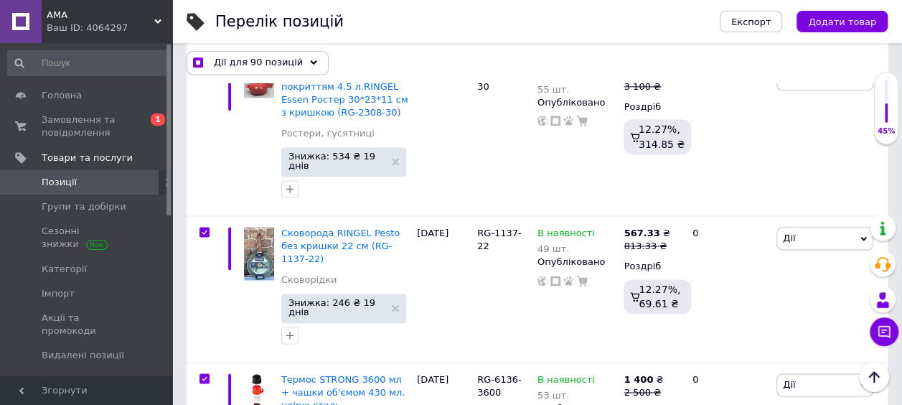
scroll to position [6376, 0]
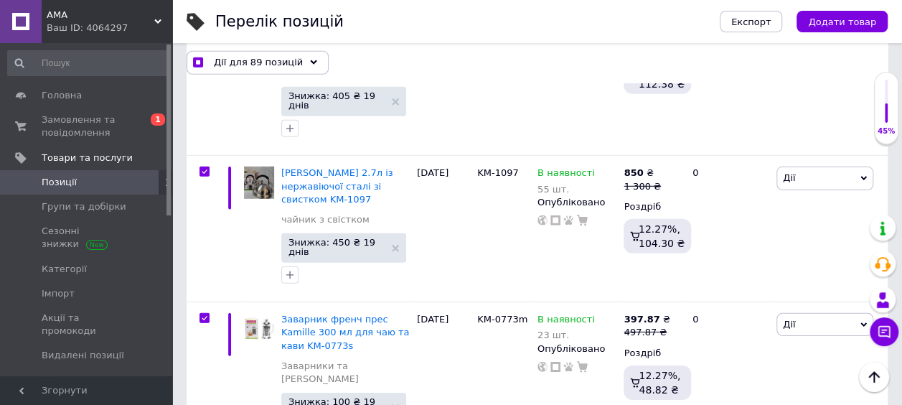
scroll to position [7453, 0]
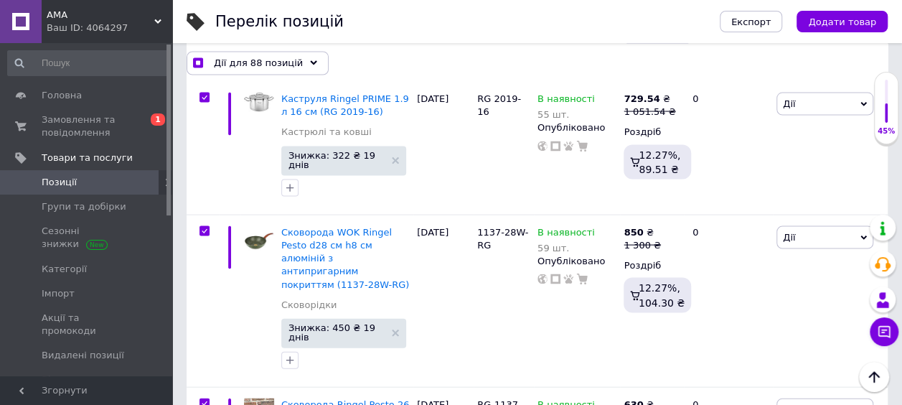
scroll to position [12164, 0]
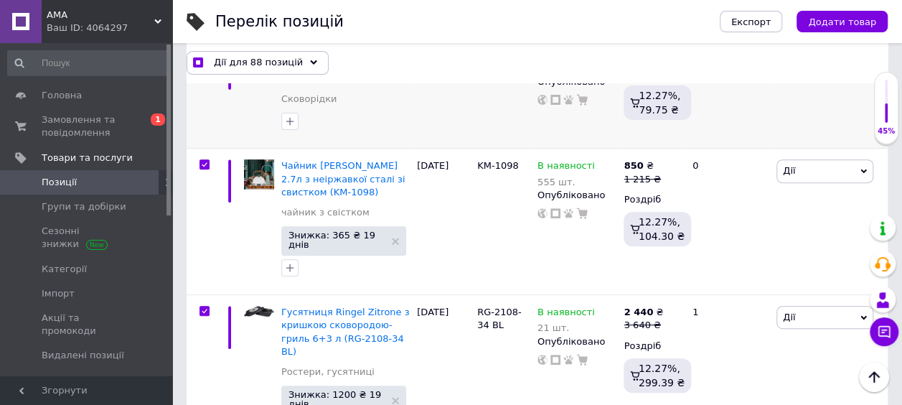
scroll to position [13737, 0]
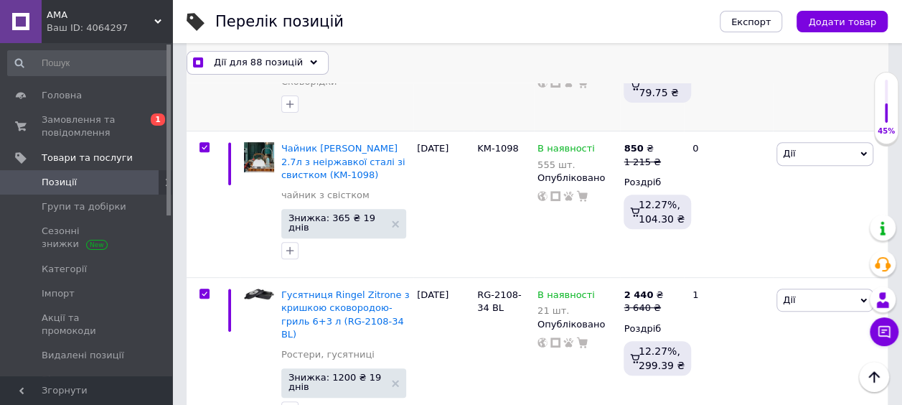
click at [253, 53] on div "Дії для 88 позицій" at bounding box center [258, 62] width 142 height 23
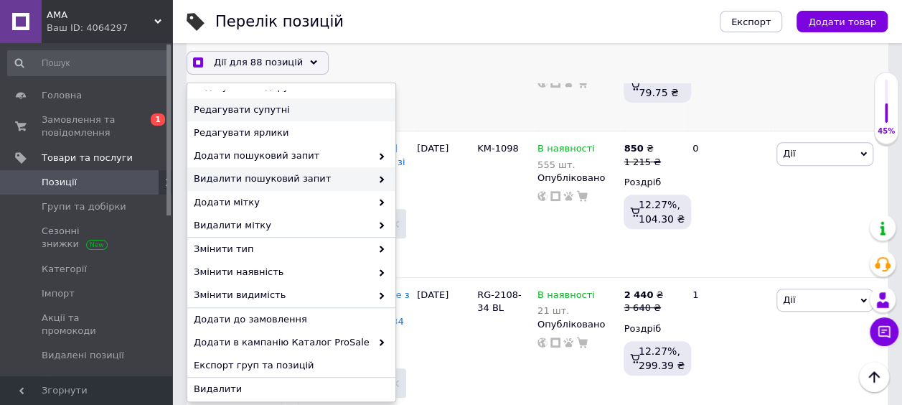
scroll to position [183, 0]
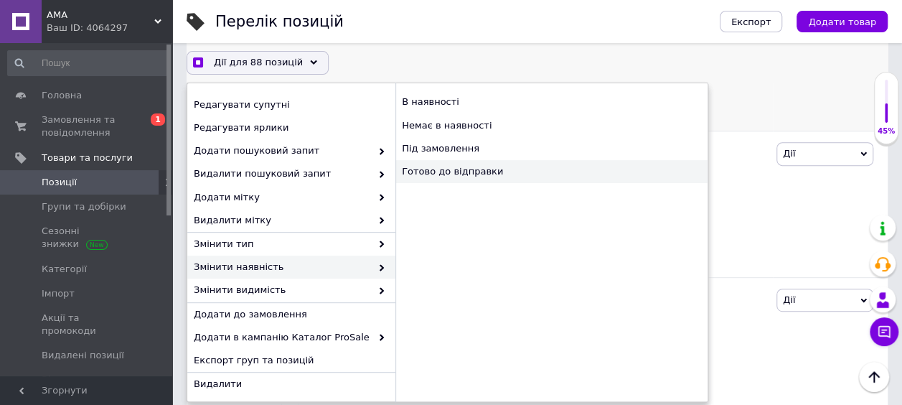
click at [466, 172] on div "Готово до відправки" at bounding box center [552, 171] width 312 height 23
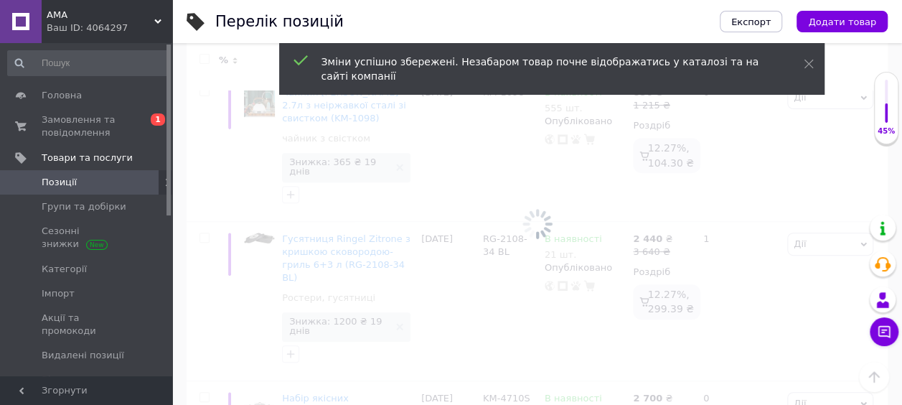
scroll to position [13536, 0]
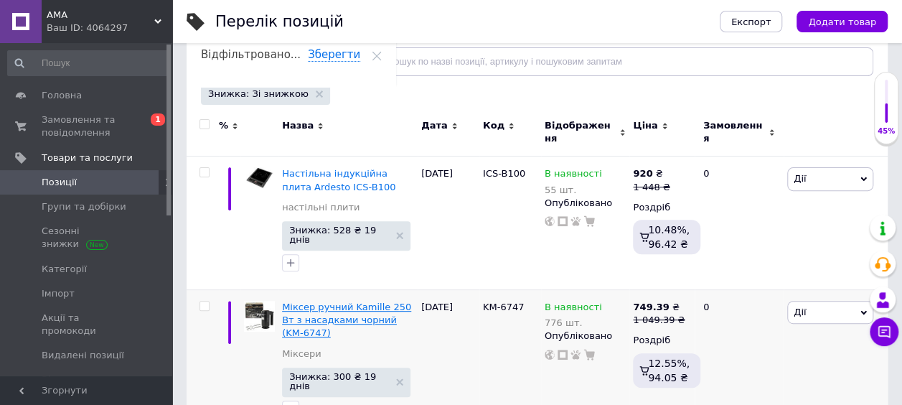
scroll to position [215, 0]
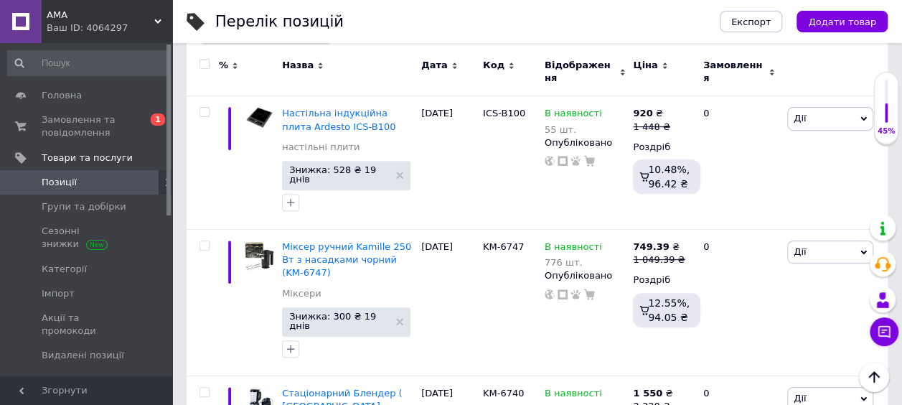
click at [205, 62] on input "checkbox" at bounding box center [204, 64] width 9 height 9
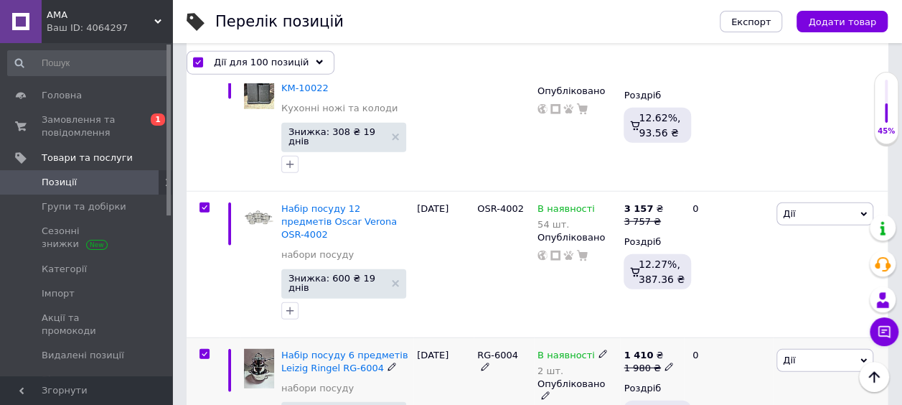
scroll to position [1795, 0]
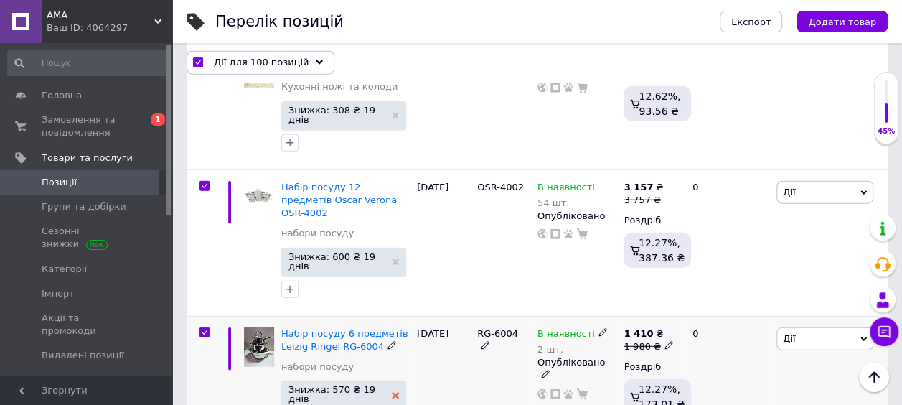
click at [393, 392] on use at bounding box center [395, 395] width 7 height 7
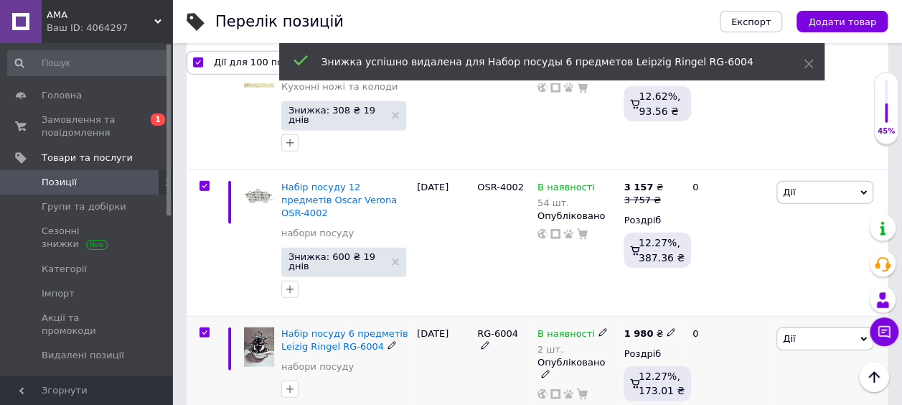
click at [207, 328] on input "checkbox" at bounding box center [204, 332] width 9 height 9
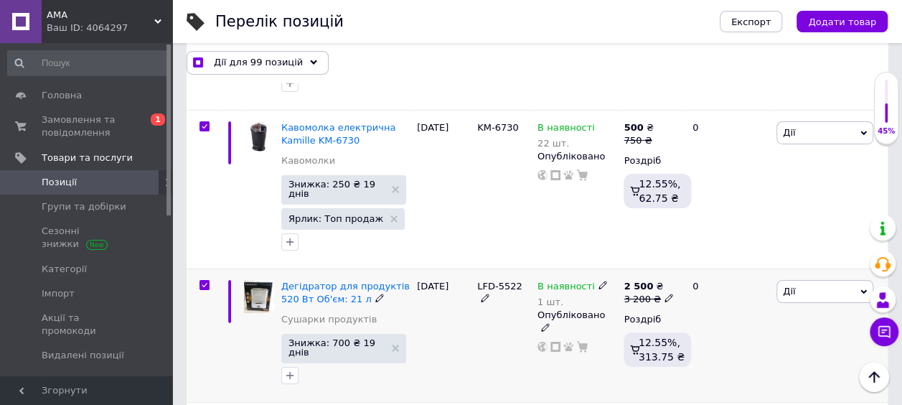
scroll to position [2297, 0]
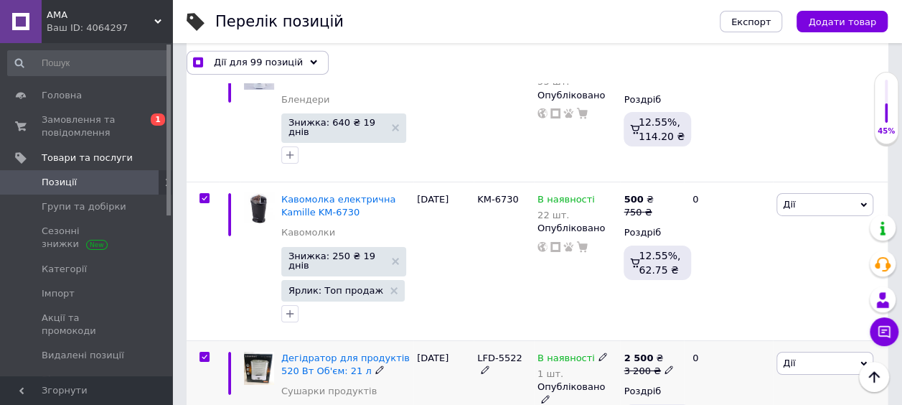
click at [202, 352] on input "checkbox" at bounding box center [204, 356] width 9 height 9
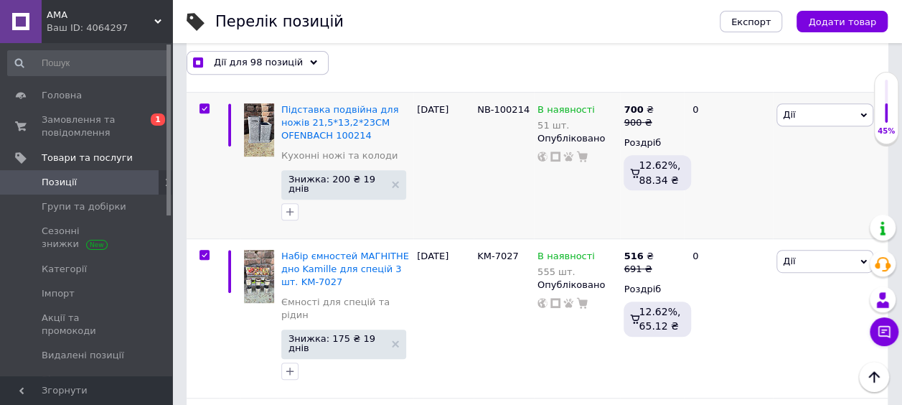
scroll to position [3015, 0]
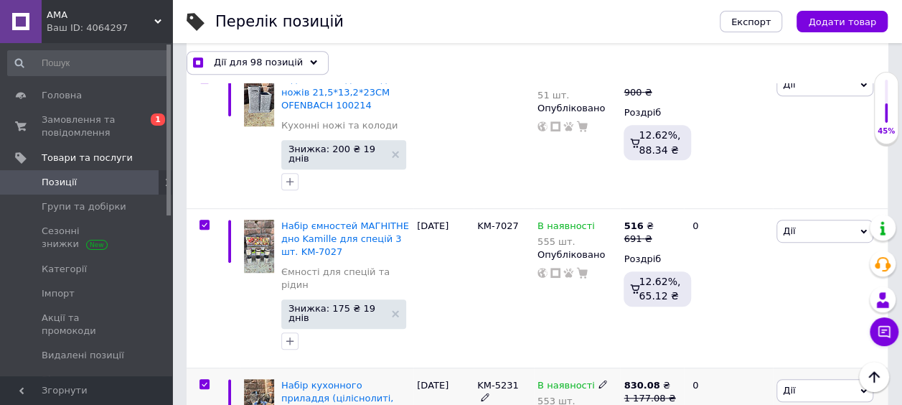
drag, startPoint x: 202, startPoint y: 85, endPoint x: 267, endPoint y: 119, distance: 73.5
click at [202, 380] on input "checkbox" at bounding box center [204, 384] width 9 height 9
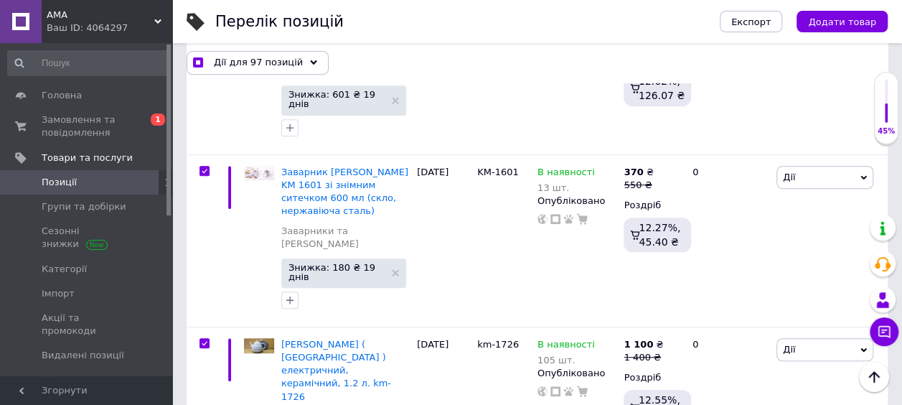
scroll to position [8372, 0]
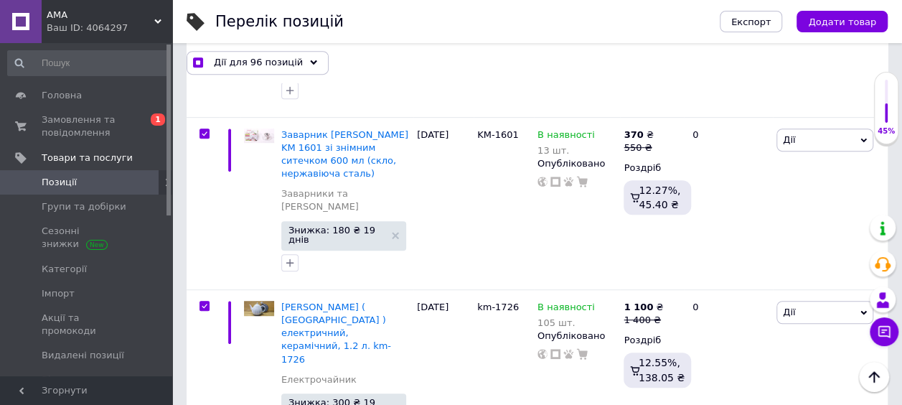
scroll to position [8444, 0]
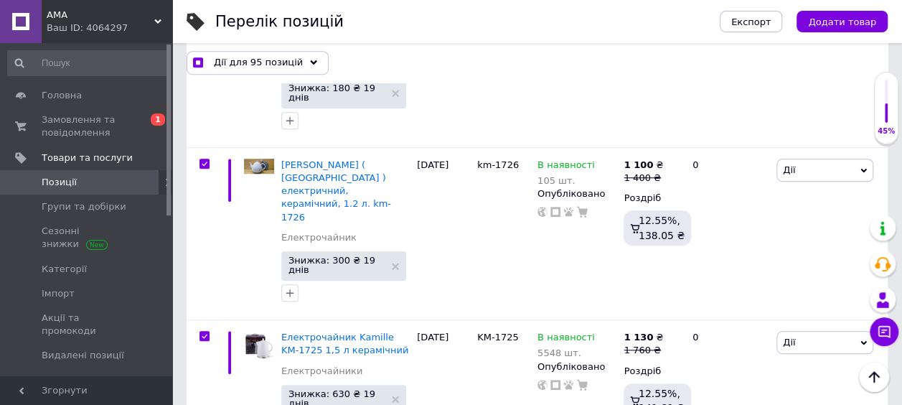
scroll to position [8587, 0]
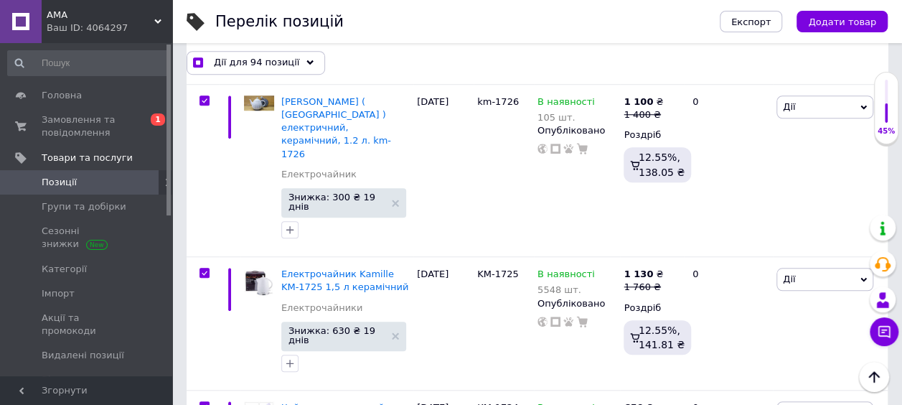
scroll to position [8731, 0]
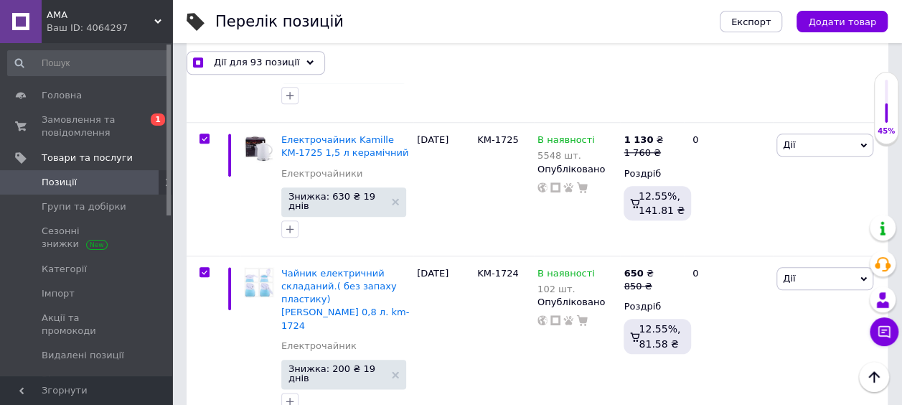
scroll to position [8875, 0]
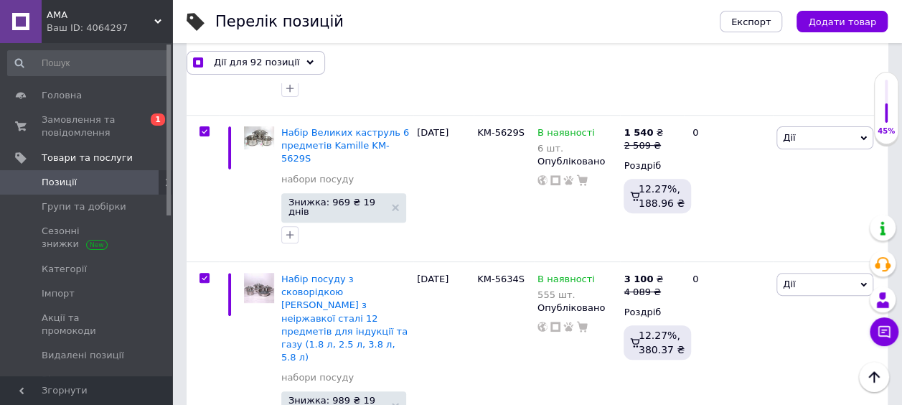
scroll to position [11133, 0]
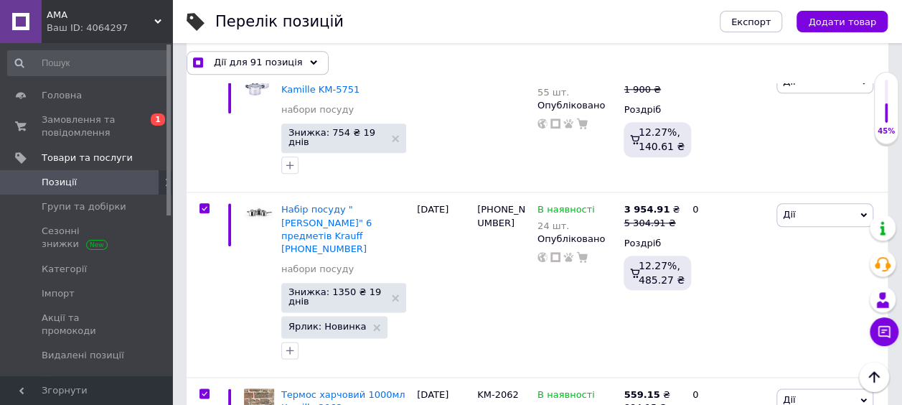
scroll to position [11564, 0]
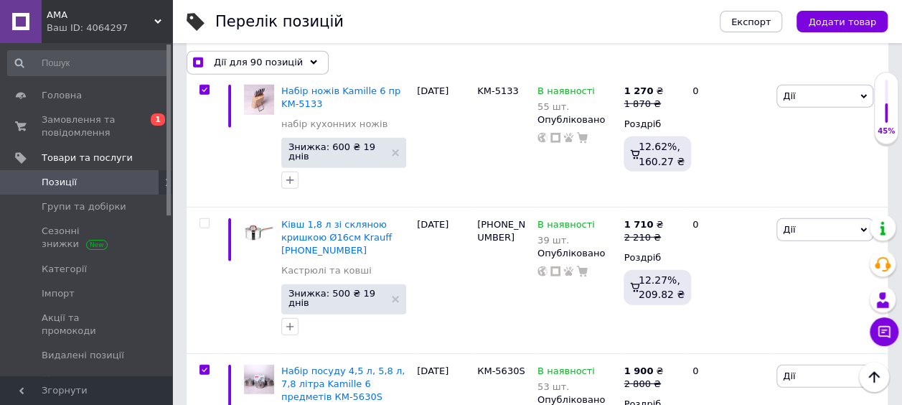
scroll to position [12771, 0]
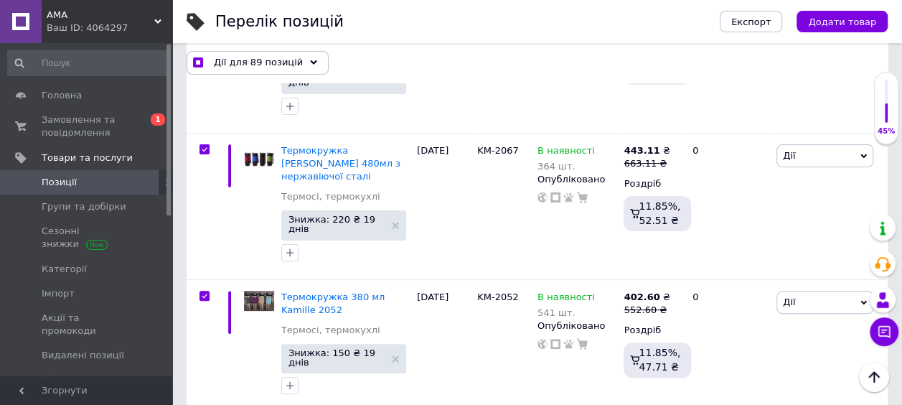
scroll to position [13622, 0]
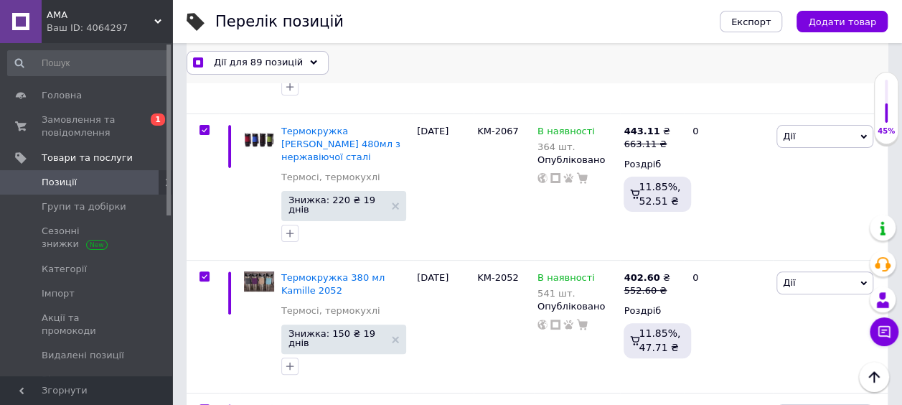
click at [247, 64] on span "Дії для 89 позицій" at bounding box center [258, 62] width 89 height 13
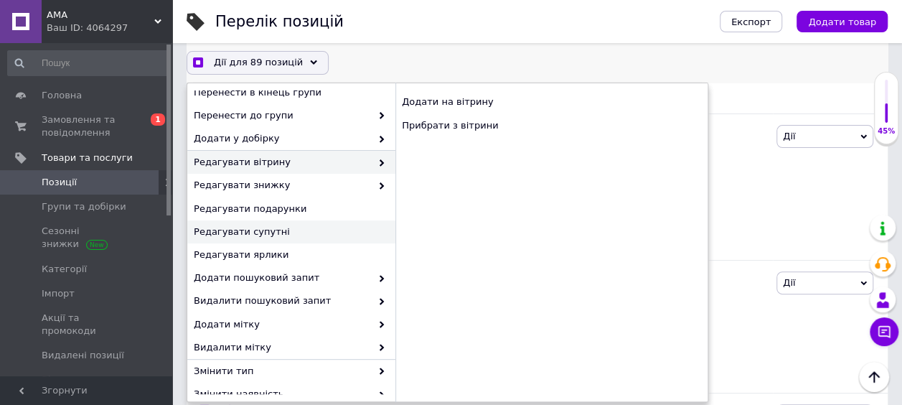
scroll to position [183, 0]
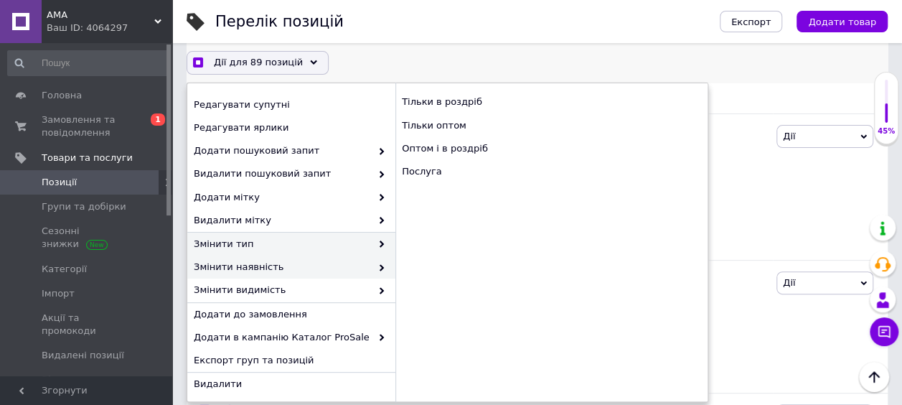
click at [329, 269] on span "Змінити наявність" at bounding box center [282, 267] width 177 height 13
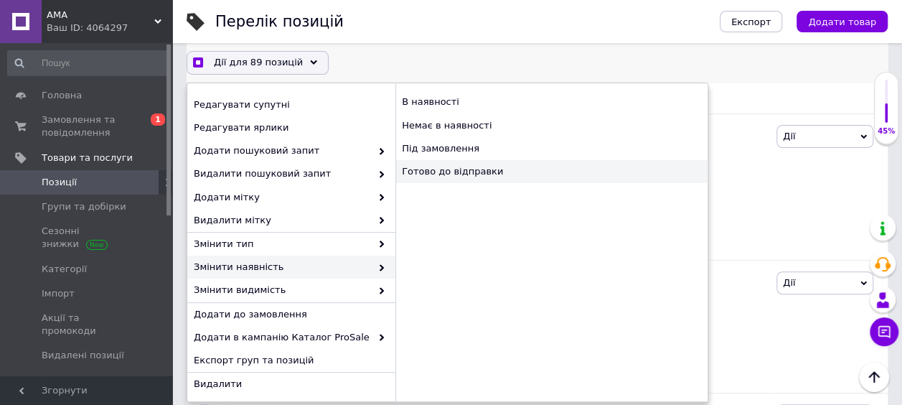
click at [459, 174] on div "Готово до відправки" at bounding box center [552, 171] width 312 height 23
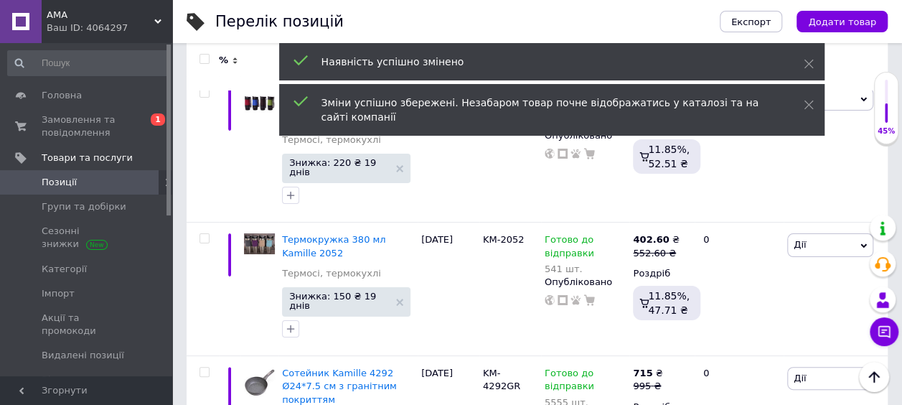
scroll to position [13527, 0]
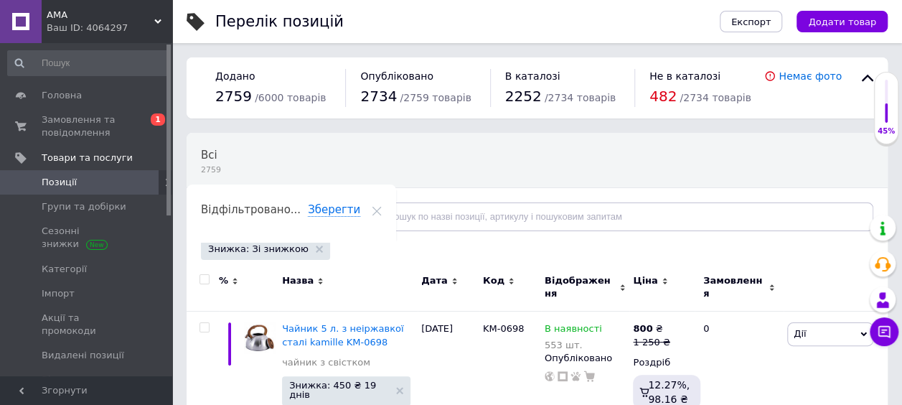
click at [203, 278] on input "checkbox" at bounding box center [204, 279] width 9 height 9
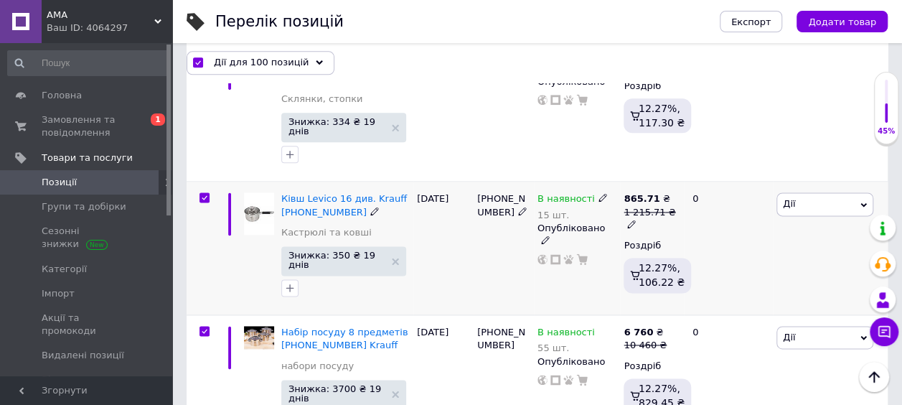
scroll to position [861, 0]
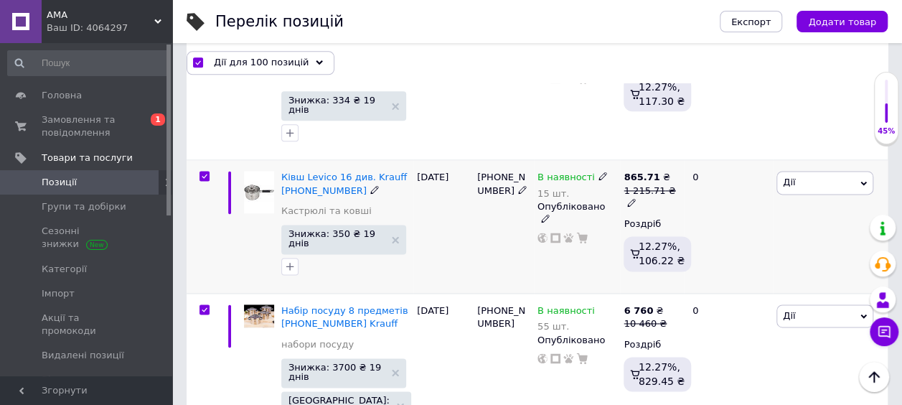
click at [205, 172] on input "checkbox" at bounding box center [204, 176] width 9 height 9
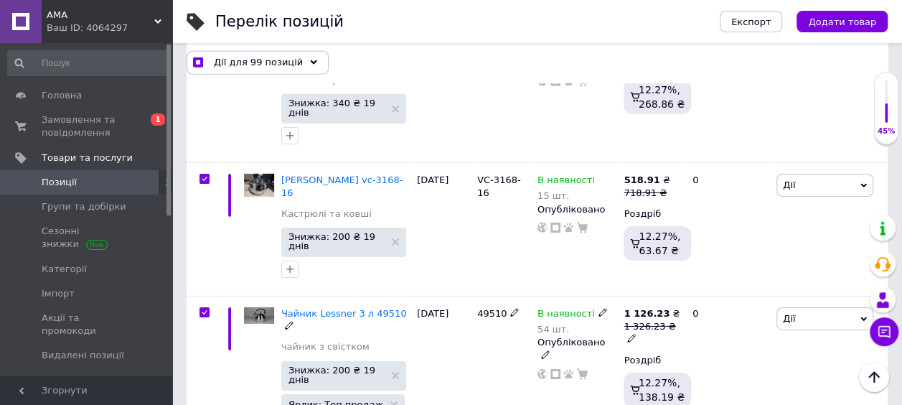
scroll to position [2225, 0]
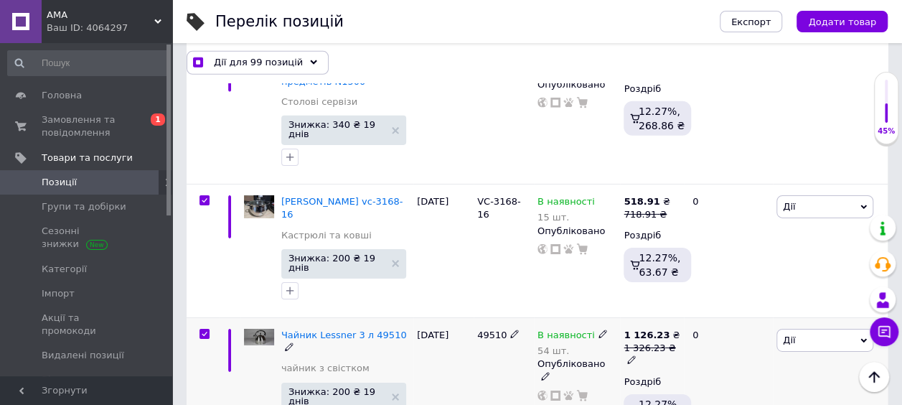
click at [201, 329] on input "checkbox" at bounding box center [204, 333] width 9 height 9
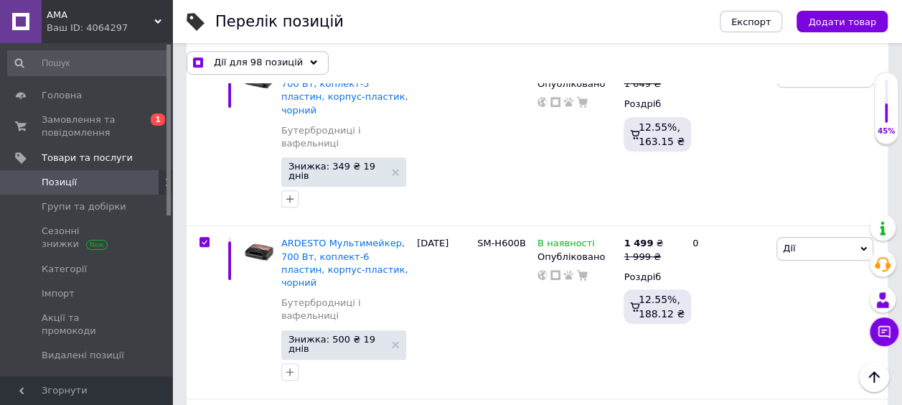
scroll to position [5814, 0]
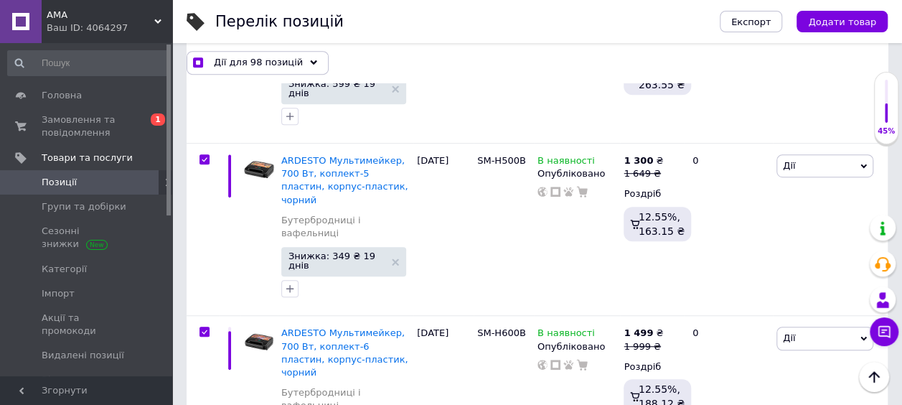
drag, startPoint x: 205, startPoint y: 174, endPoint x: 205, endPoint y: 184, distance: 10.0
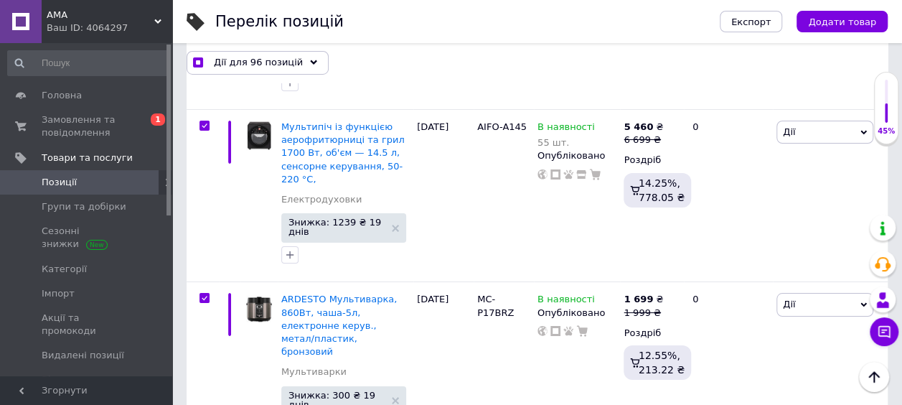
scroll to position [7896, 0]
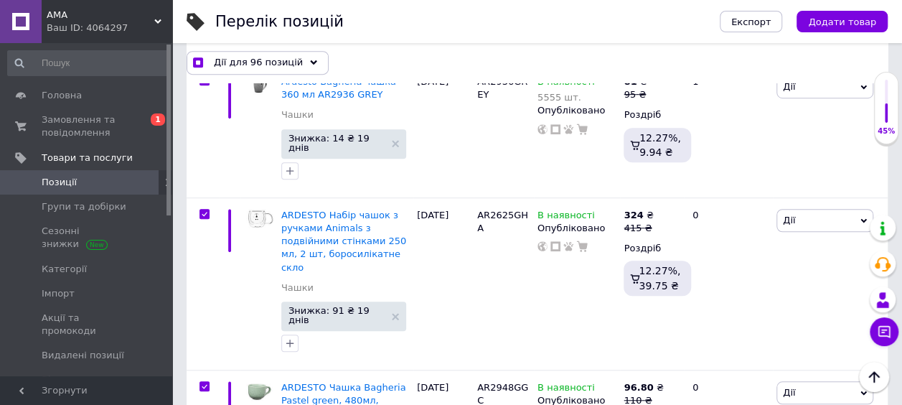
scroll to position [13981, 0]
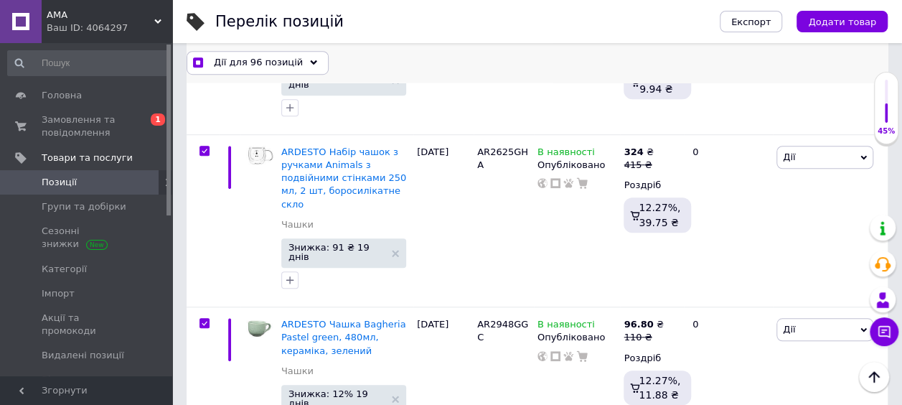
click at [237, 60] on span "Дії для 96 позицій" at bounding box center [258, 62] width 89 height 13
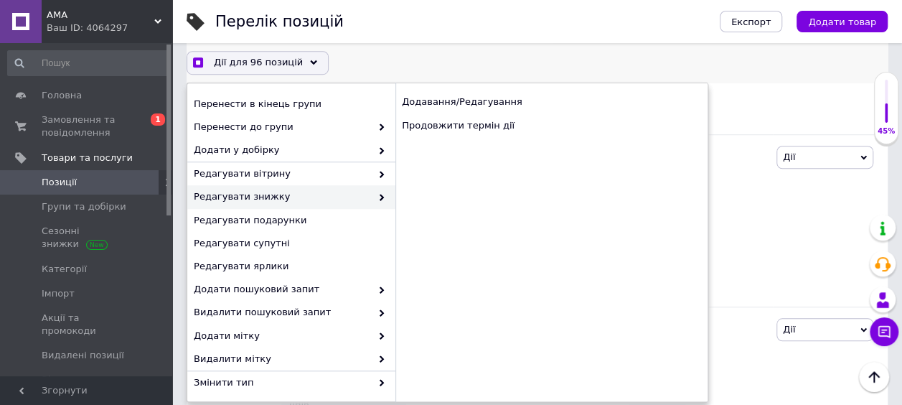
scroll to position [183, 0]
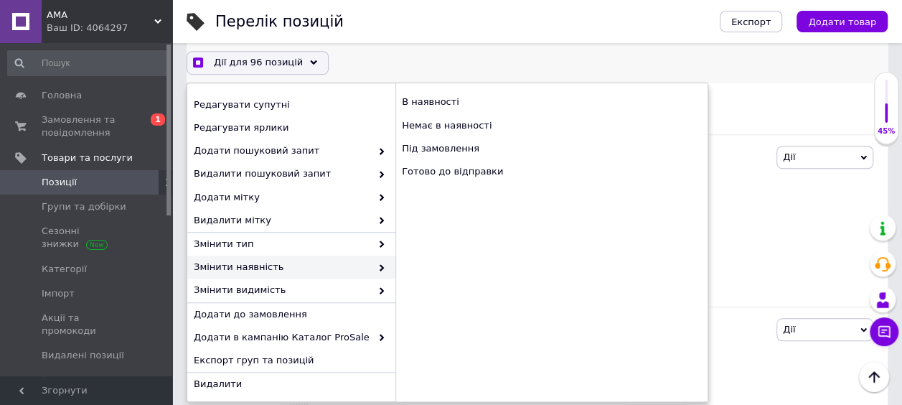
click at [292, 266] on span "Змінити наявність" at bounding box center [282, 267] width 177 height 13
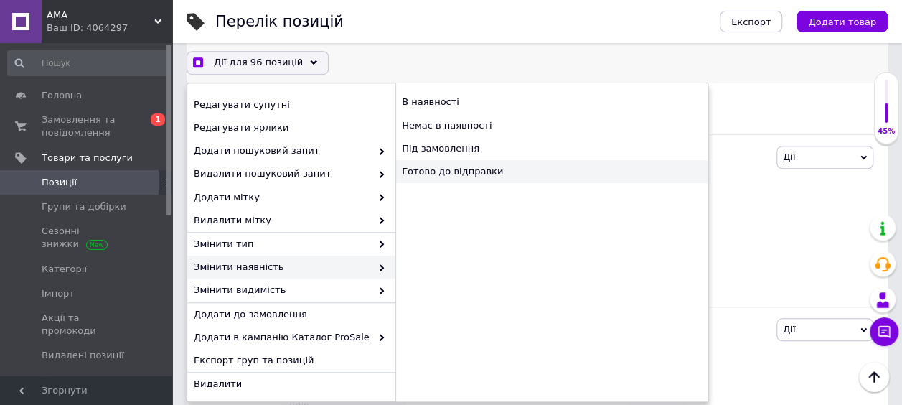
click at [467, 169] on div "Готово до відправки" at bounding box center [552, 171] width 312 height 23
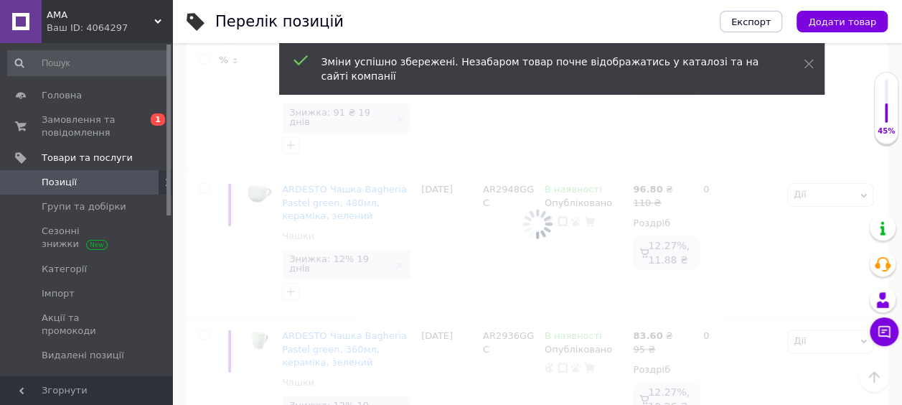
scroll to position [13871, 0]
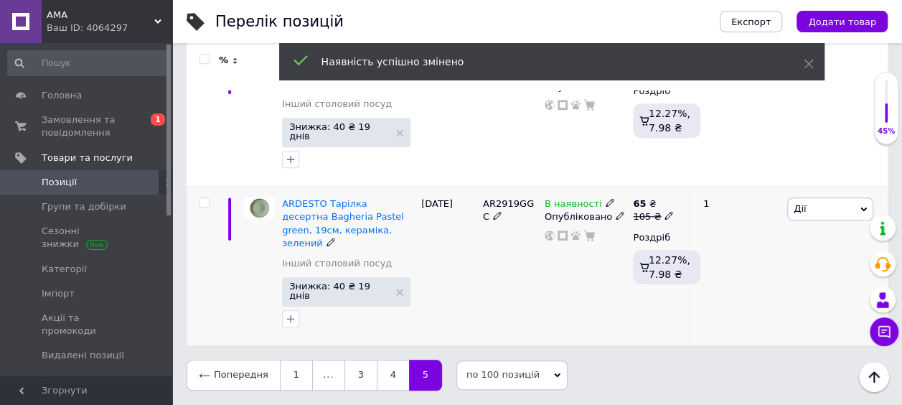
scroll to position [2889, 0]
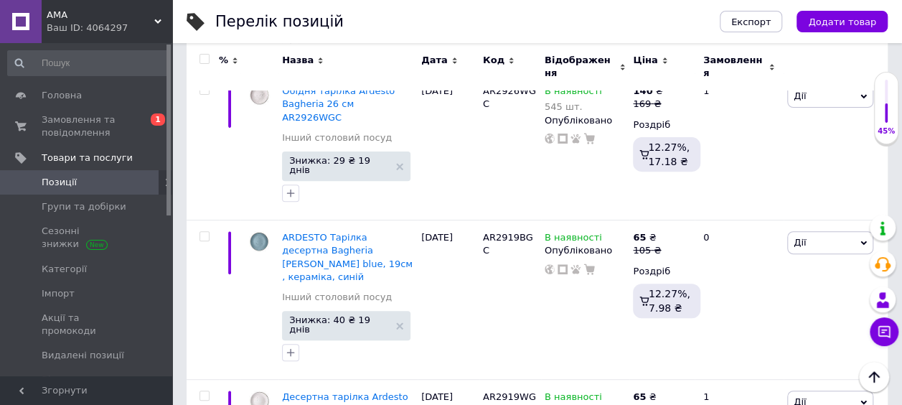
click at [205, 58] on input "checkbox" at bounding box center [204, 59] width 9 height 9
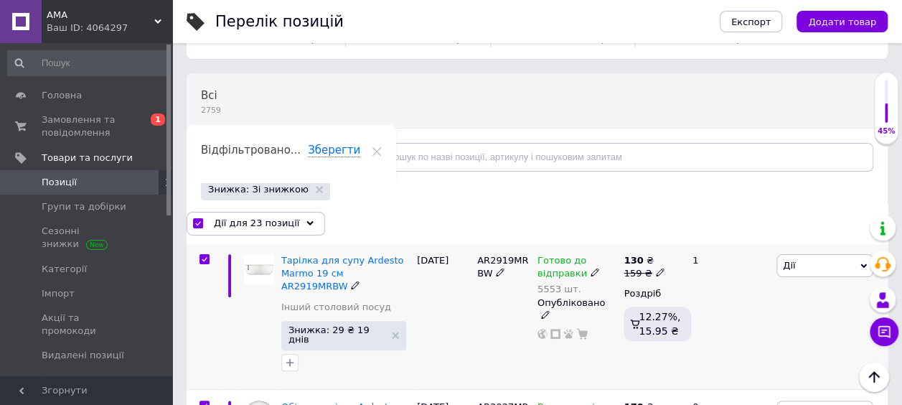
scroll to position [17, 0]
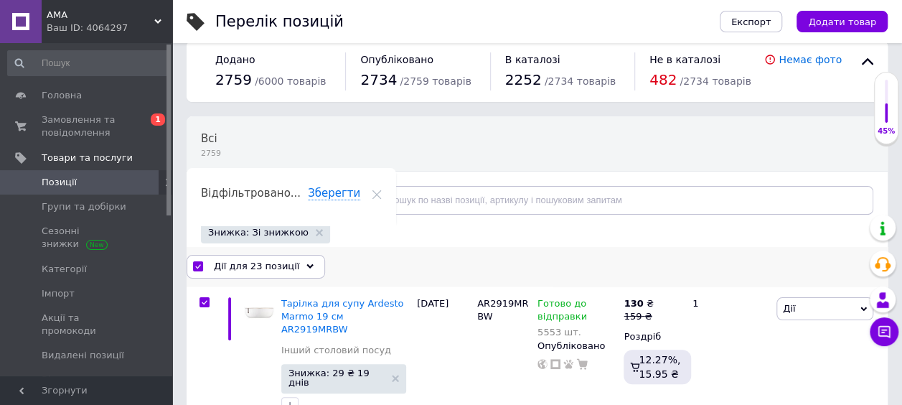
click at [284, 263] on span "Дії для 23 позиції" at bounding box center [256, 266] width 85 height 13
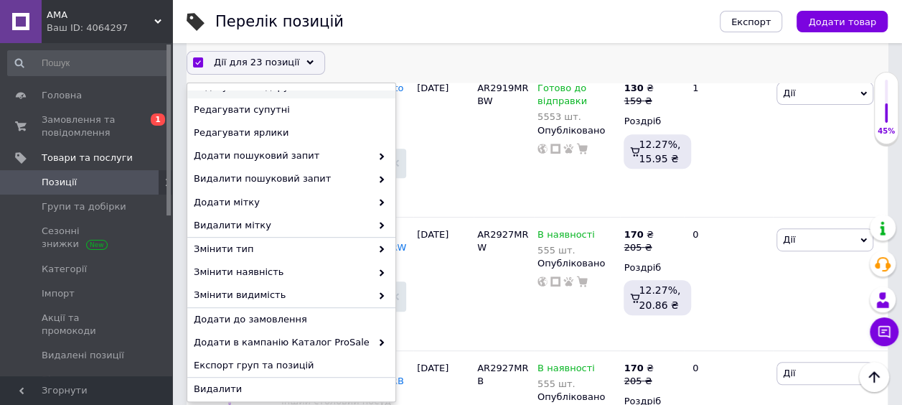
scroll to position [183, 0]
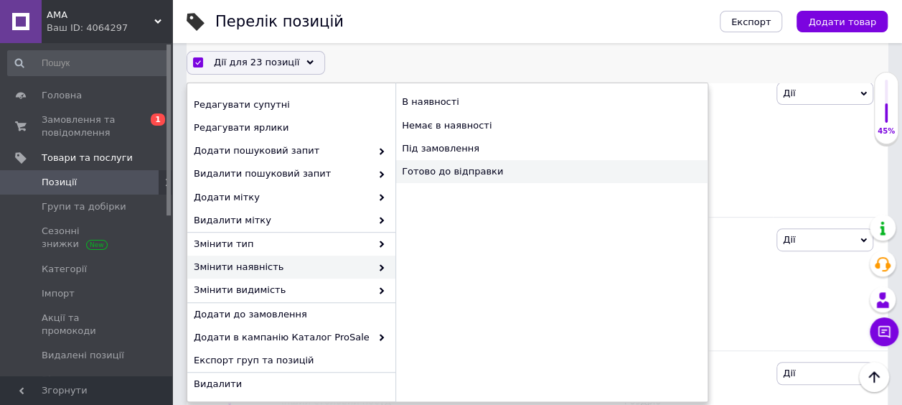
click at [464, 175] on div "Готово до відправки" at bounding box center [552, 171] width 312 height 23
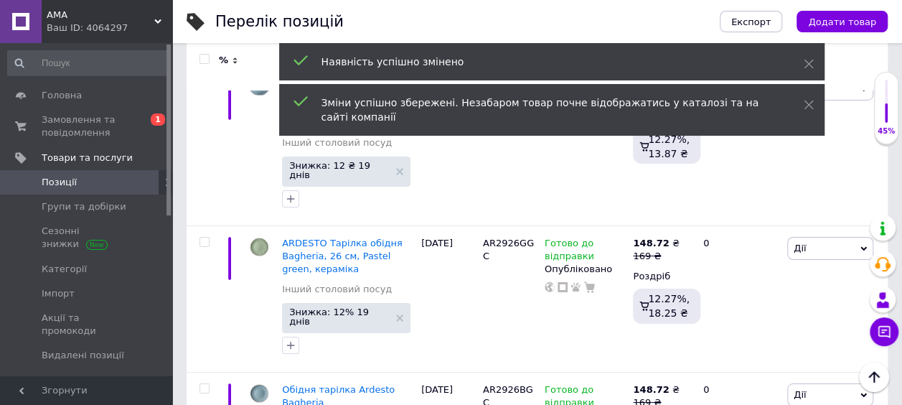
scroll to position [2889, 0]
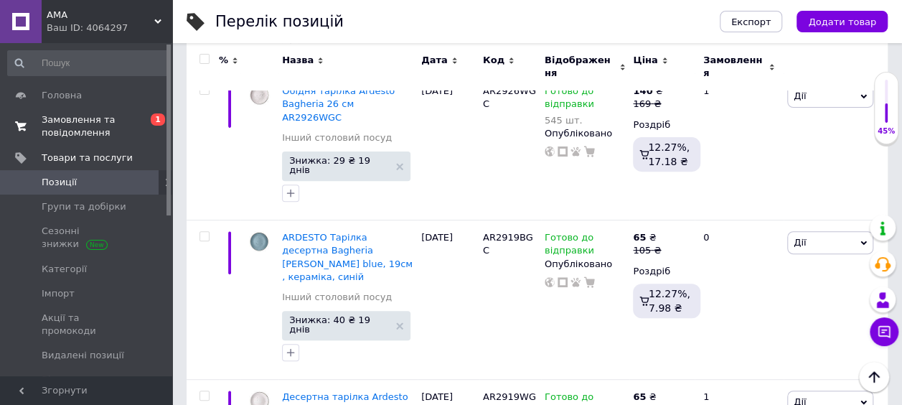
click at [87, 116] on span "Замовлення та повідомлення" at bounding box center [87, 126] width 91 height 26
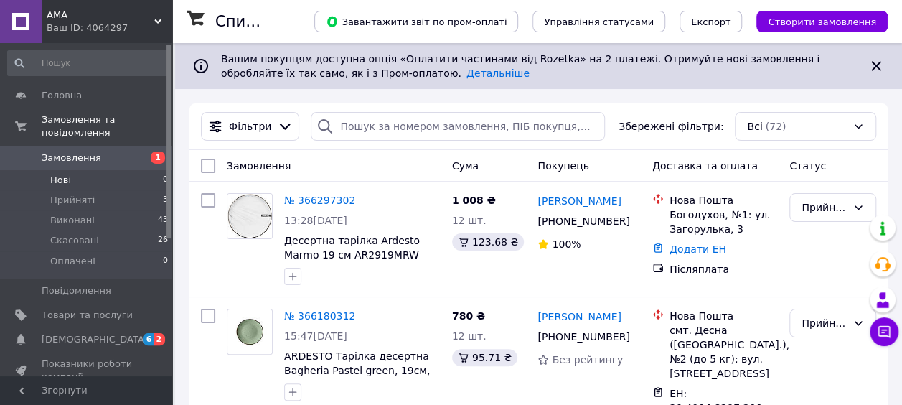
click at [96, 170] on li "Нові 0" at bounding box center [88, 180] width 177 height 20
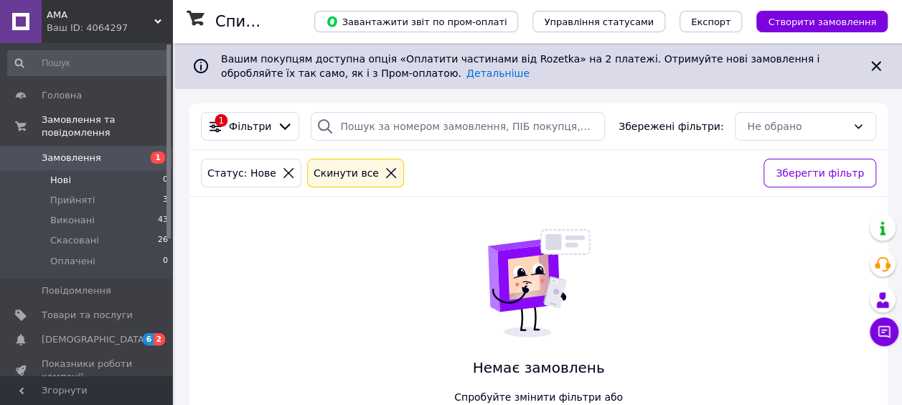
click at [385, 169] on icon at bounding box center [391, 173] width 13 height 13
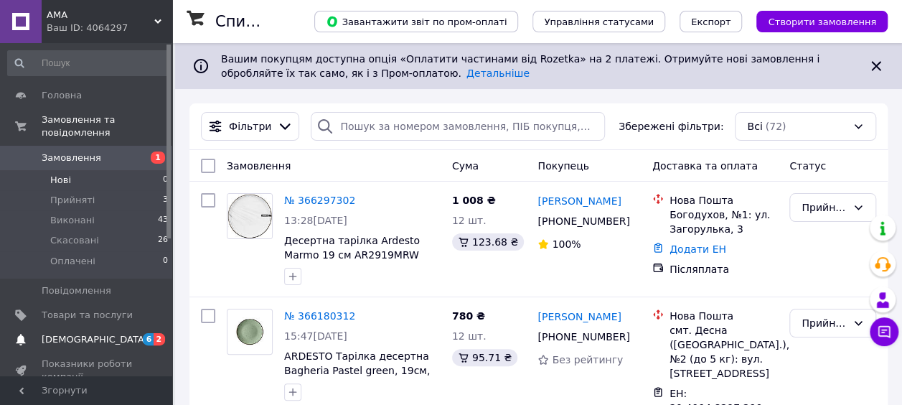
click at [110, 333] on span "[DEMOGRAPHIC_DATA]" at bounding box center [87, 339] width 91 height 13
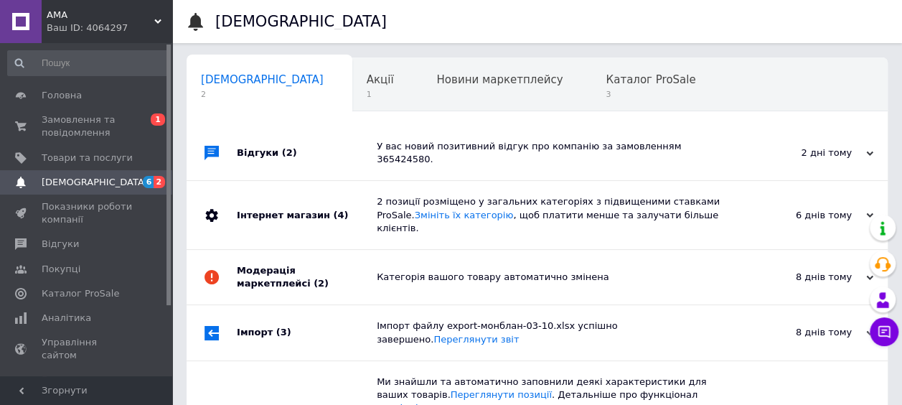
scroll to position [0, 7]
click at [345, 88] on div "Акції 1" at bounding box center [380, 85] width 70 height 55
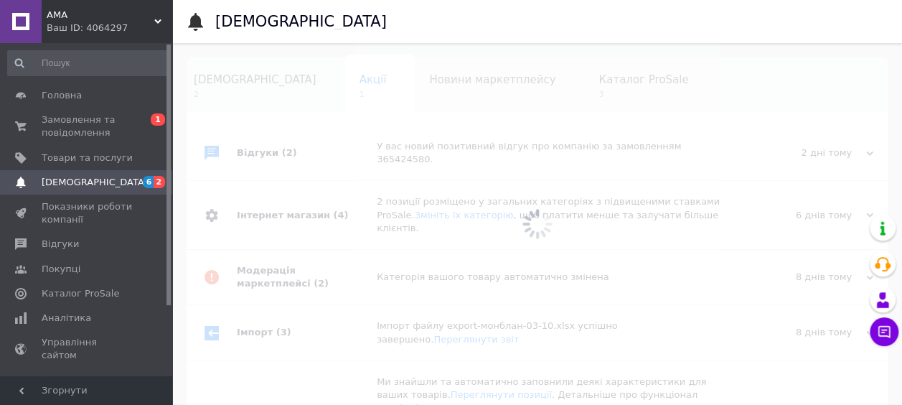
scroll to position [0, 10]
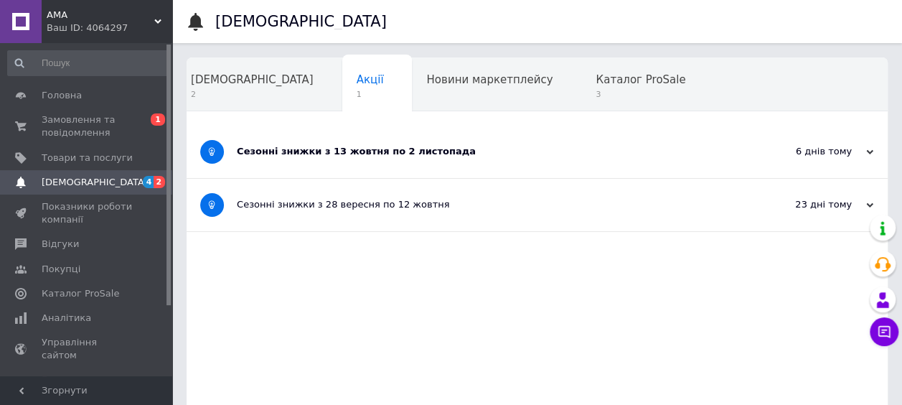
click at [363, 154] on div "Сезонні знижки з 13 жовтня по 2 листопада" at bounding box center [483, 151] width 493 height 13
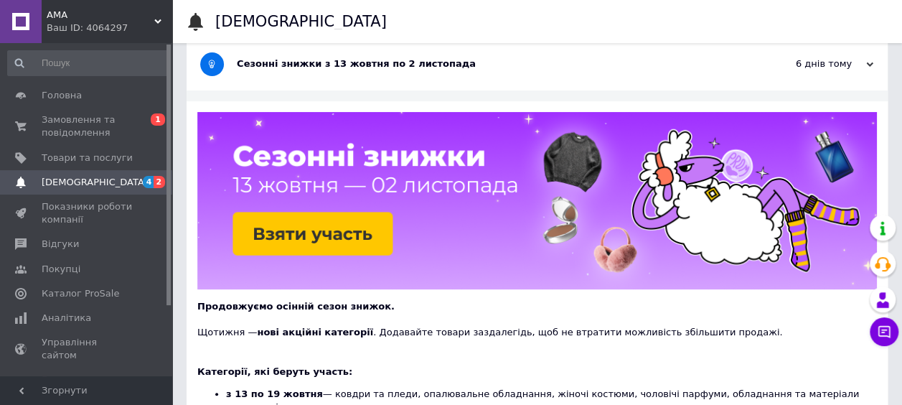
scroll to position [0, 0]
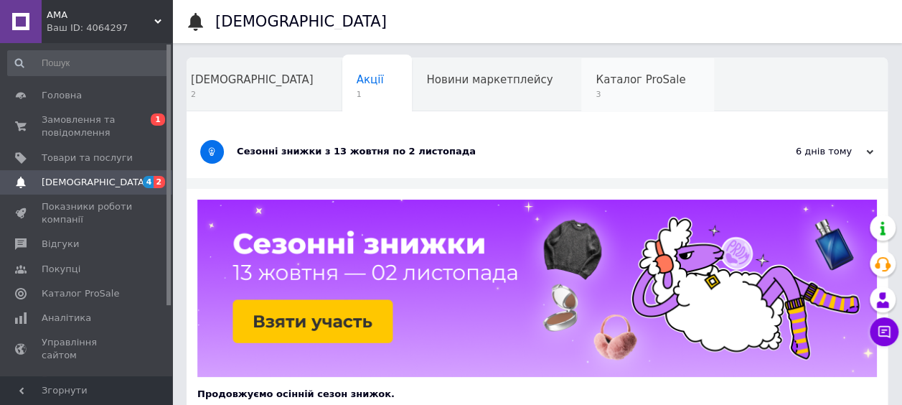
click at [581, 70] on div "Каталог ProSale 3" at bounding box center [647, 85] width 133 height 55
